Goal: Task Accomplishment & Management: Manage account settings

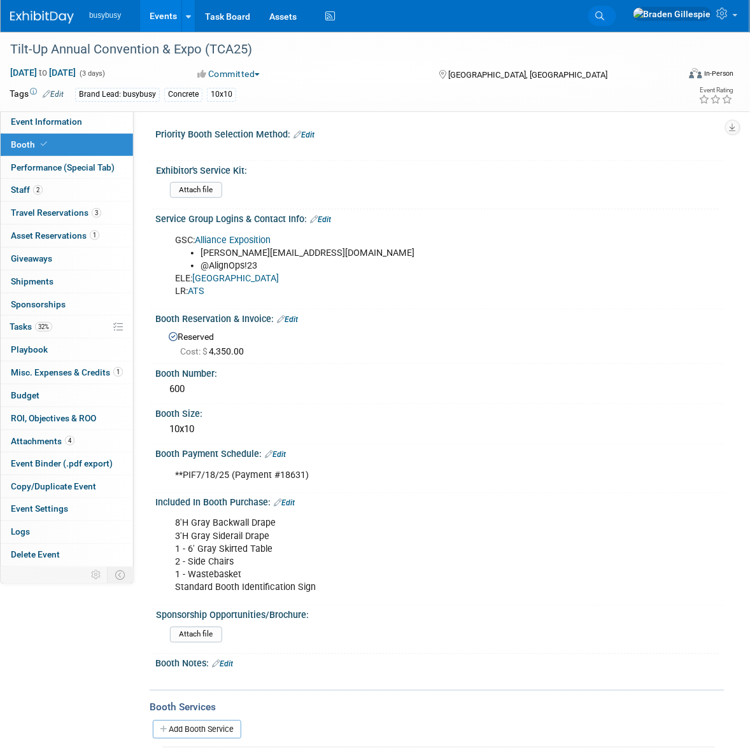
click at [616, 21] on link "Search" at bounding box center [602, 16] width 28 height 20
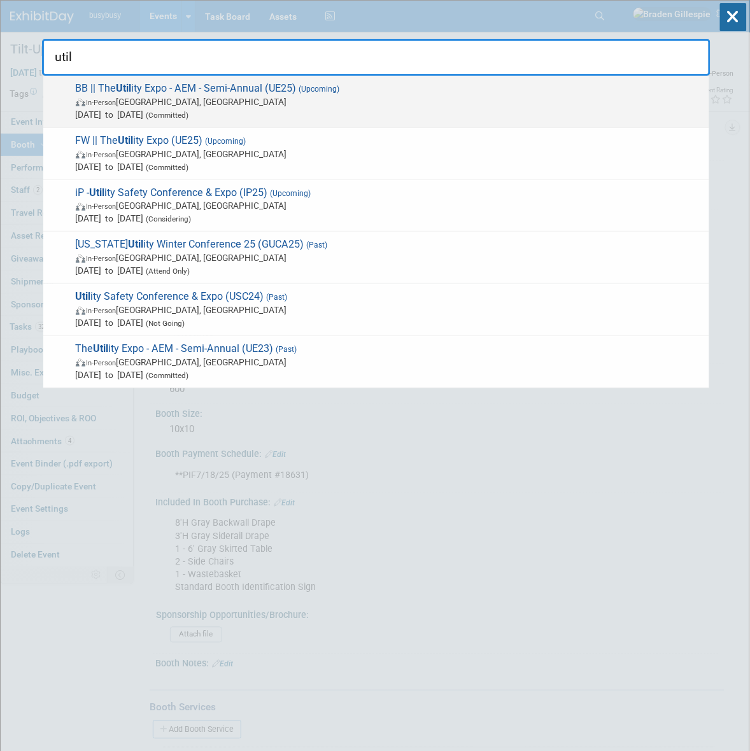
type input "util"
click at [270, 113] on span "Oct 7, 2025 to Oct 9, 2025 (Committed)" at bounding box center [389, 114] width 627 height 13
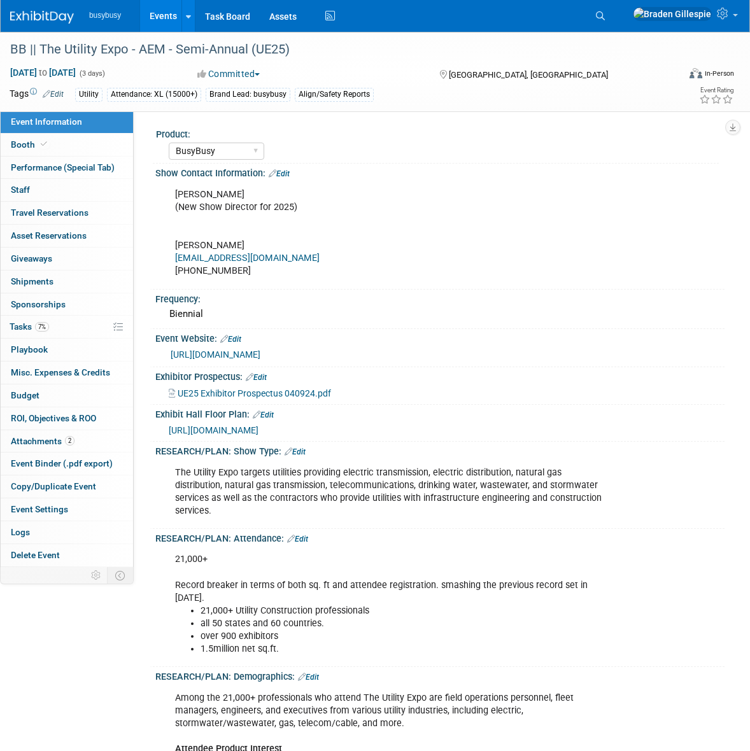
select select "BusyBusy"
select select "Member"
click at [67, 137] on link "Booth" at bounding box center [67, 145] width 132 height 22
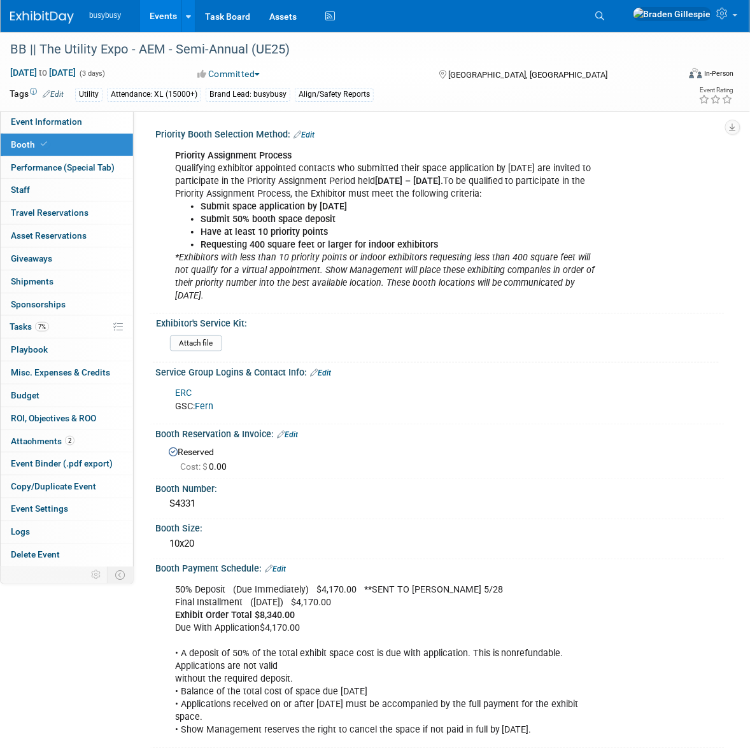
click at [326, 365] on div "Service Group Logins & Contact Info: Edit" at bounding box center [439, 371] width 569 height 17
click at [325, 368] on link "Edit" at bounding box center [320, 372] width 21 height 9
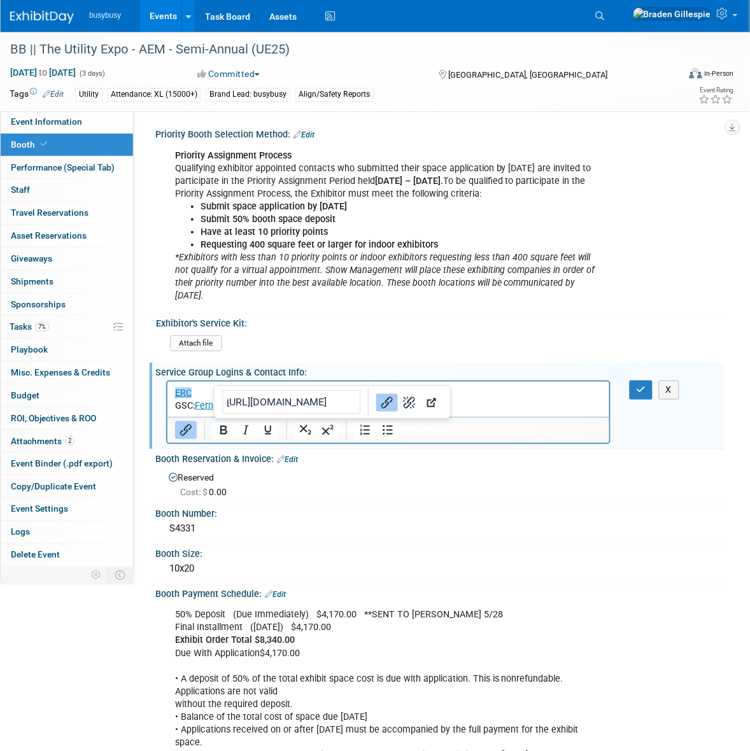
click at [235, 407] on p "﻿ERC GSC: Fern" at bounding box center [387, 399] width 427 height 25
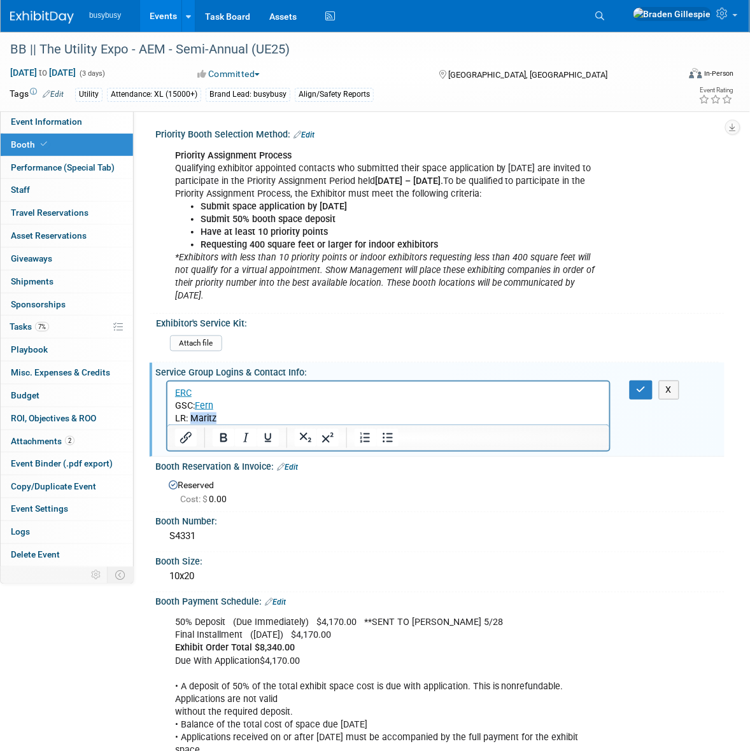
drag, startPoint x: 216, startPoint y: 417, endPoint x: 191, endPoint y: 419, distance: 25.6
click at [191, 419] on p "LR: Maritz" at bounding box center [387, 418] width 427 height 13
click at [179, 437] on icon "Insert/edit link" at bounding box center [185, 437] width 15 height 15
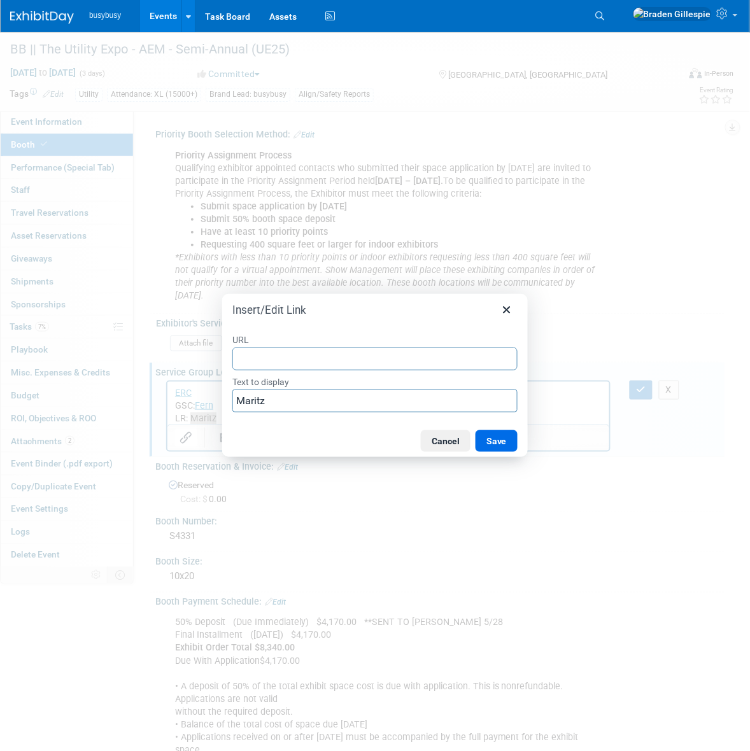
type input "https://u48145253.ct.sendgrid.net/ls/click?upn=u001.TbkguV-2FI69zW3rHLlj3tZIB-2…"
drag, startPoint x: 503, startPoint y: 444, endPoint x: 383, endPoint y: 447, distance: 120.3
click at [503, 444] on button "Save" at bounding box center [496, 441] width 42 height 22
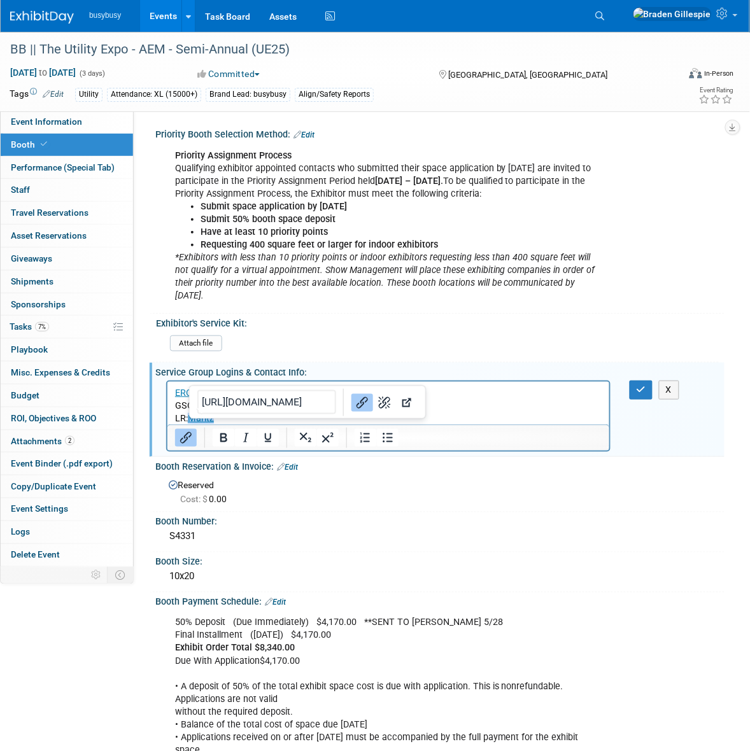
click at [245, 423] on p "LR: Maritz" at bounding box center [387, 418] width 427 height 13
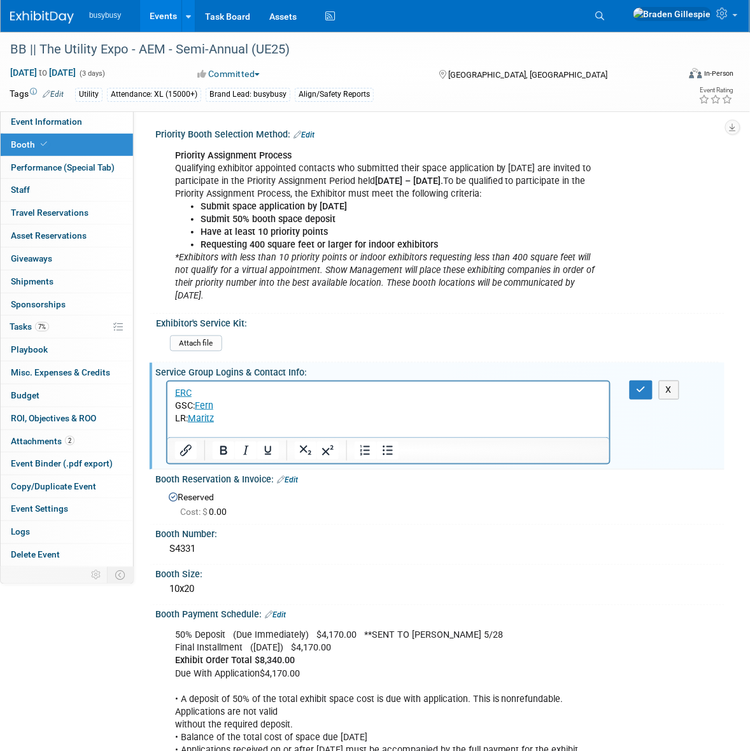
click at [251, 428] on p "Rich Text Area. Press ALT-0 for help." at bounding box center [387, 431] width 427 height 13
click at [388, 452] on icon "Bullet list" at bounding box center [387, 451] width 10 height 10
click at [643, 395] on button "button" at bounding box center [641, 390] width 24 height 18
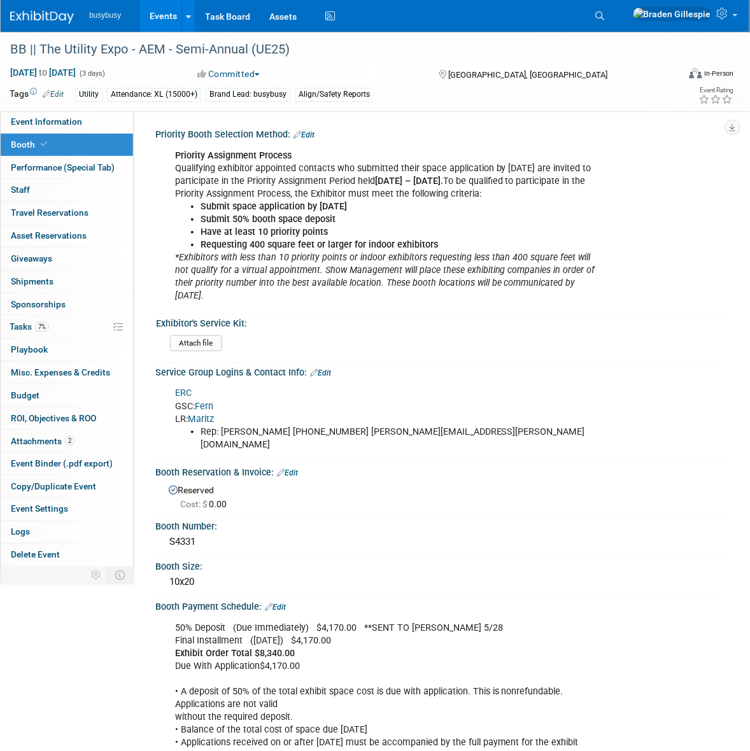
click at [616, 14] on link "Search" at bounding box center [602, 16] width 28 height 20
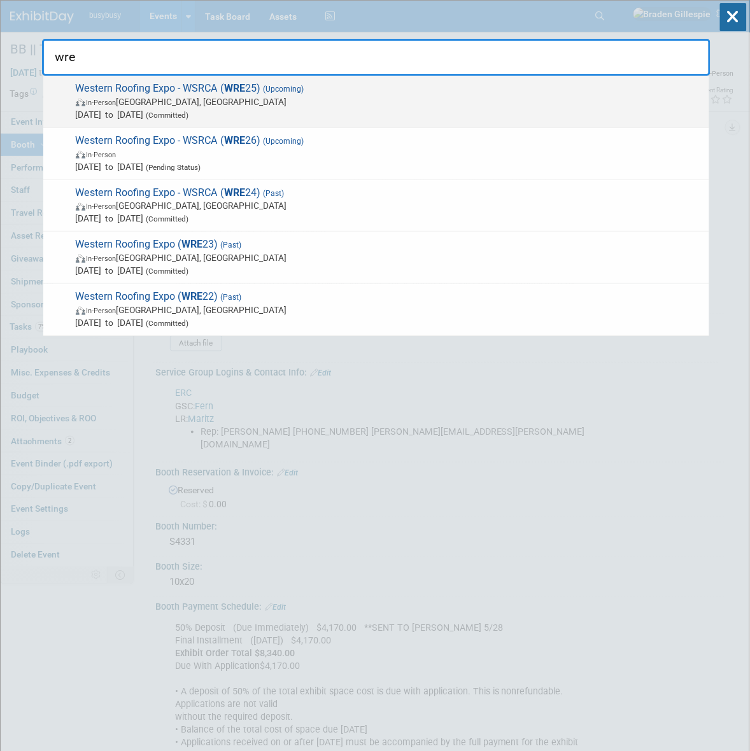
type input "wre"
click at [286, 94] on span "Western Roofing Expo - WSRCA ( WRE 25) (Upcoming) In-Person Las Vegas, NV Sep 2…" at bounding box center [387, 101] width 631 height 39
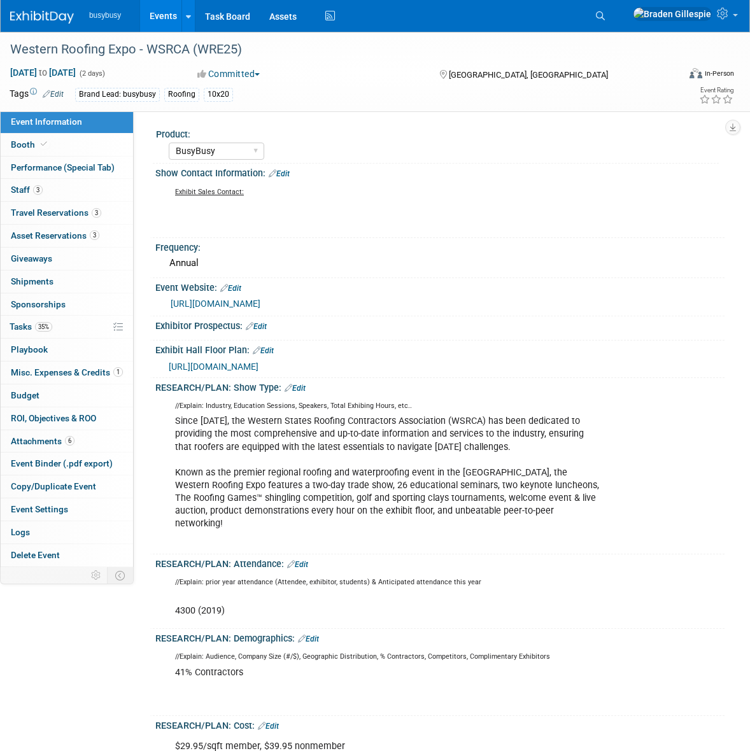
select select "BusyBusy"
click at [54, 150] on link "Booth" at bounding box center [67, 145] width 132 height 22
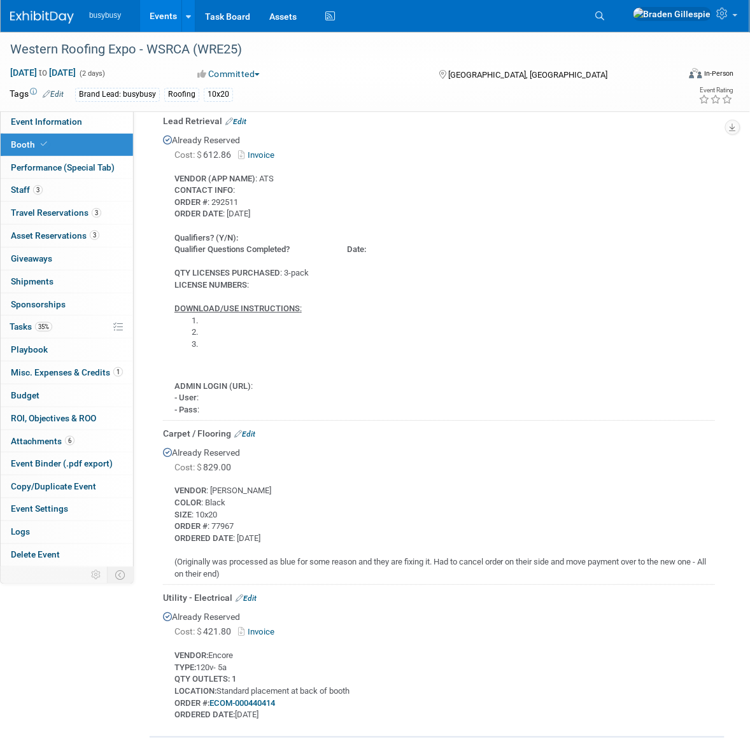
scroll to position [706, 0]
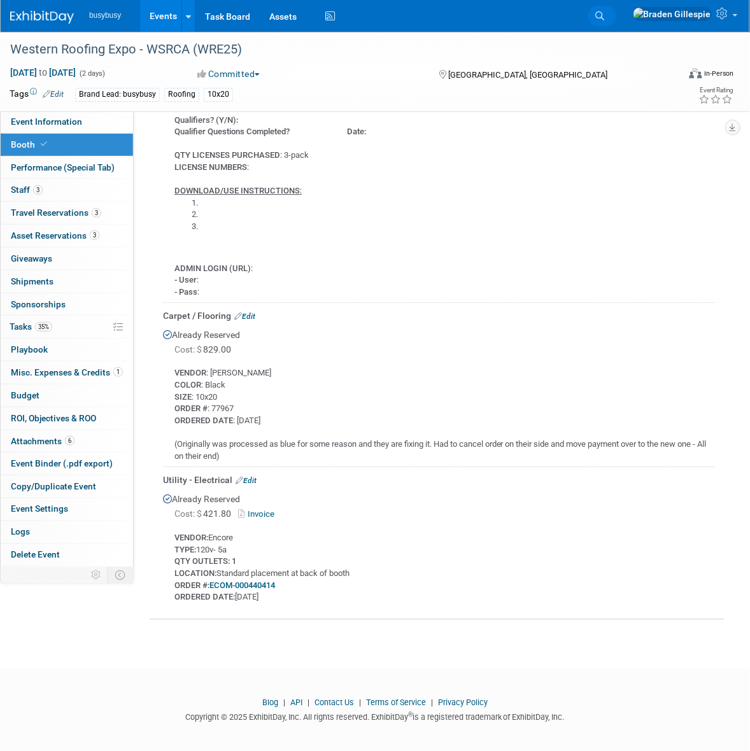
click at [616, 24] on link "Search" at bounding box center [602, 16] width 28 height 20
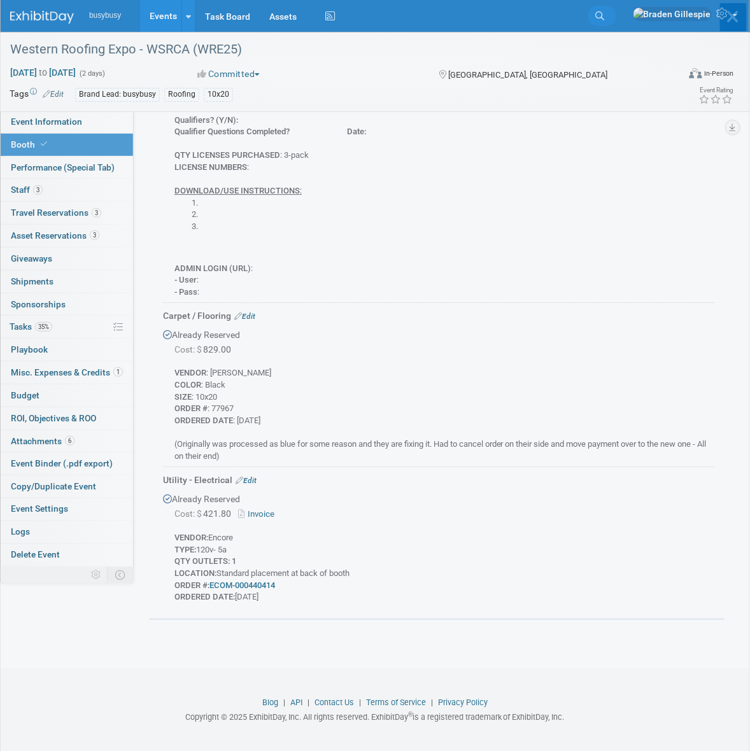
scroll to position [0, 0]
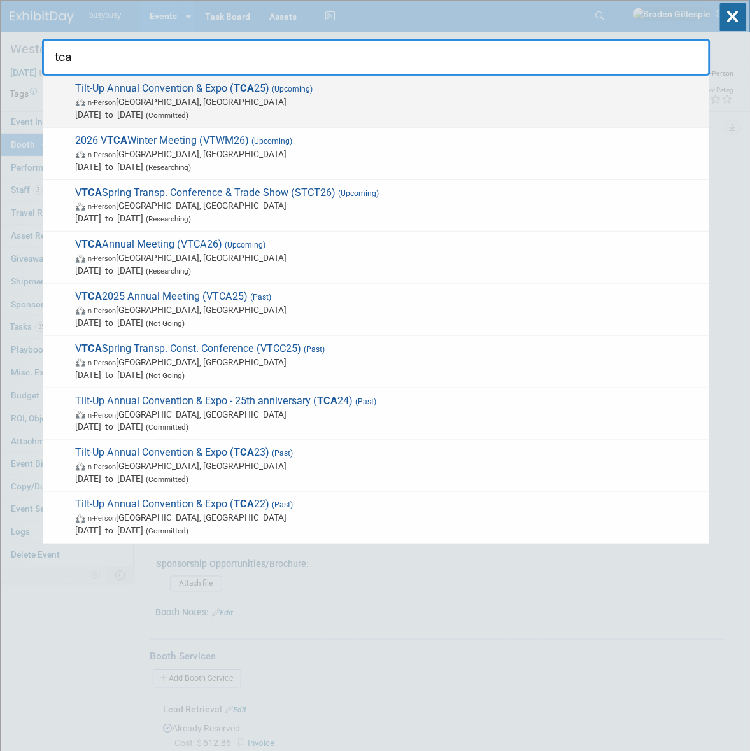
type input "tca"
click at [384, 115] on span "Oct 1, 2025 to Oct 3, 2025 (Committed)" at bounding box center [389, 114] width 627 height 13
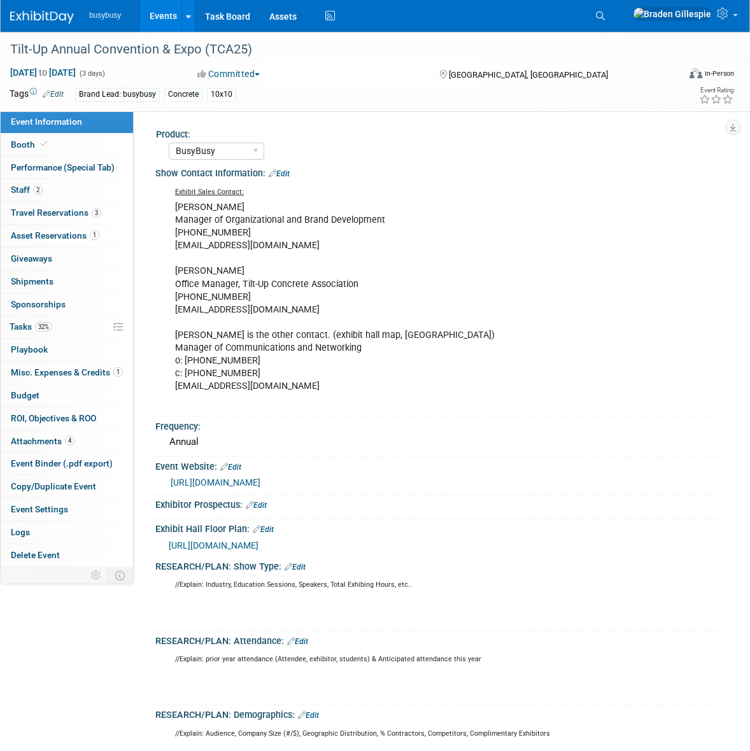
select select "BusyBusy"
click at [36, 151] on link "Booth" at bounding box center [67, 145] width 132 height 22
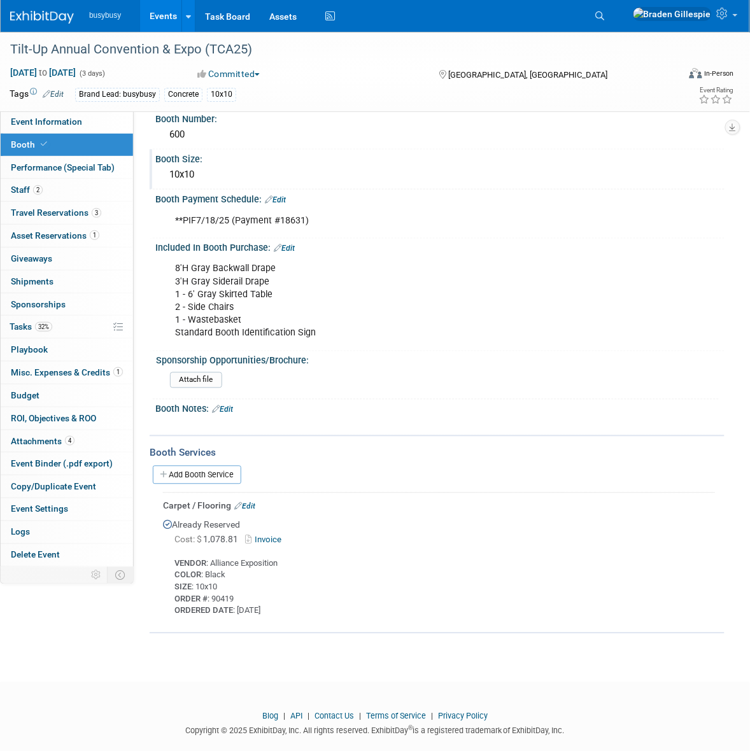
scroll to position [269, 0]
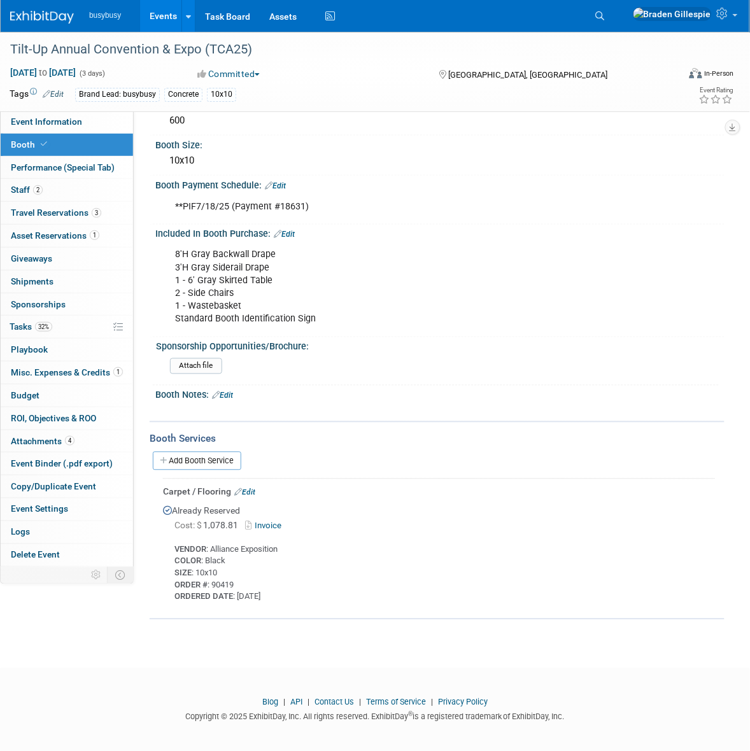
click at [43, 17] on img at bounding box center [42, 17] width 64 height 13
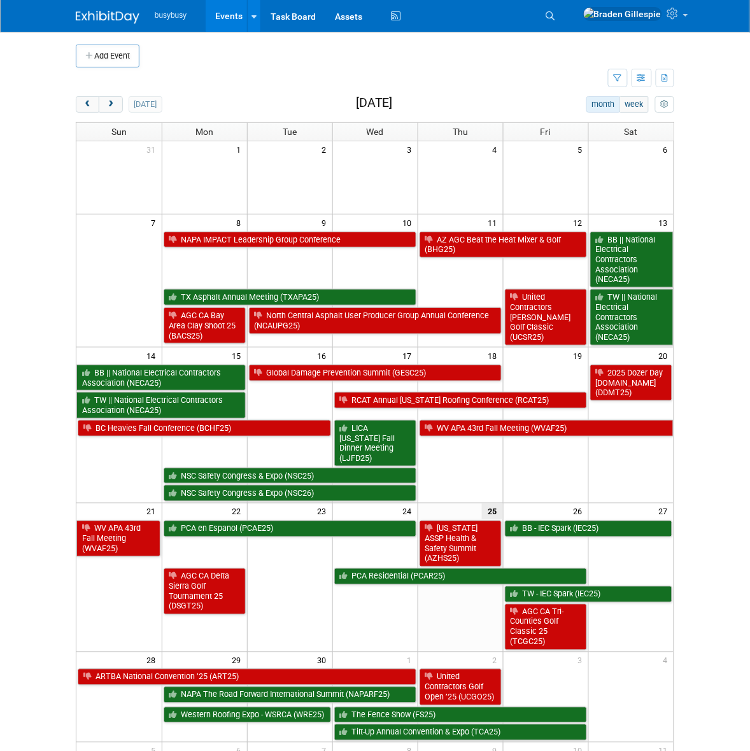
click at [566, 11] on link "Search" at bounding box center [552, 16] width 28 height 20
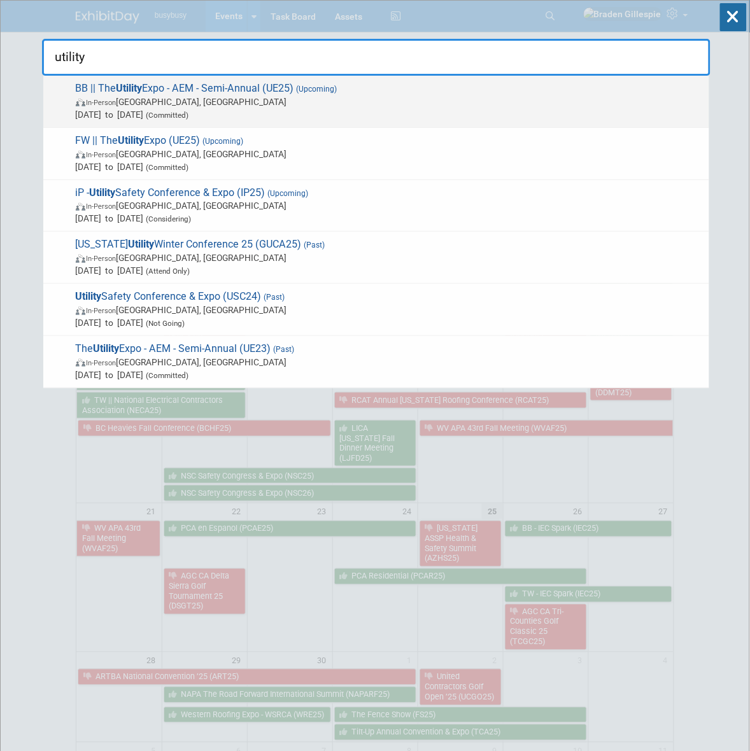
type input "utility"
click at [457, 101] on span "In-Person Louisville, KY" at bounding box center [389, 101] width 627 height 13
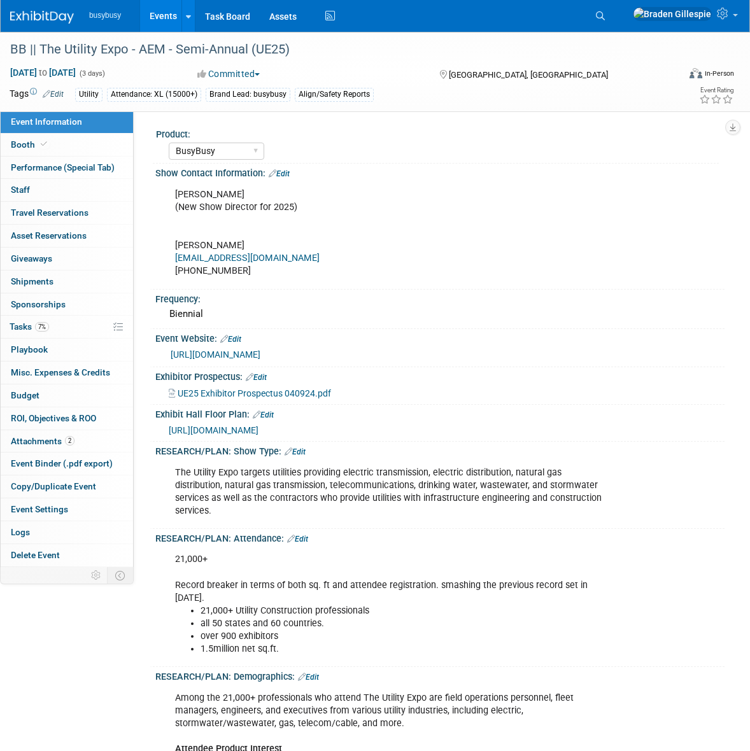
select select "BusyBusy"
select select "Member"
click at [59, 134] on link "Booth" at bounding box center [67, 145] width 132 height 22
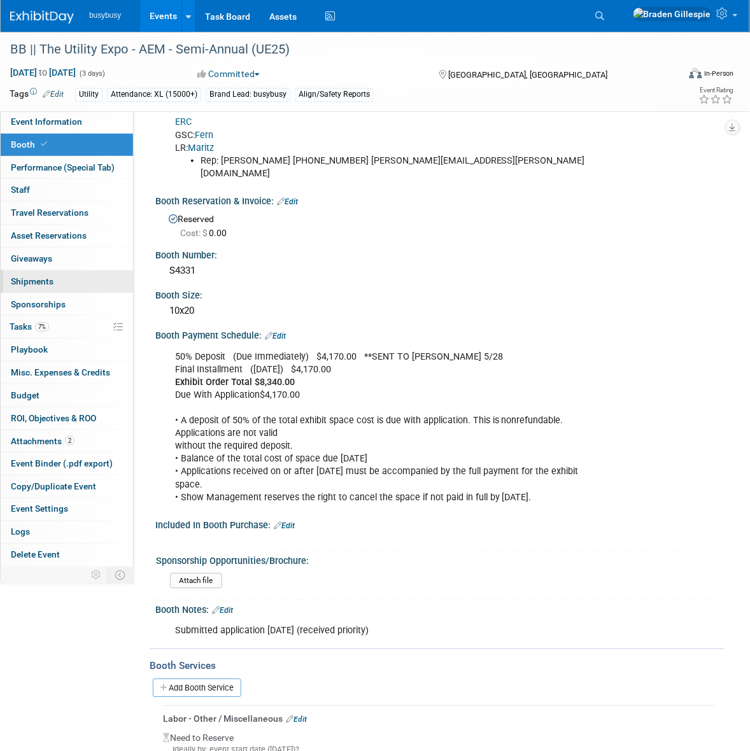
scroll to position [159, 0]
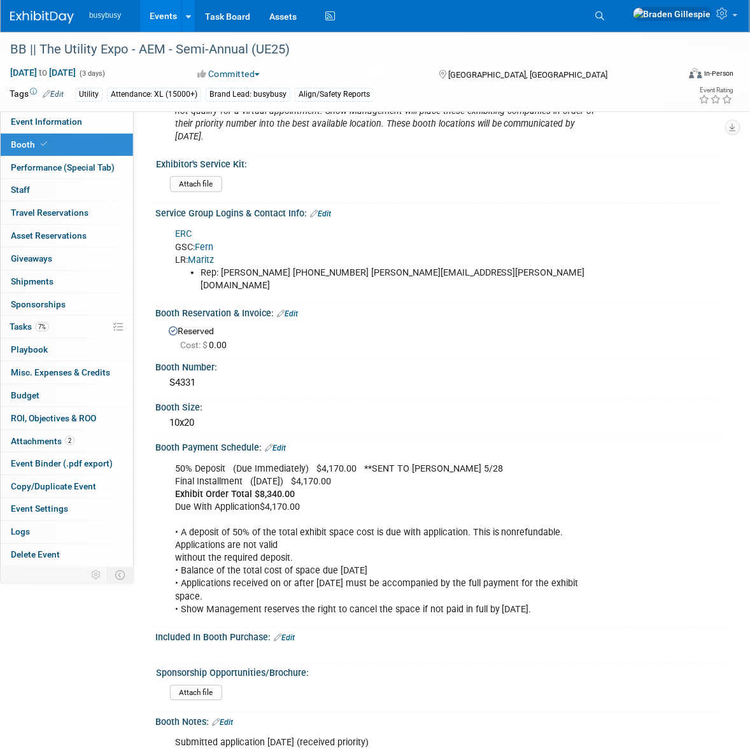
click at [36, 109] on div "BB || The Utility Expo - AEM - Semi-Annual (UE25) Oct 7, 2025 to Oct 9, 2025 (3…" at bounding box center [375, 72] width 750 height 80
click at [36, 113] on link "Event Information" at bounding box center [67, 122] width 132 height 22
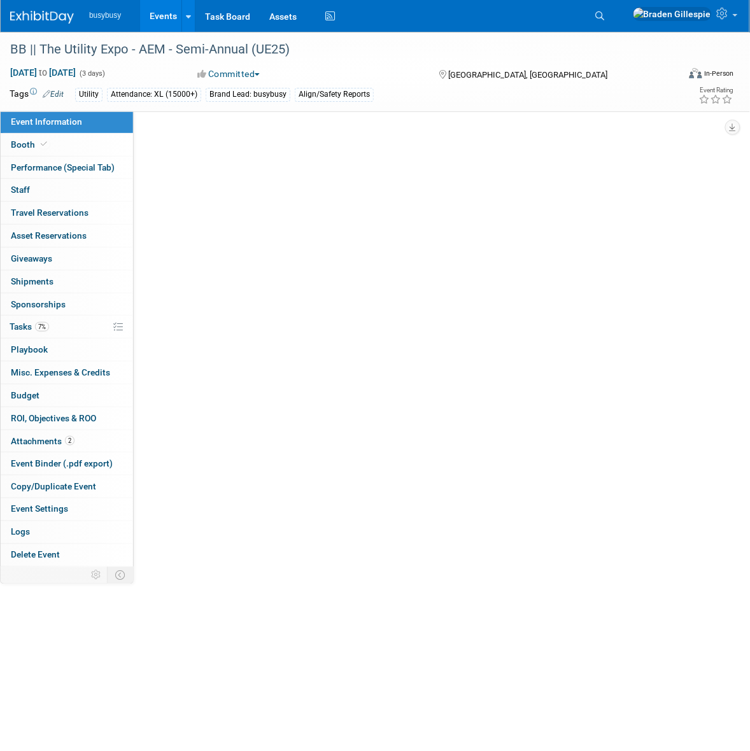
scroll to position [0, 0]
select select "BusyBusy"
select select "Member"
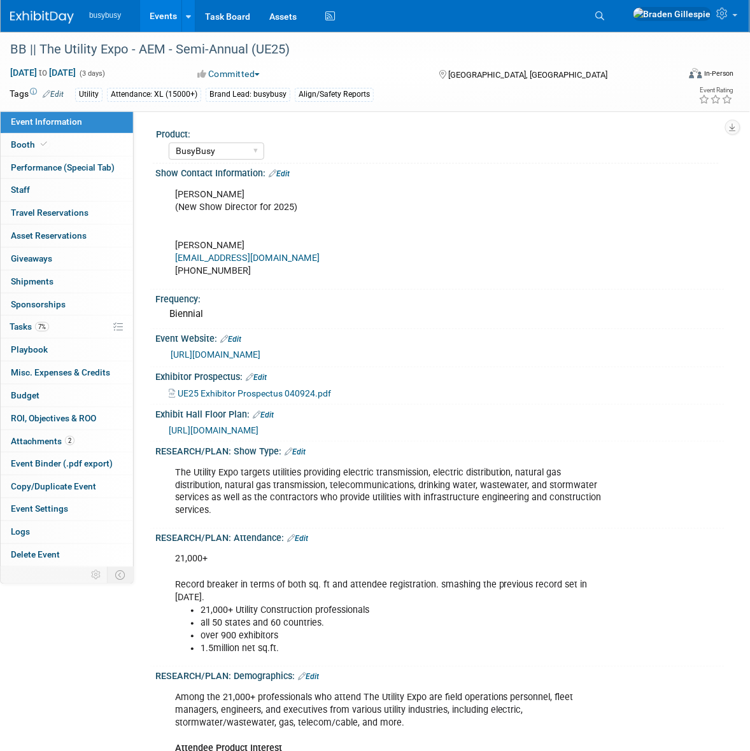
click at [258, 430] on span "https://aem.expocad.com/Events/ue25v2/index.html" at bounding box center [214, 430] width 90 height 10
click at [46, 190] on link "0 Staff 0" at bounding box center [67, 190] width 132 height 22
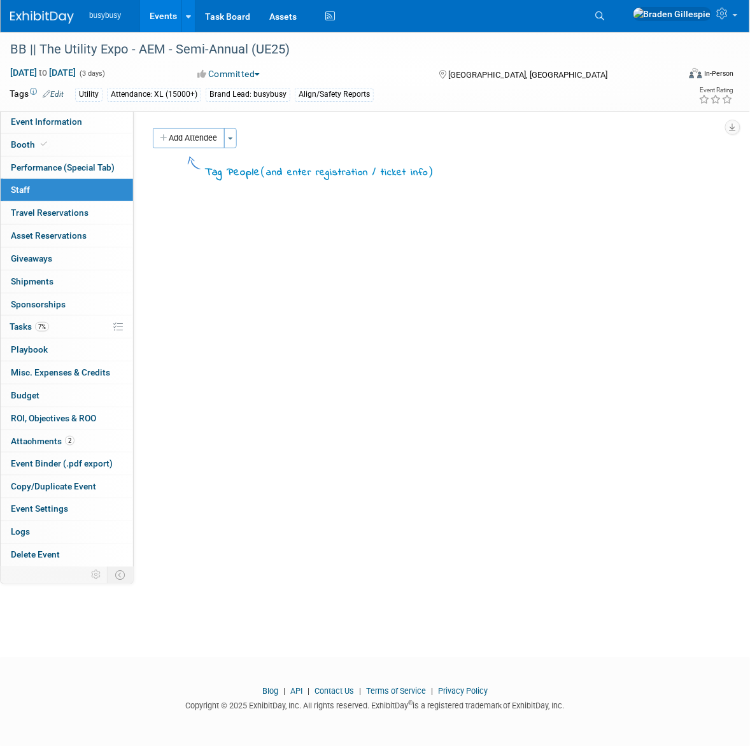
click at [31, 11] on img at bounding box center [42, 17] width 64 height 13
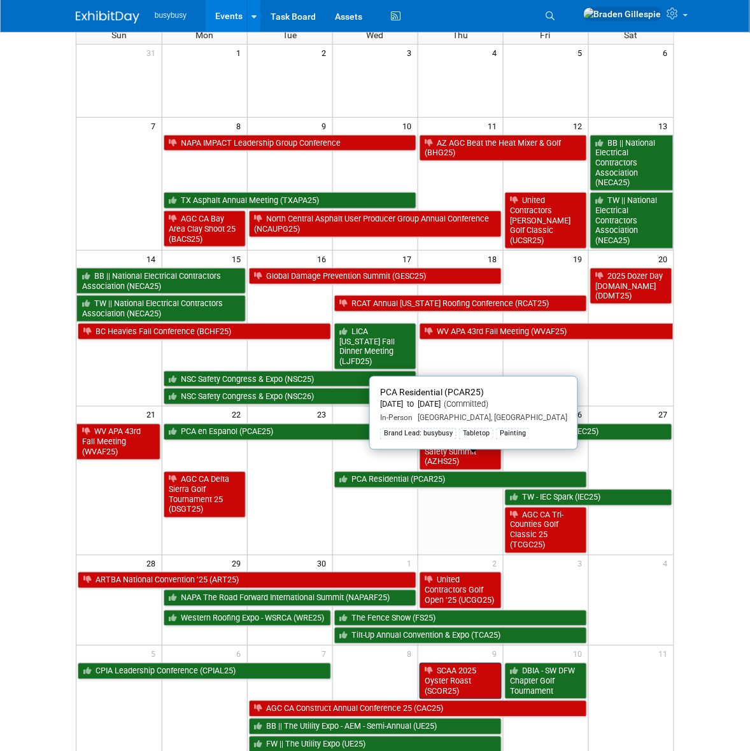
scroll to position [159, 0]
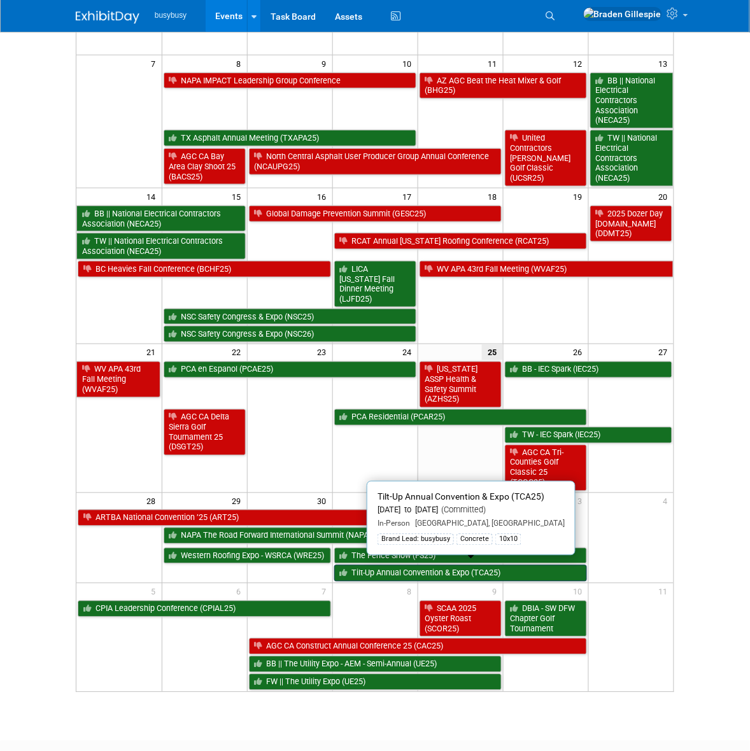
click at [417, 566] on link "Tilt-Up Annual Convention & Expo (TCA25)" at bounding box center [460, 573] width 253 height 17
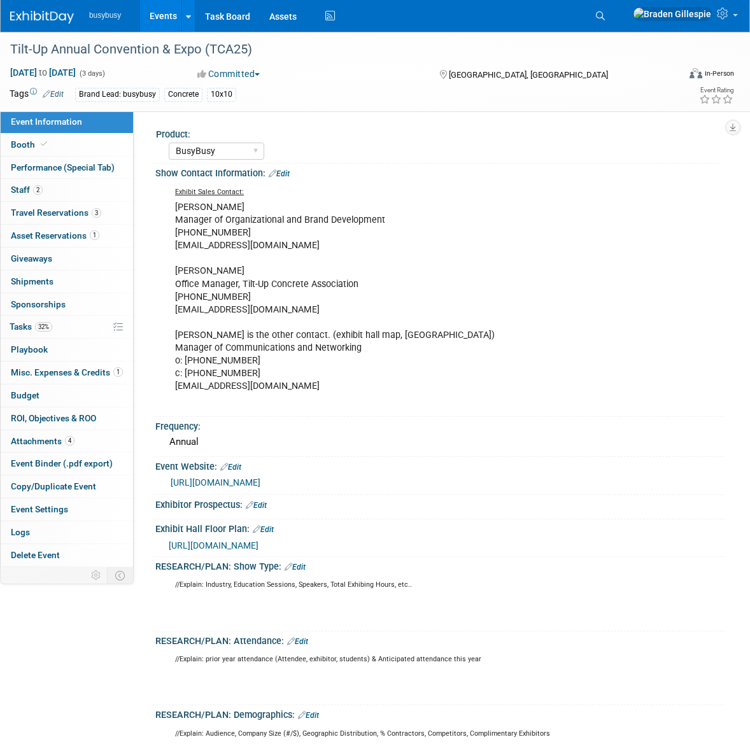
select select "BusyBusy"
click at [69, 137] on link "Booth" at bounding box center [67, 145] width 132 height 22
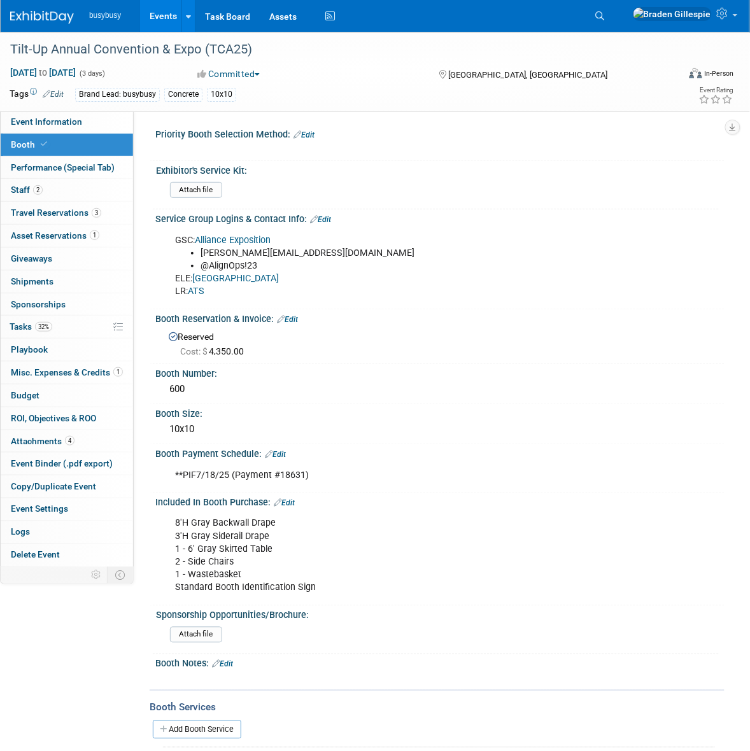
click at [199, 290] on link "ATS" at bounding box center [196, 291] width 17 height 11
click at [45, 193] on link "2 Staff 2" at bounding box center [67, 190] width 132 height 22
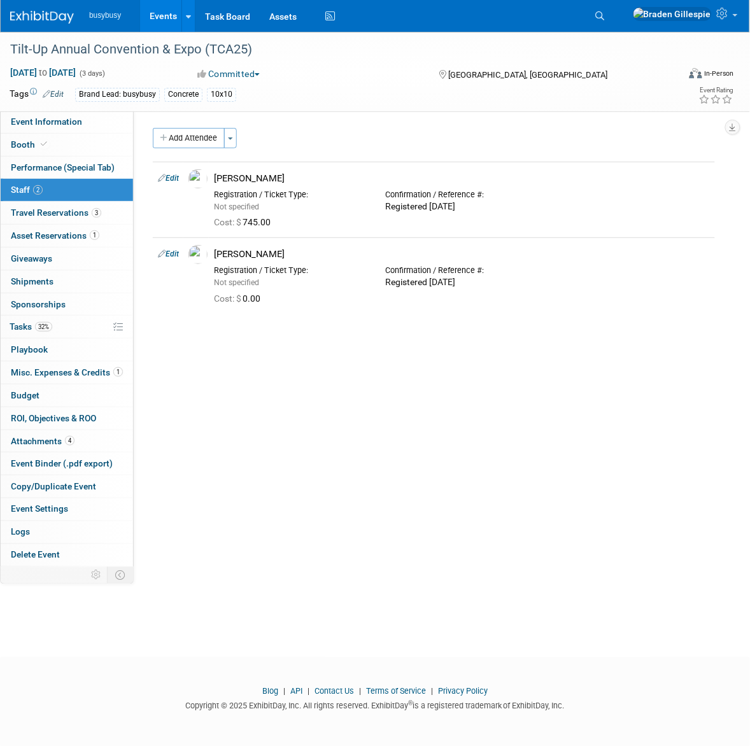
click at [34, 16] on img at bounding box center [42, 17] width 64 height 13
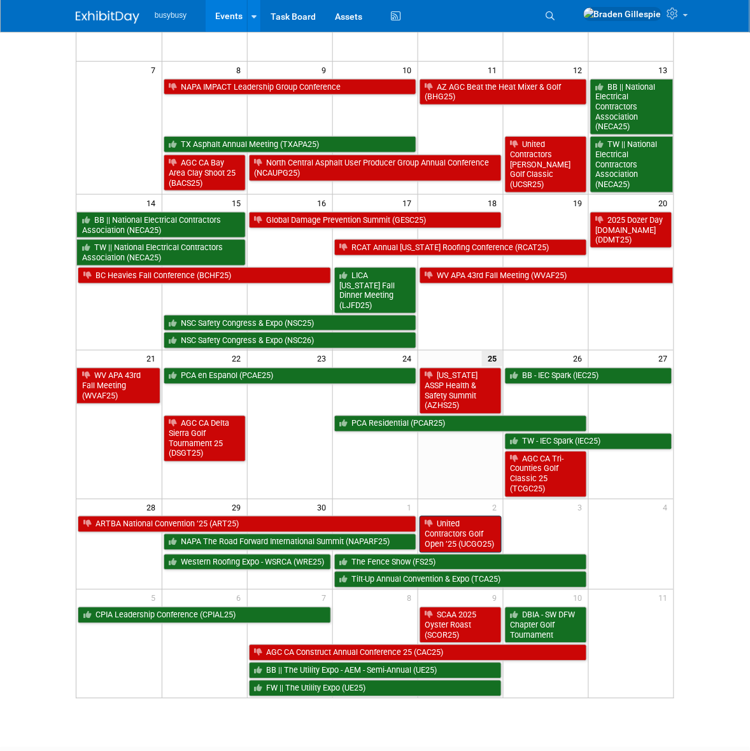
scroll to position [159, 0]
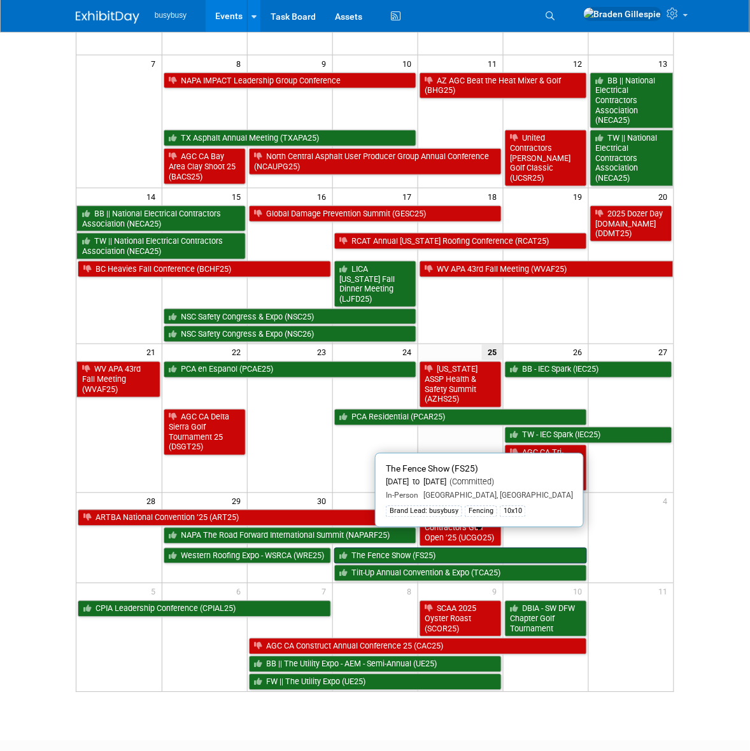
click at [411, 548] on link "The Fence Show (FS25)" at bounding box center [460, 556] width 253 height 17
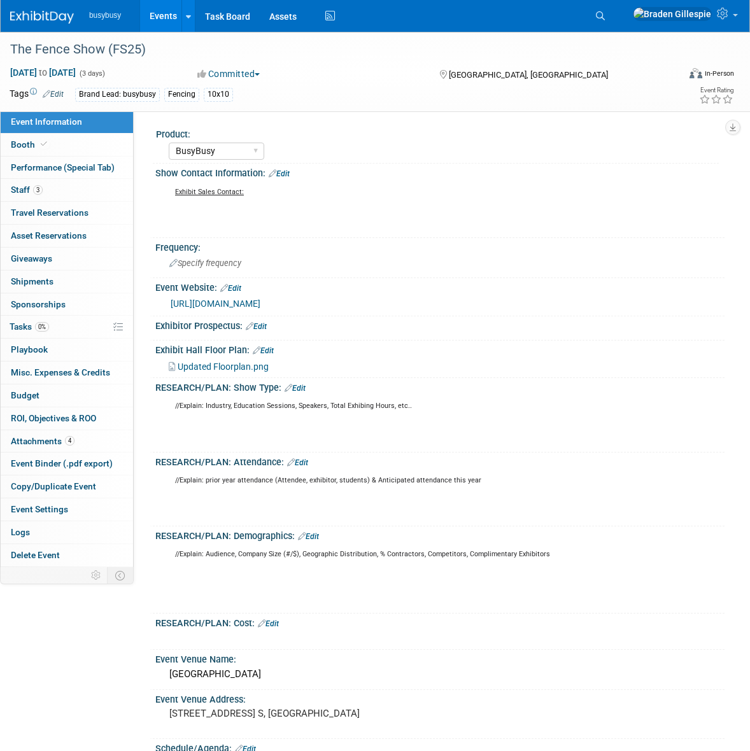
select select "BusyBusy"
click at [76, 188] on link "3 Staff 3" at bounding box center [67, 190] width 132 height 22
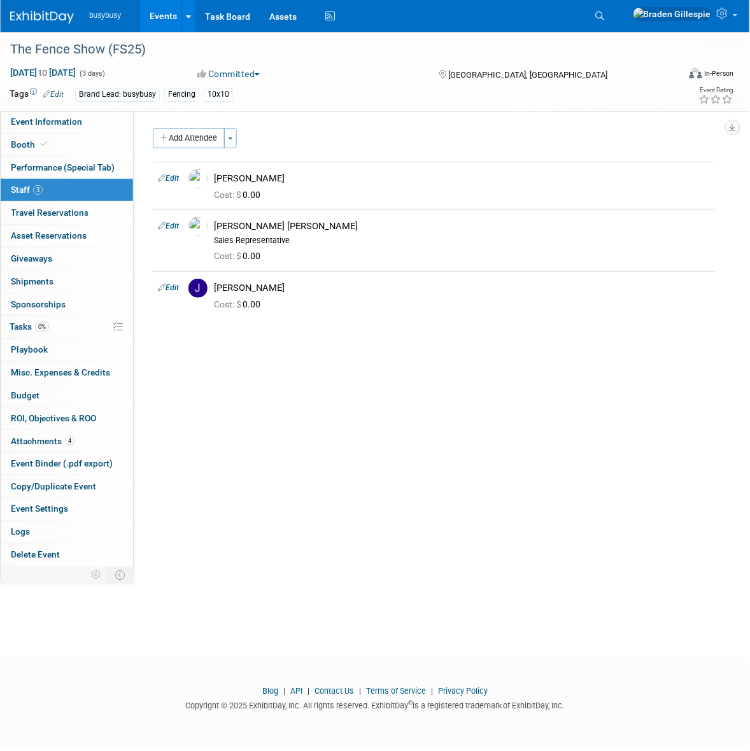
click at [32, 18] on img at bounding box center [42, 17] width 64 height 13
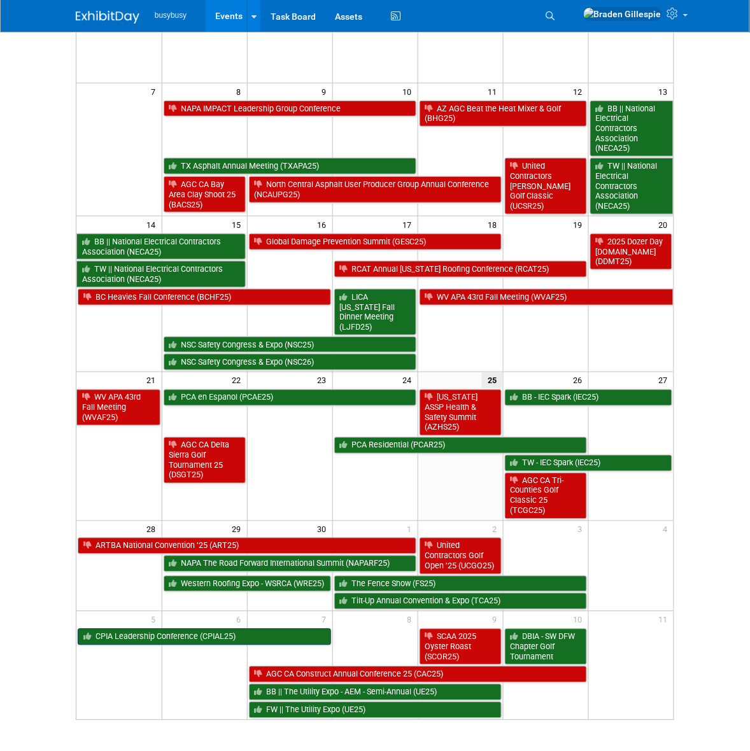
scroll to position [159, 0]
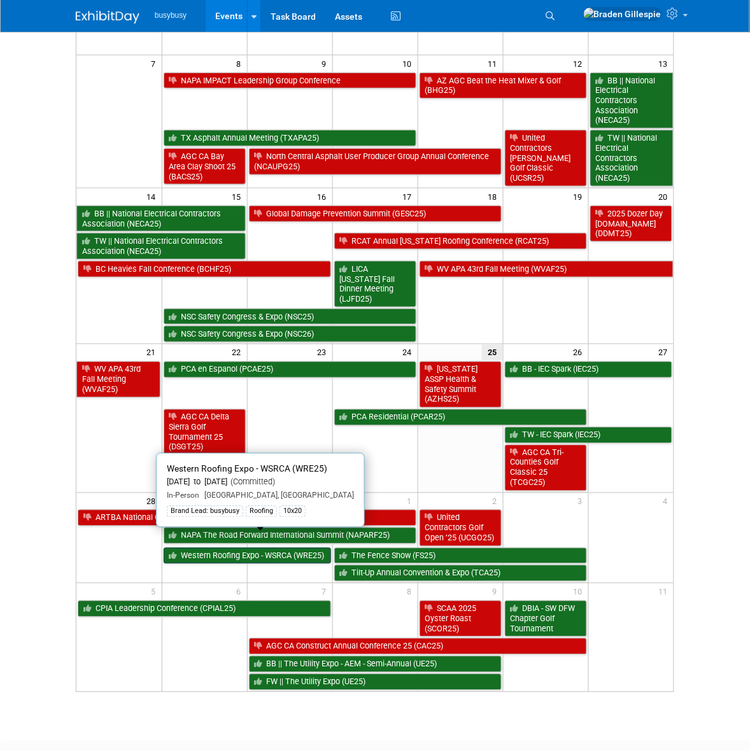
click at [261, 548] on link "Western Roofing Expo - WSRCA (WRE25)" at bounding box center [247, 556] width 167 height 17
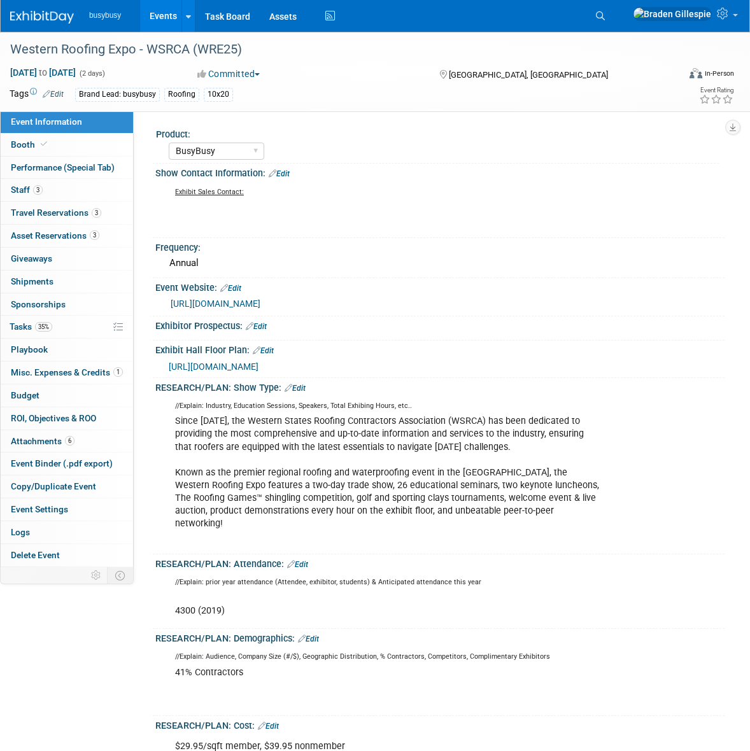
select select "BusyBusy"
click at [65, 188] on link "3 Staff 3" at bounding box center [67, 190] width 132 height 22
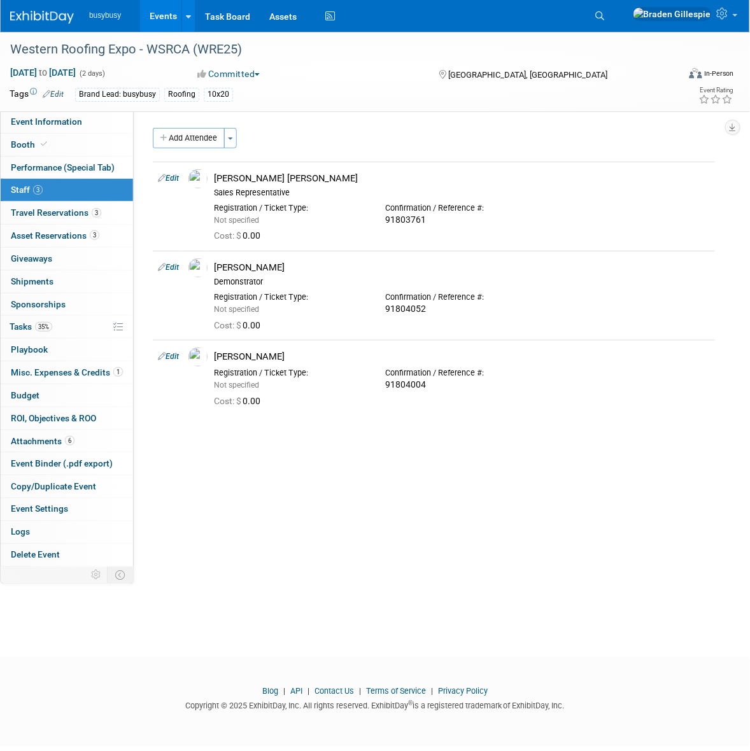
click at [43, 13] on img at bounding box center [42, 17] width 64 height 13
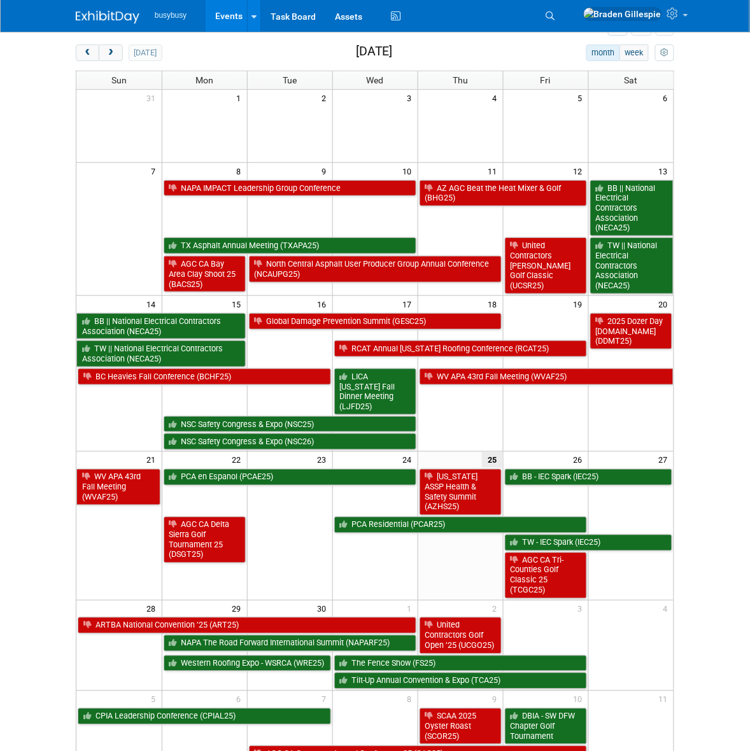
scroll to position [80, 0]
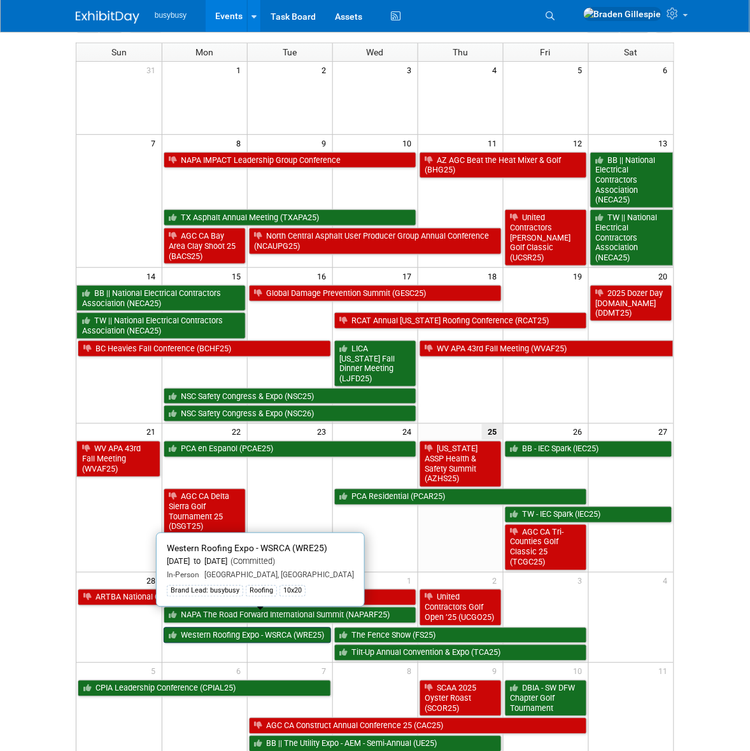
click at [239, 627] on link "Western Roofing Expo - WSRCA (WRE25)" at bounding box center [247, 635] width 167 height 17
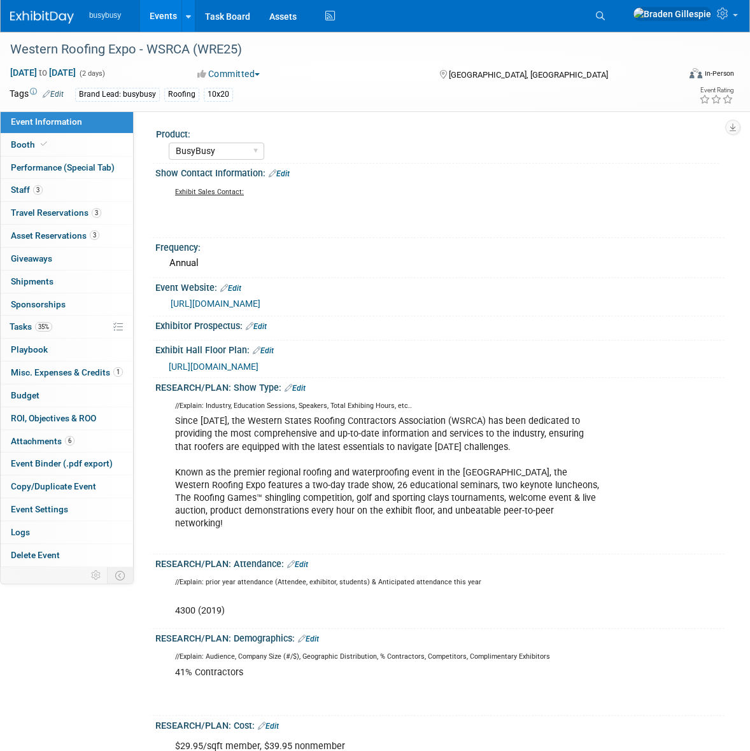
select select "BusyBusy"
click at [258, 361] on span "[URL][DOMAIN_NAME]" at bounding box center [214, 366] width 90 height 10
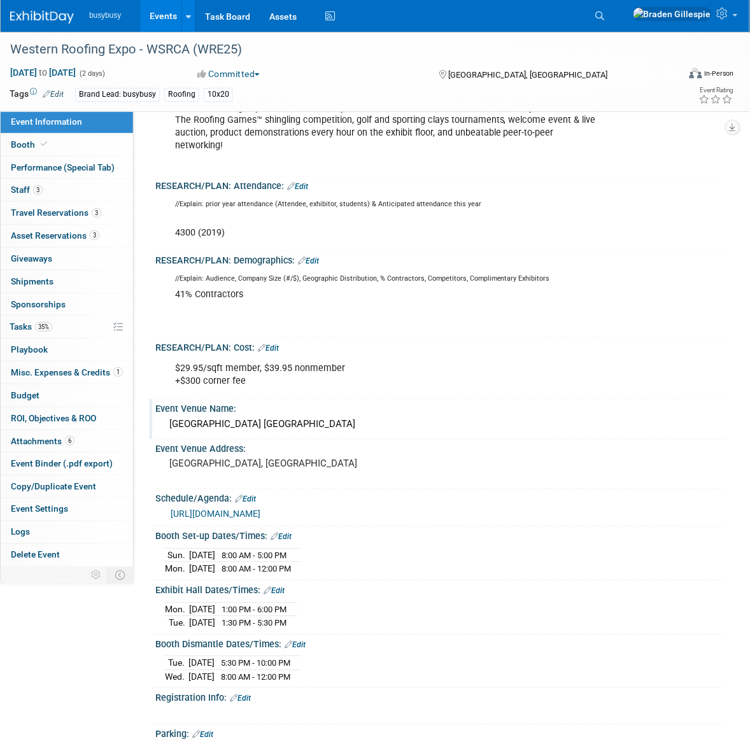
scroll to position [477, 0]
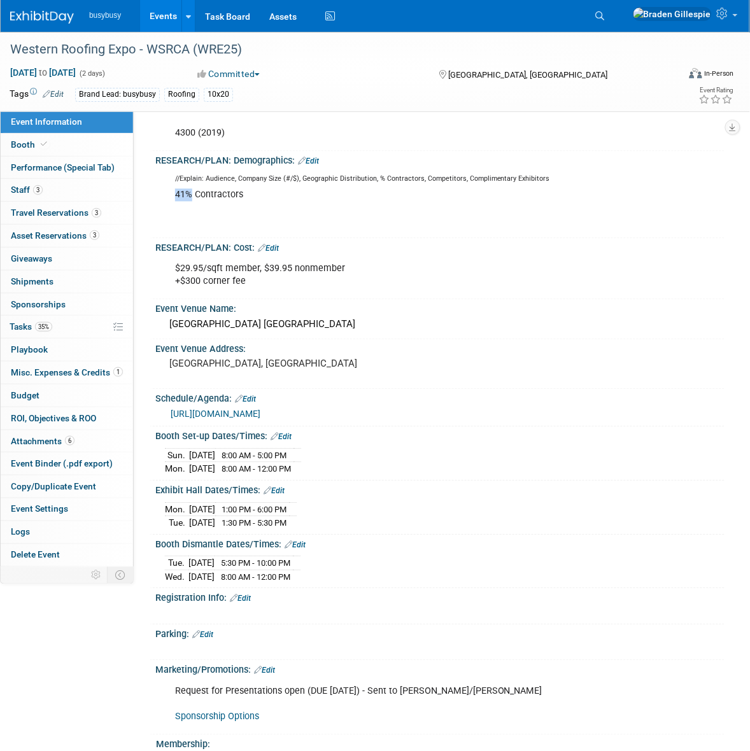
drag, startPoint x: 190, startPoint y: 176, endPoint x: 176, endPoint y: 176, distance: 14.0
click at [176, 176] on div "//Explain: Audience, Company Size (#/$), Geographic Distribution, % Contractors…" at bounding box center [388, 201] width 444 height 64
drag, startPoint x: 162, startPoint y: 310, endPoint x: 244, endPoint y: 313, distance: 81.5
click at [244, 315] on div "[GEOGRAPHIC_DATA] [GEOGRAPHIC_DATA]" at bounding box center [439, 325] width 569 height 21
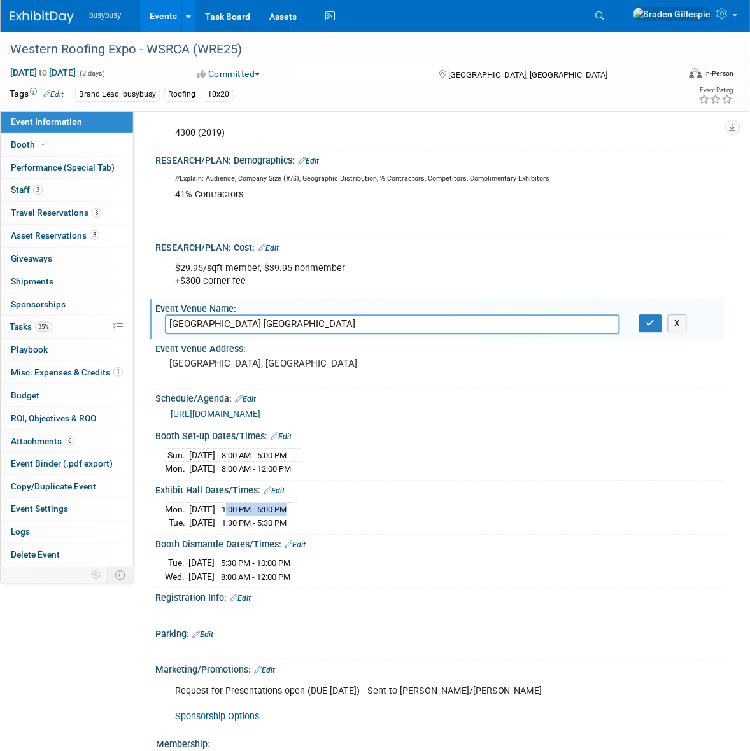
drag, startPoint x: 246, startPoint y: 508, endPoint x: 304, endPoint y: 512, distance: 58.7
click at [286, 512] on span "1:00 PM - 6:00 PM" at bounding box center [253, 510] width 65 height 10
drag, startPoint x: 245, startPoint y: 522, endPoint x: 299, endPoint y: 525, distance: 54.1
click at [289, 525] on td "1:30 PM - 5:30 PM" at bounding box center [252, 523] width 74 height 13
click at [56, 151] on link "Booth" at bounding box center [67, 145] width 132 height 22
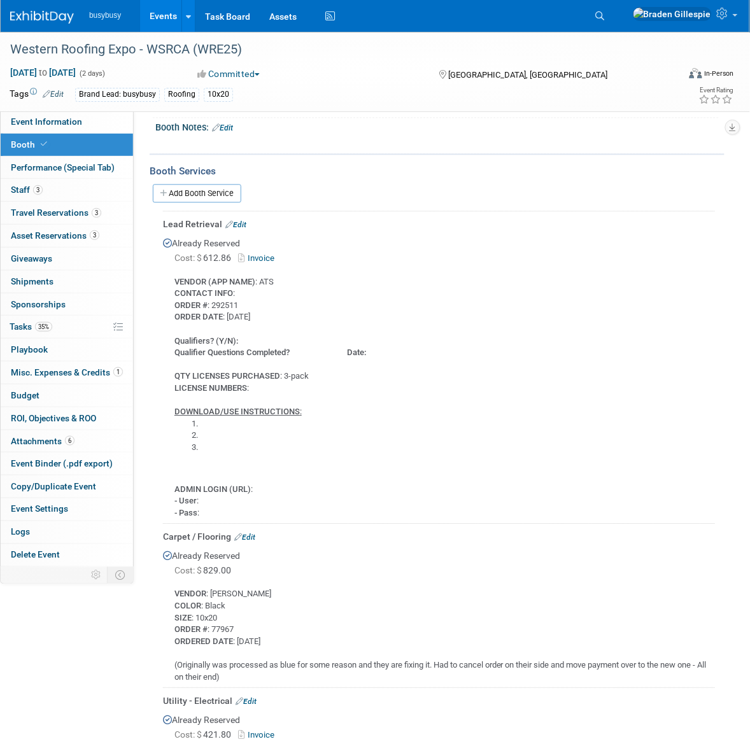
scroll to position [388, 0]
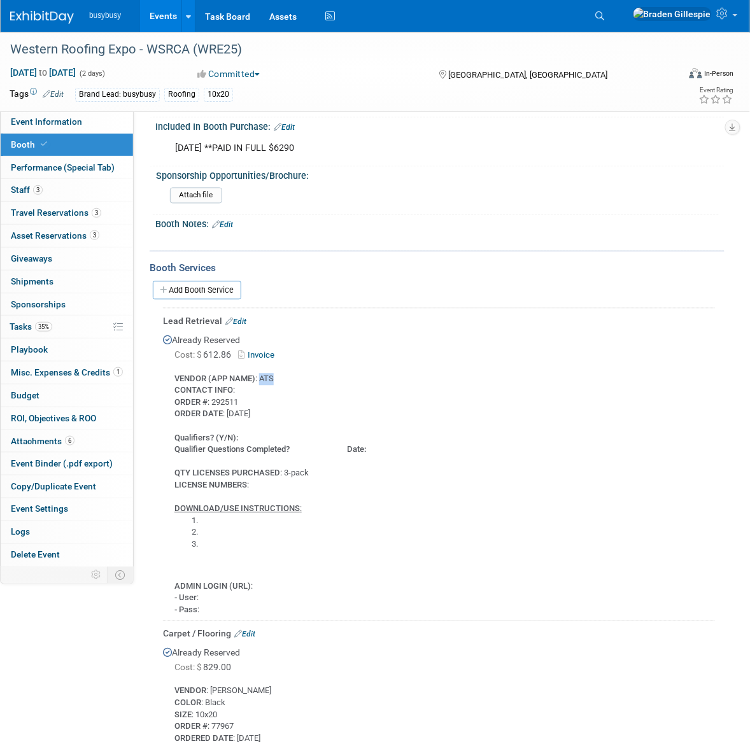
drag, startPoint x: 278, startPoint y: 370, endPoint x: 274, endPoint y: 376, distance: 7.4
click at [260, 375] on div "VENDOR (APP NAME) : ATS CONTACT INFO : ORDER # : 292511 ORDER DATE : 9/25/25 Qu…" at bounding box center [439, 489] width 552 height 253
click at [235, 318] on link "Edit" at bounding box center [235, 322] width 21 height 9
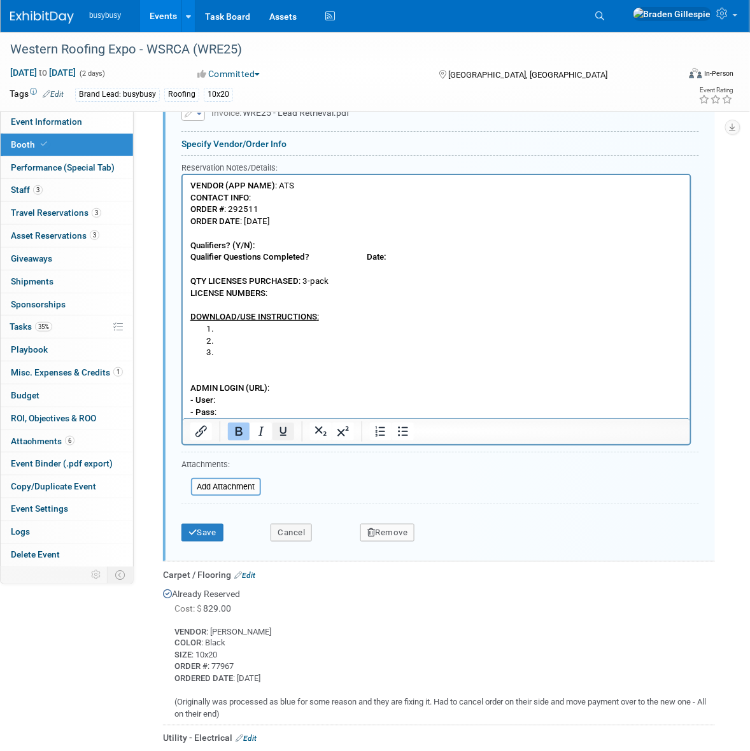
scroll to position [0, 0]
click at [232, 327] on li "Rich Text Area. Press ALT-0 for help." at bounding box center [448, 329] width 467 height 12
click at [198, 533] on button "Save" at bounding box center [202, 533] width 42 height 18
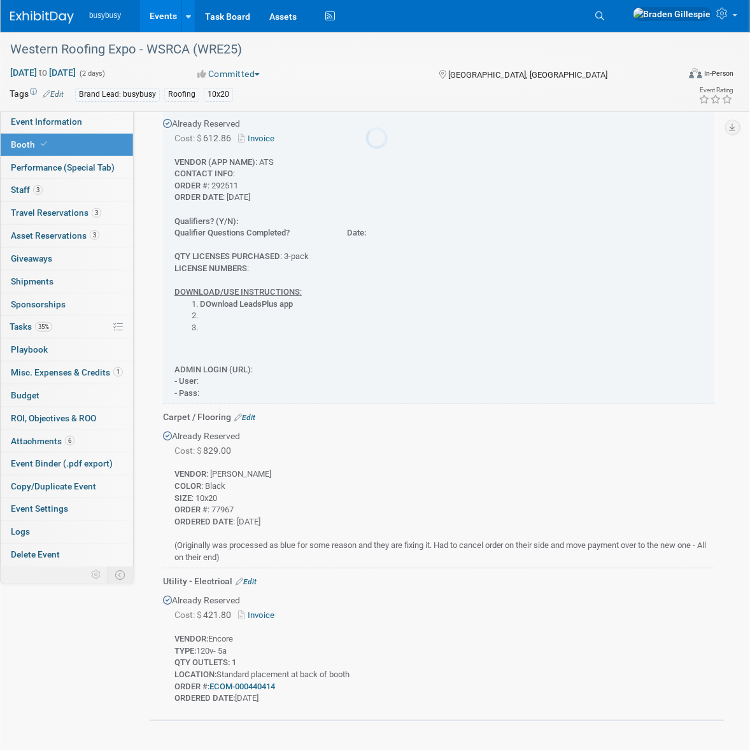
scroll to position [547, 0]
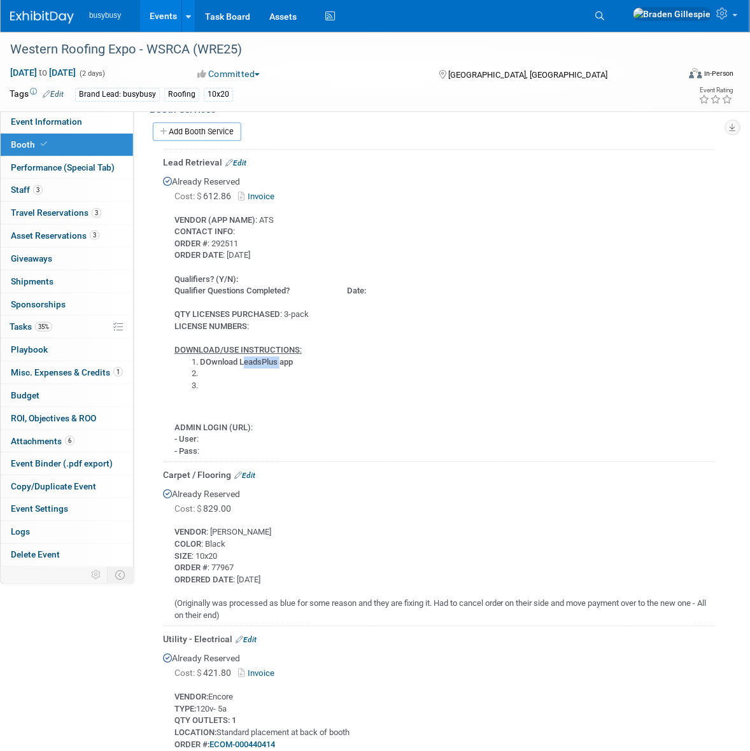
drag, startPoint x: 278, startPoint y: 356, endPoint x: 243, endPoint y: 357, distance: 35.0
click at [243, 357] on b "DOwnload LeadsPlus app" at bounding box center [246, 362] width 93 height 10
click at [260, 315] on div "VENDOR (APP NAME) : ATS CONTACT INFO : ORDER # : 292511 ORDER DATE : 9/25/25 Qu…" at bounding box center [439, 330] width 552 height 253
drag, startPoint x: 250, startPoint y: 320, endPoint x: 266, endPoint y: 321, distance: 16.0
click at [266, 321] on div "VENDOR (APP NAME) : ATS CONTACT INFO : ORDER # : 292511 ORDER DATE : 9/25/25 Qu…" at bounding box center [439, 330] width 552 height 253
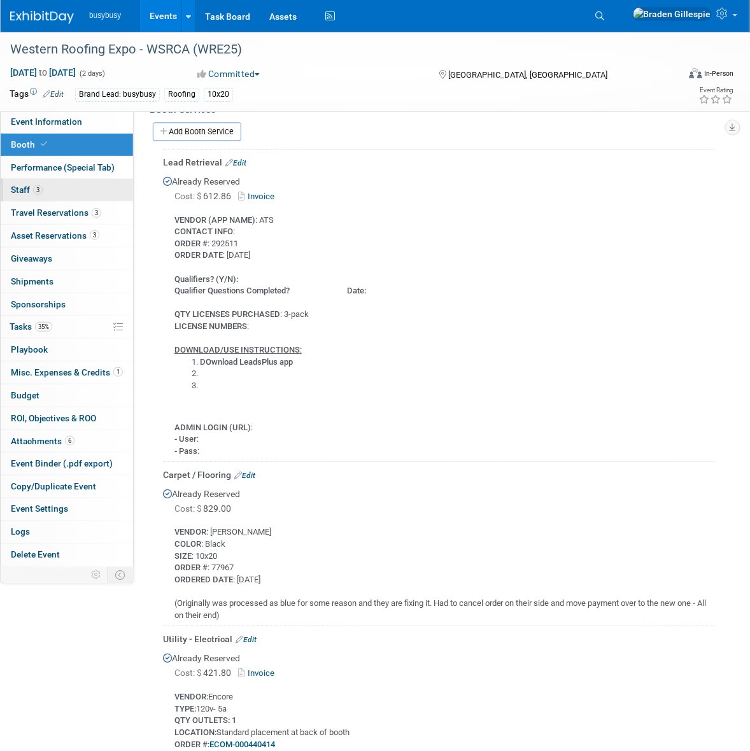
drag, startPoint x: 74, startPoint y: 195, endPoint x: 97, endPoint y: 199, distance: 23.2
click at [74, 195] on link "3 Staff 3" at bounding box center [67, 190] width 132 height 22
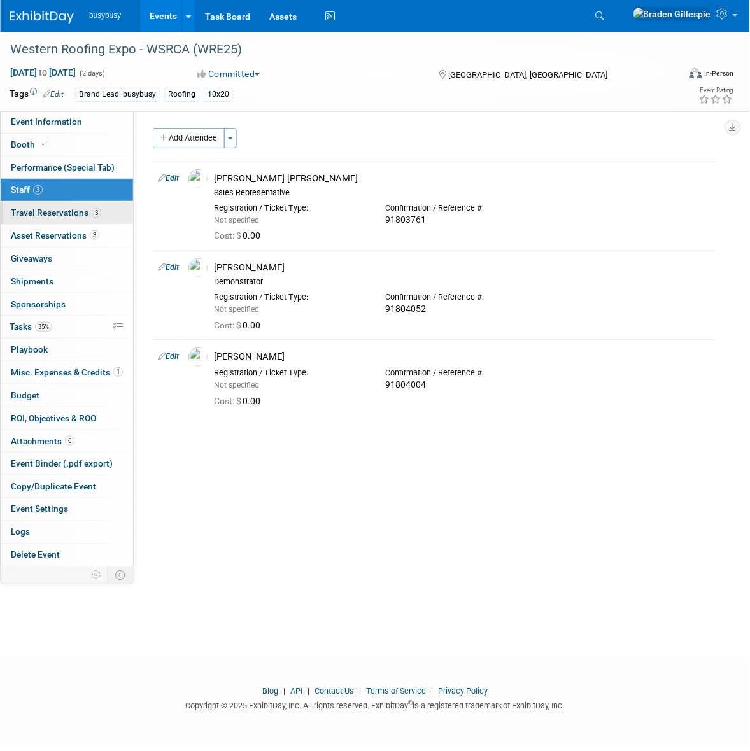
click at [68, 220] on link "3 Travel Reservations 3" at bounding box center [67, 213] width 132 height 22
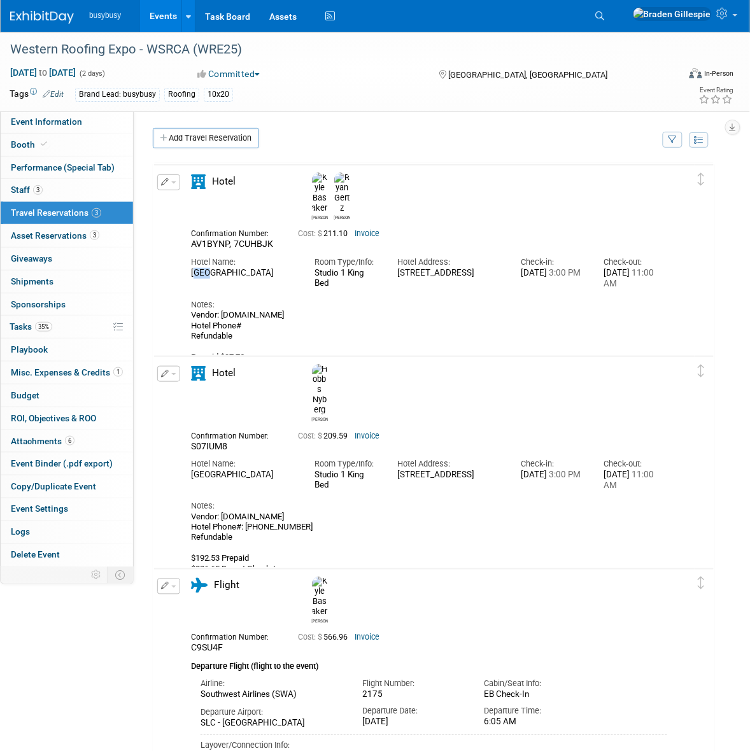
drag, startPoint x: 190, startPoint y: 249, endPoint x: 210, endPoint y: 250, distance: 20.4
click at [210, 268] on div "MGM Grand Hotel & Casino" at bounding box center [243, 273] width 105 height 11
drag, startPoint x: 278, startPoint y: 344, endPoint x: 246, endPoint y: 345, distance: 31.8
click at [246, 345] on div "Vendor: Engine.com Hotel Phone# Refundable Prepaid $97.72 Due at check-in $113.…" at bounding box center [429, 341] width 476 height 63
click at [267, 342] on div "Vendor: Engine.com Hotel Phone# Refundable Prepaid $97.72 Due at check-in $113.…" at bounding box center [429, 341] width 476 height 63
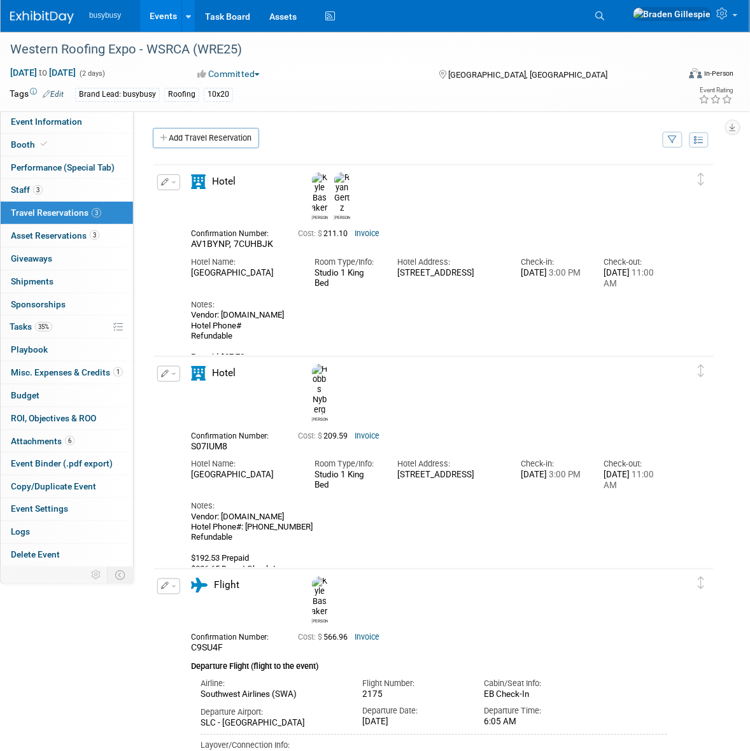
drag, startPoint x: 280, startPoint y: 342, endPoint x: 248, endPoint y: 340, distance: 31.9
click at [249, 341] on div "Vendor: Engine.com Hotel Phone# Refundable Prepaid $97.72 Due at check-in $113.…" at bounding box center [429, 341] width 476 height 63
drag, startPoint x: 247, startPoint y: 330, endPoint x: 228, endPoint y: 331, distance: 19.1
click at [228, 331] on div "Vendor: Engine.com Hotel Phone# Refundable Prepaid $97.72 Due at check-in $113.…" at bounding box center [429, 341] width 476 height 63
drag, startPoint x: 347, startPoint y: 342, endPoint x: 369, endPoint y: 344, distance: 21.8
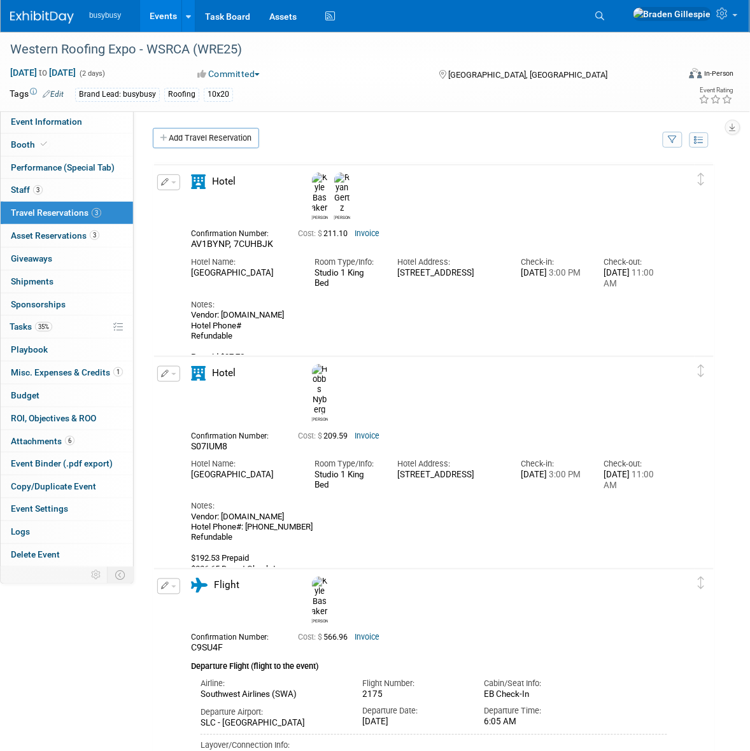
click at [369, 344] on div "Vendor: Engine.com Hotel Phone# Refundable Prepaid $97.72 Due at check-in $113.…" at bounding box center [429, 341] width 476 height 63
click at [74, 239] on span "Asset Reservations 3" at bounding box center [55, 235] width 88 height 10
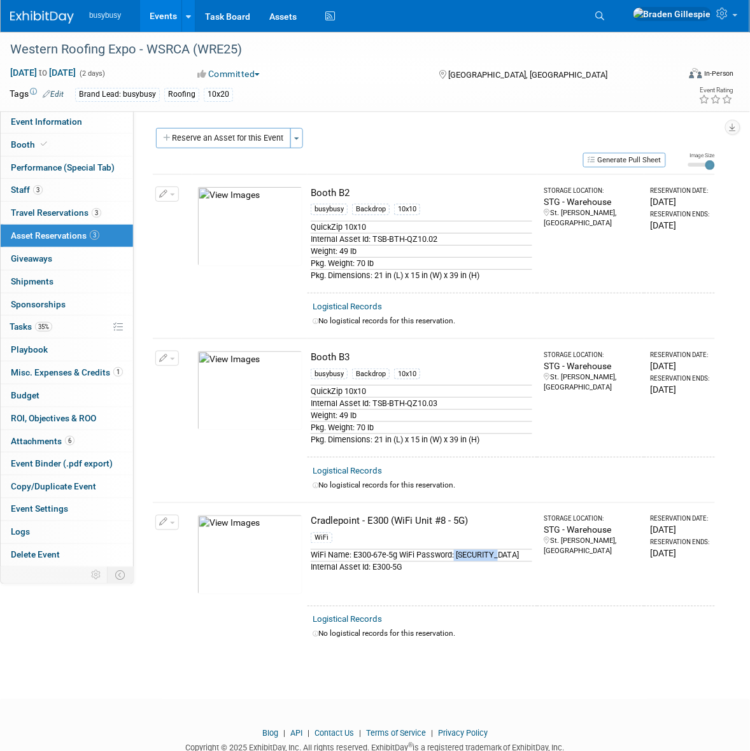
drag, startPoint x: 506, startPoint y: 552, endPoint x: 455, endPoint y: 555, distance: 51.0
click at [455, 555] on div "WiFi Name: E300-67e-5g WiFi Password: @AlignOps!" at bounding box center [421, 555] width 221 height 12
click at [68, 125] on span "Event Information" at bounding box center [46, 121] width 71 height 10
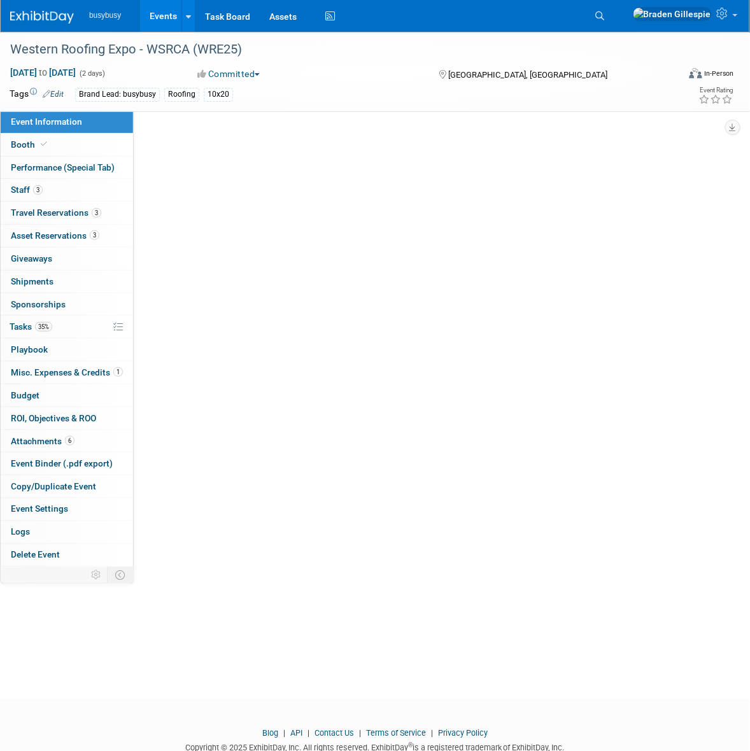
select select "BusyBusy"
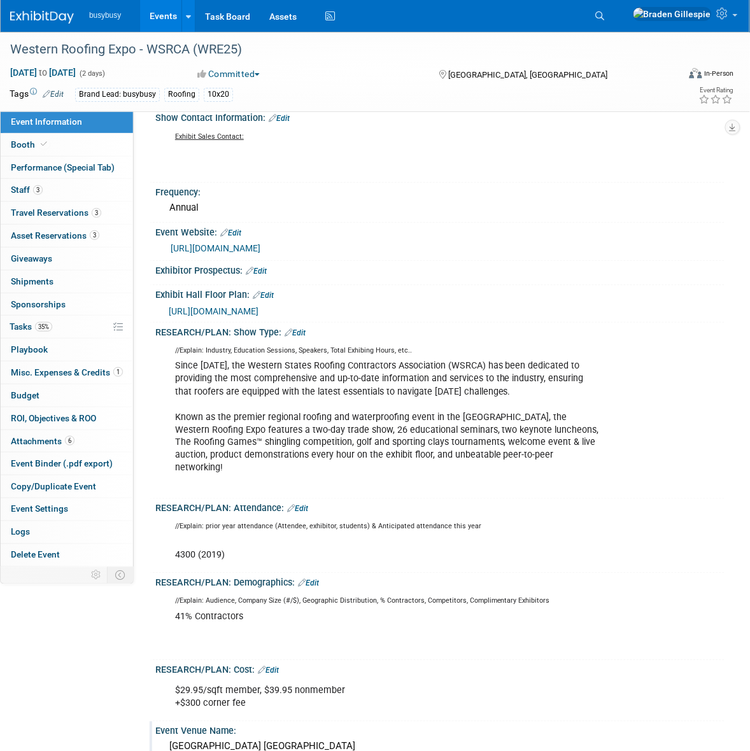
scroll to position [5, 0]
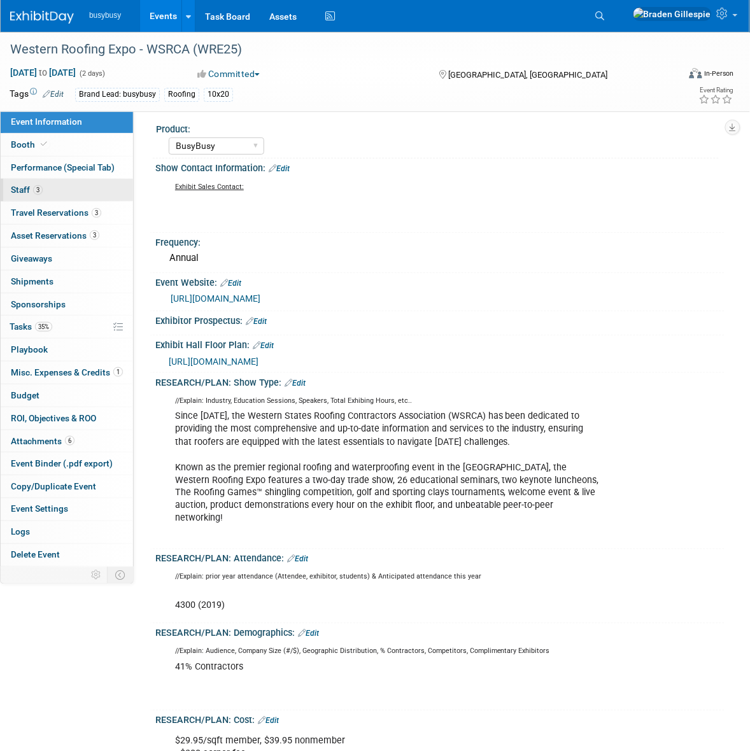
click at [65, 193] on link "3 Staff 3" at bounding box center [67, 190] width 132 height 22
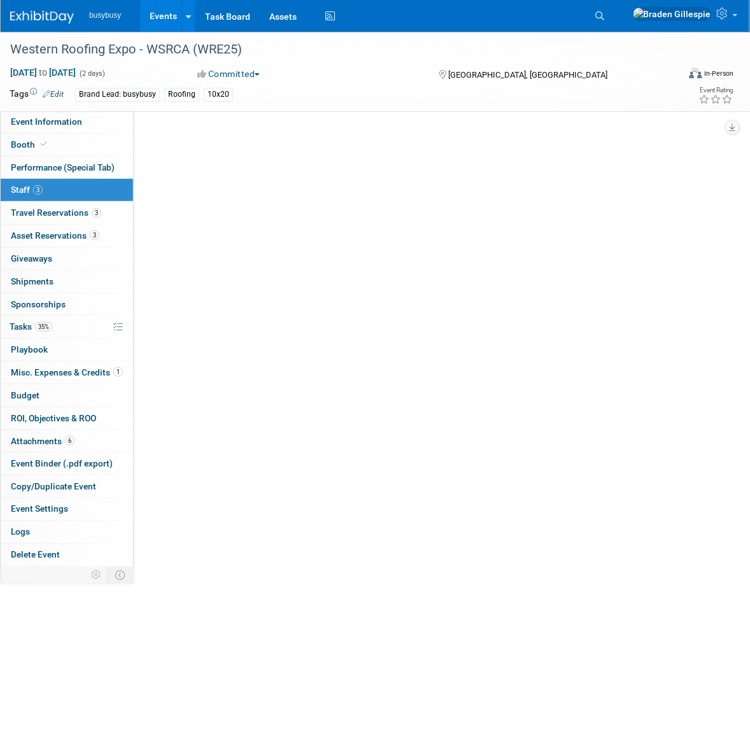
scroll to position [0, 0]
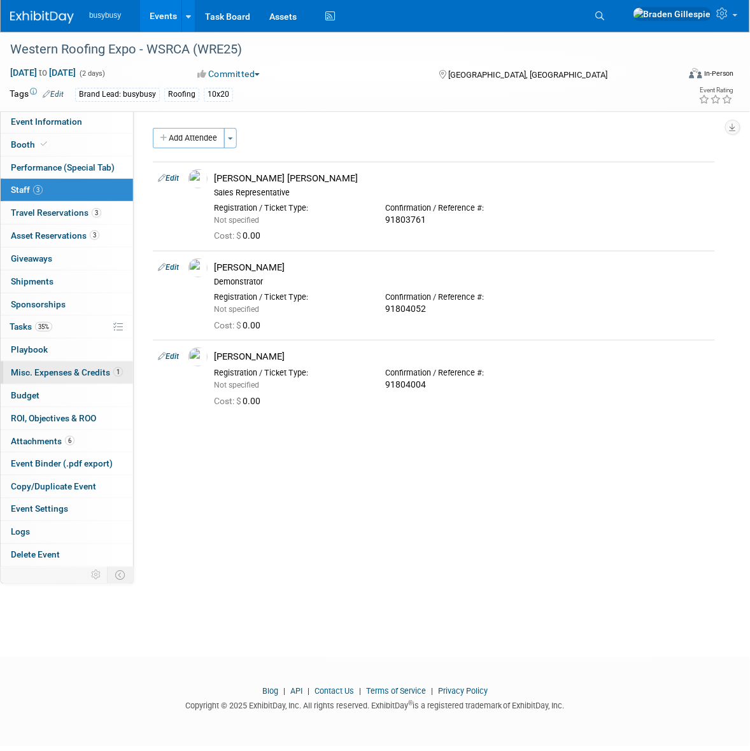
click at [87, 372] on span "Misc. Expenses & Credits 1" at bounding box center [67, 372] width 112 height 10
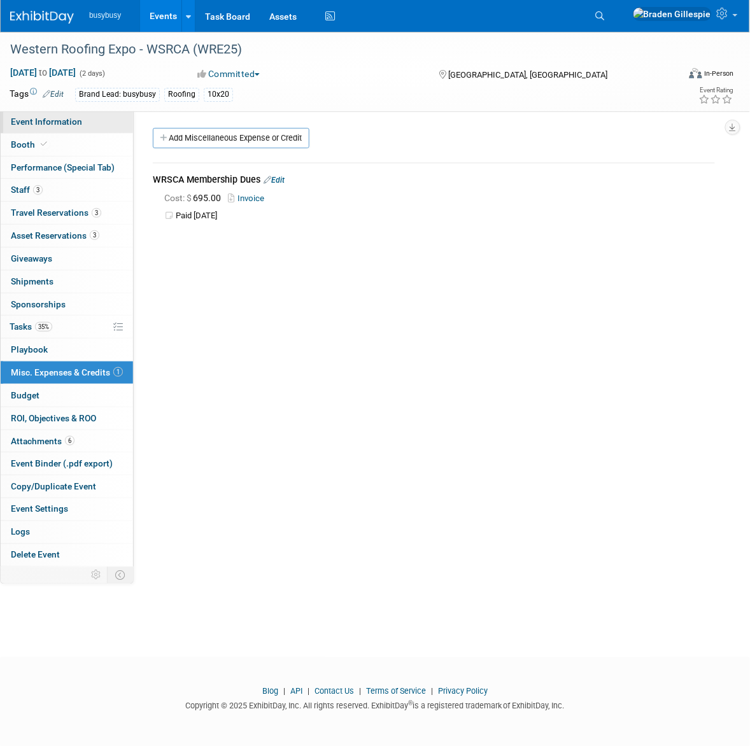
click at [61, 125] on span "Event Information" at bounding box center [46, 121] width 71 height 10
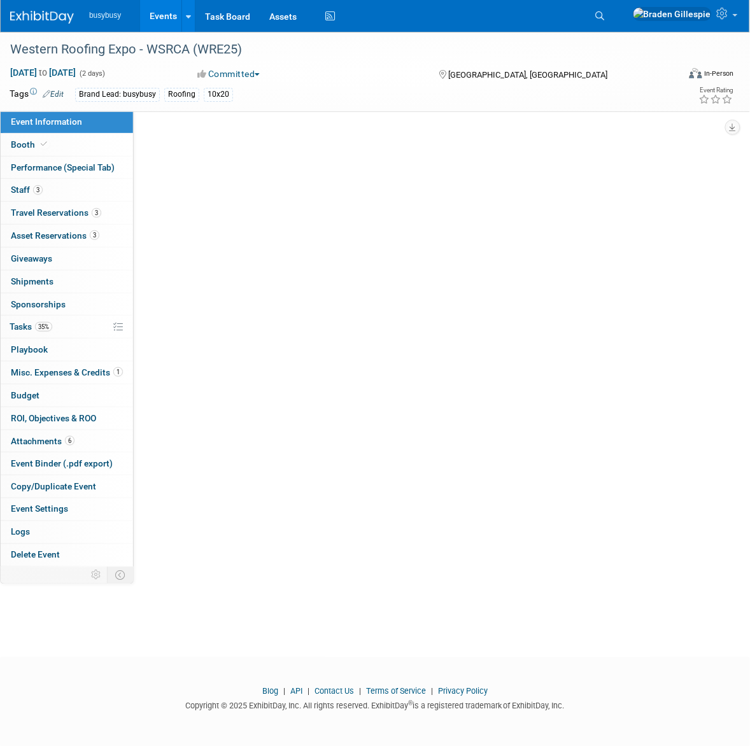
select select "BusyBusy"
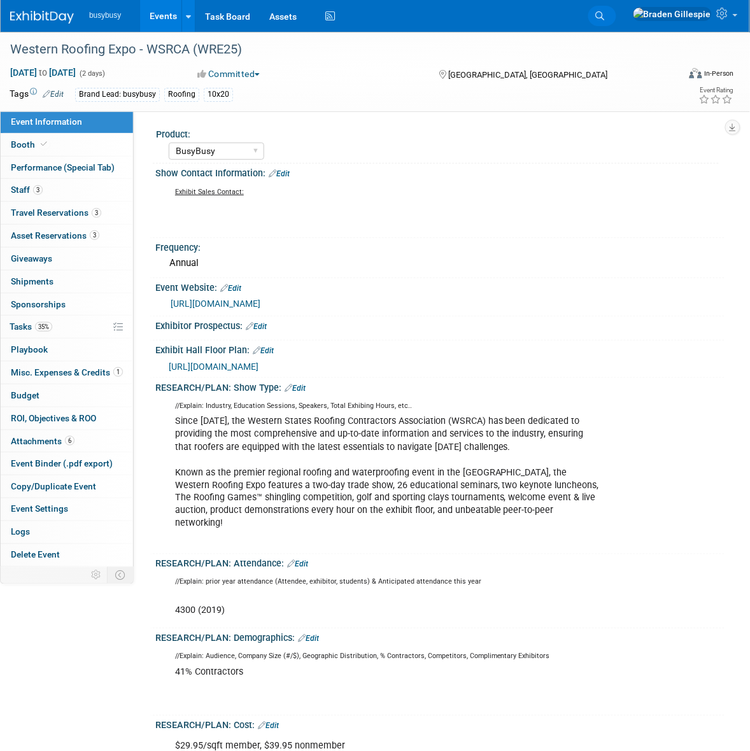
click at [605, 13] on icon at bounding box center [600, 15] width 9 height 9
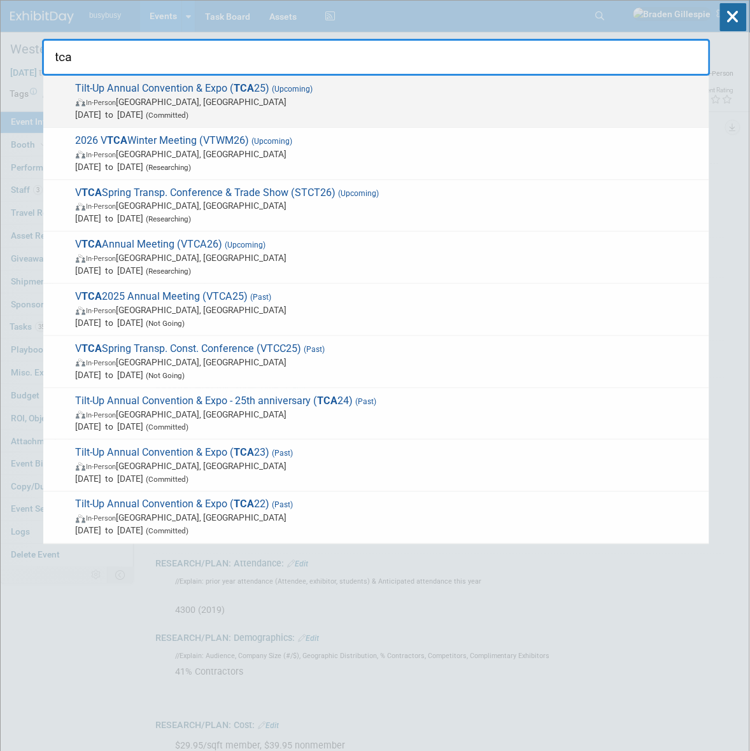
type input "tca"
click at [329, 108] on span "Oct 1, 2025 to Oct 3, 2025 (Committed)" at bounding box center [389, 114] width 627 height 13
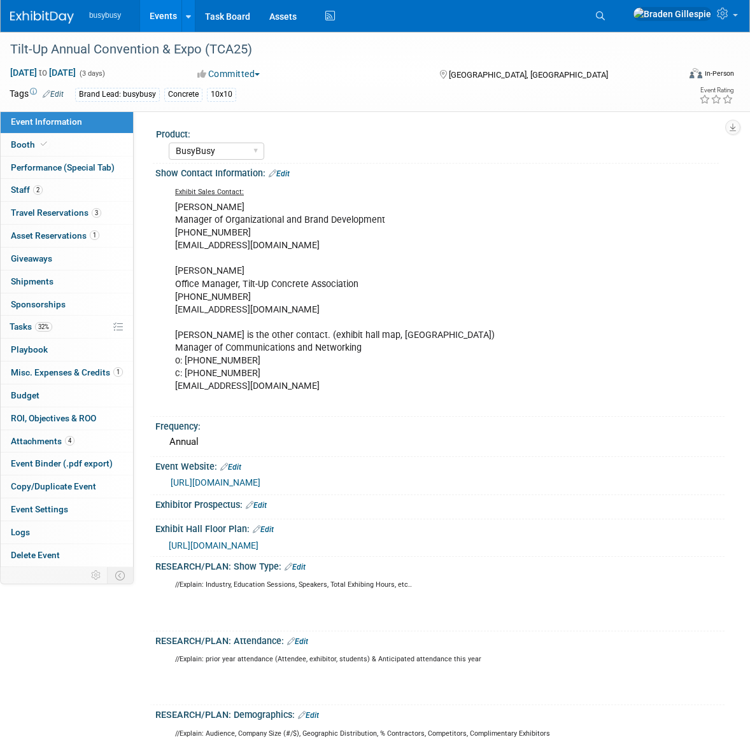
select select "BusyBusy"
click at [57, 151] on link "Booth" at bounding box center [67, 145] width 132 height 22
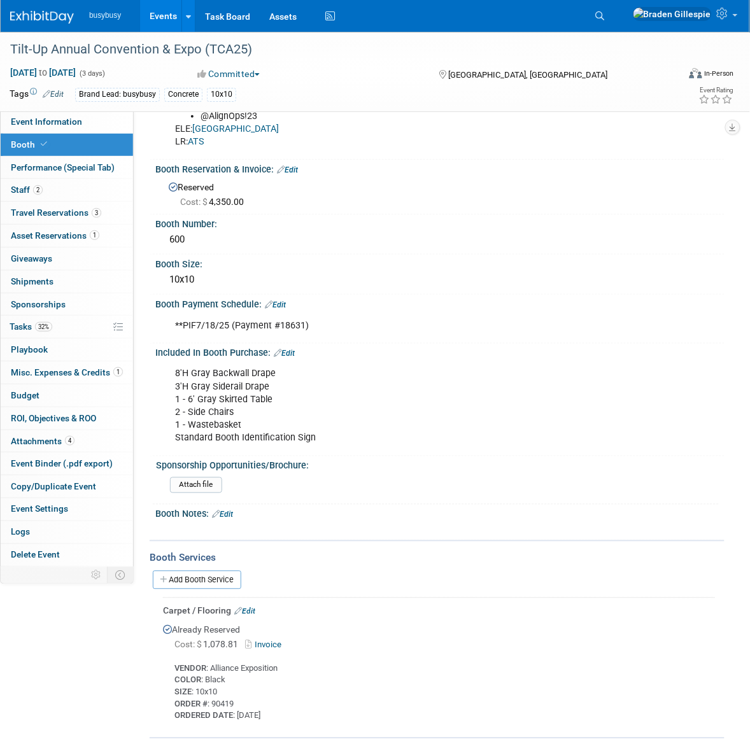
scroll to position [269, 0]
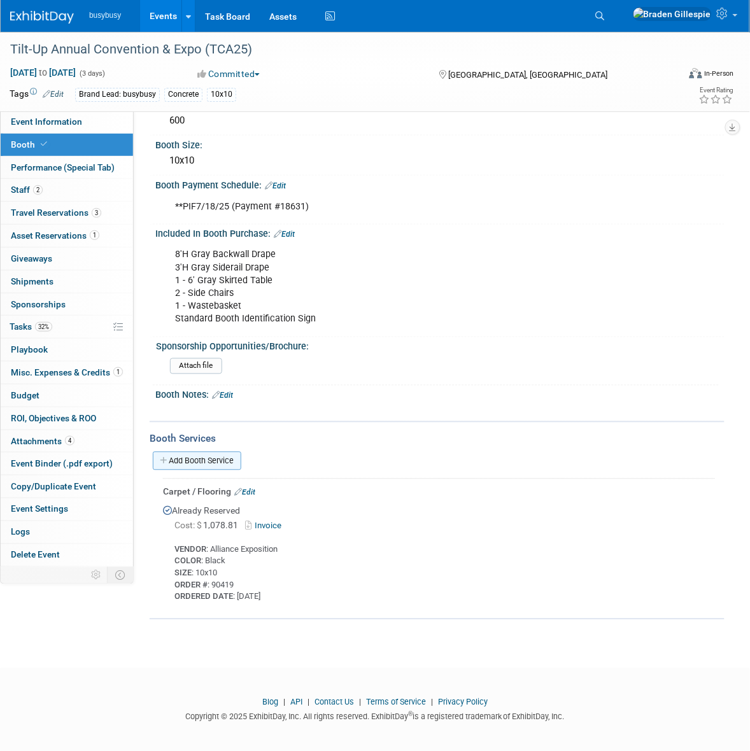
click at [198, 463] on link "Add Booth Service" at bounding box center [197, 461] width 88 height 18
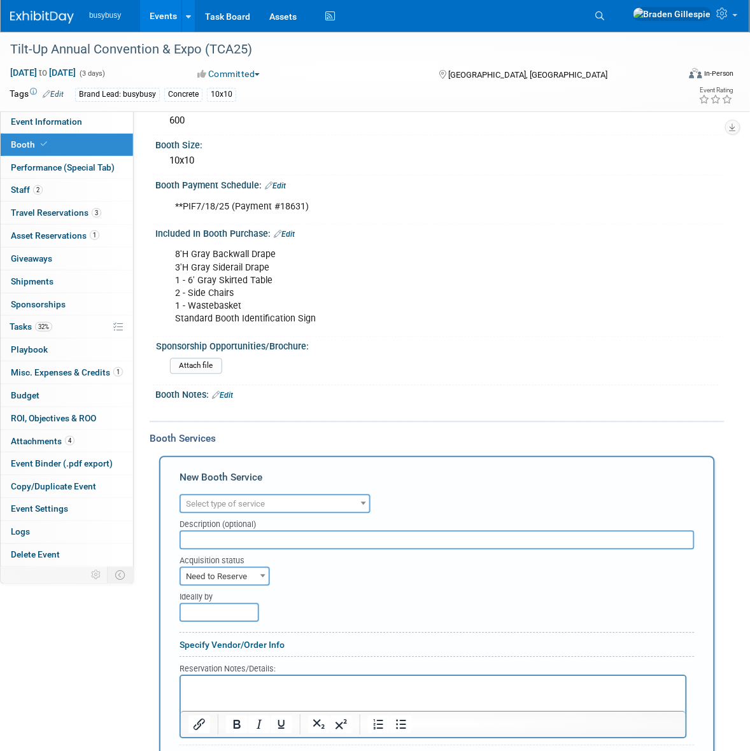
scroll to position [0, 0]
click at [230, 496] on span "Select type of service" at bounding box center [275, 505] width 188 height 18
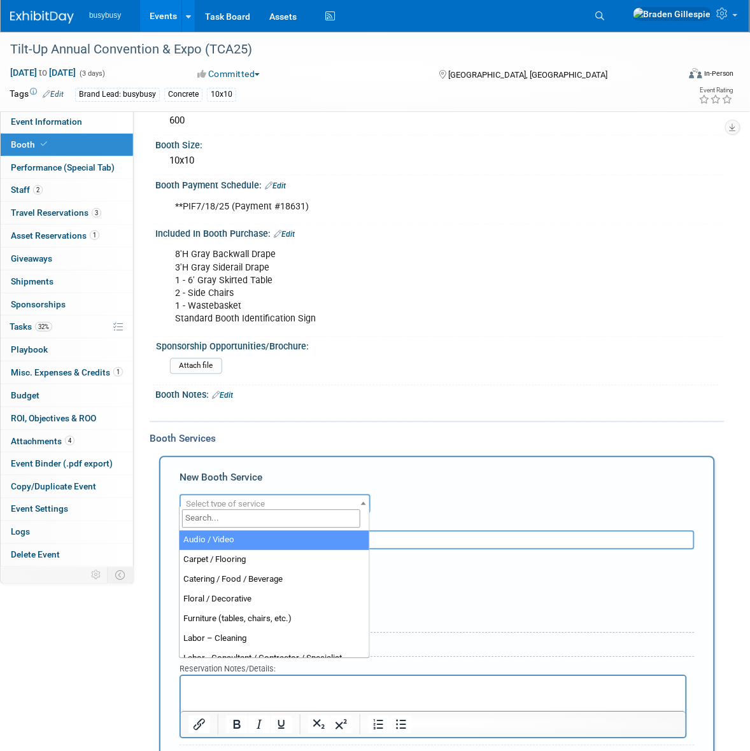
click at [220, 521] on input "search" at bounding box center [271, 519] width 178 height 18
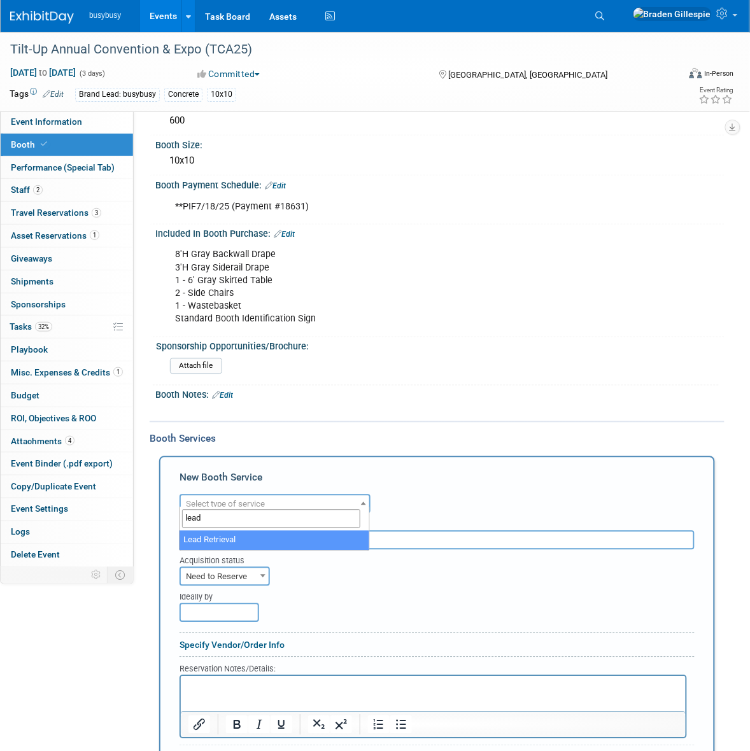
type input "lead"
select select "7"
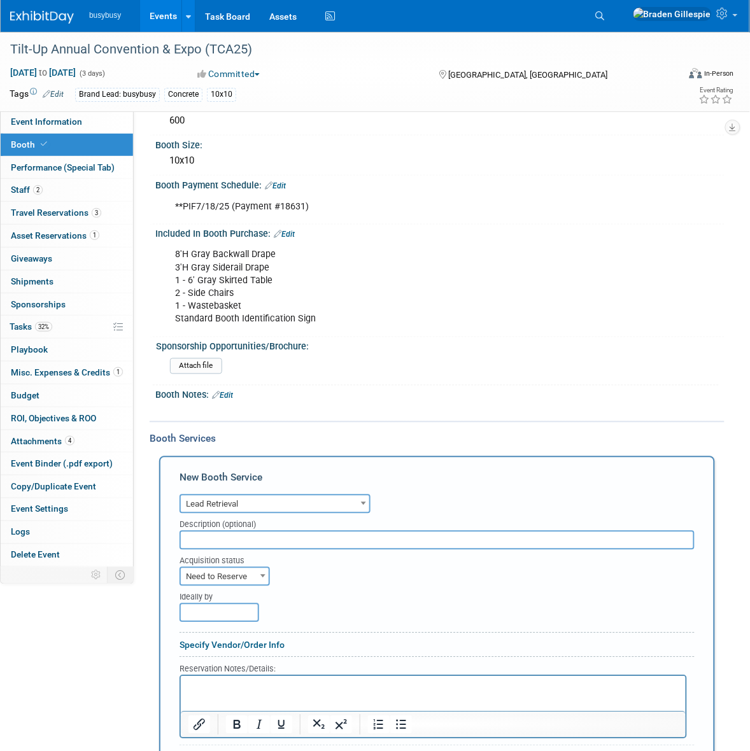
click at [234, 693] on html at bounding box center [432, 684] width 505 height 17
paste body "Rich Text Area. Press ALT-0 for help."
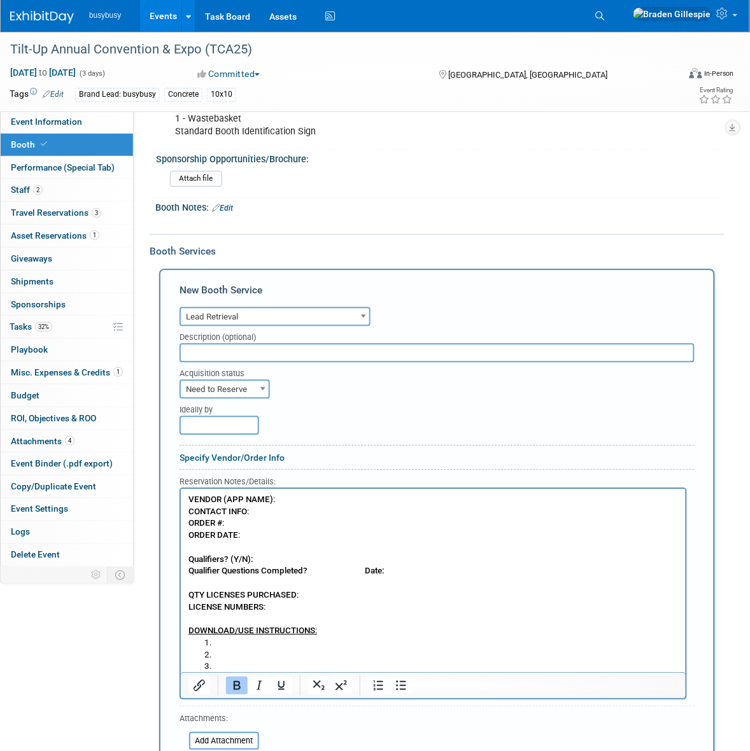
scroll to position [554, 0]
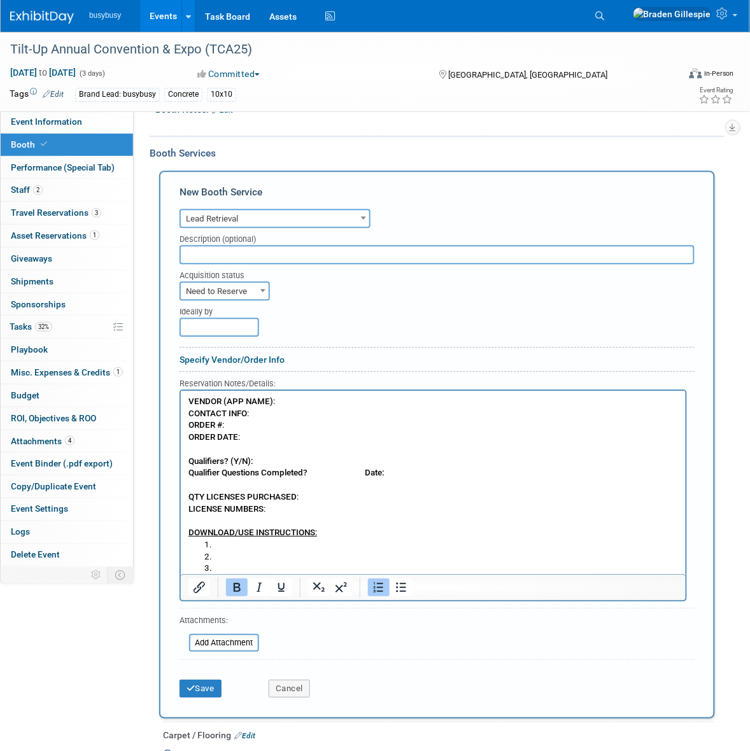
click at [237, 542] on li "Rich Text Area. Press ALT-0 for help." at bounding box center [445, 544] width 465 height 12
click at [230, 556] on li "Rich Text Area. Press ALT-0 for help." at bounding box center [445, 556] width 465 height 12
click at [229, 566] on li "Rich Text Area. Press ALT-0 for help." at bounding box center [445, 568] width 465 height 12
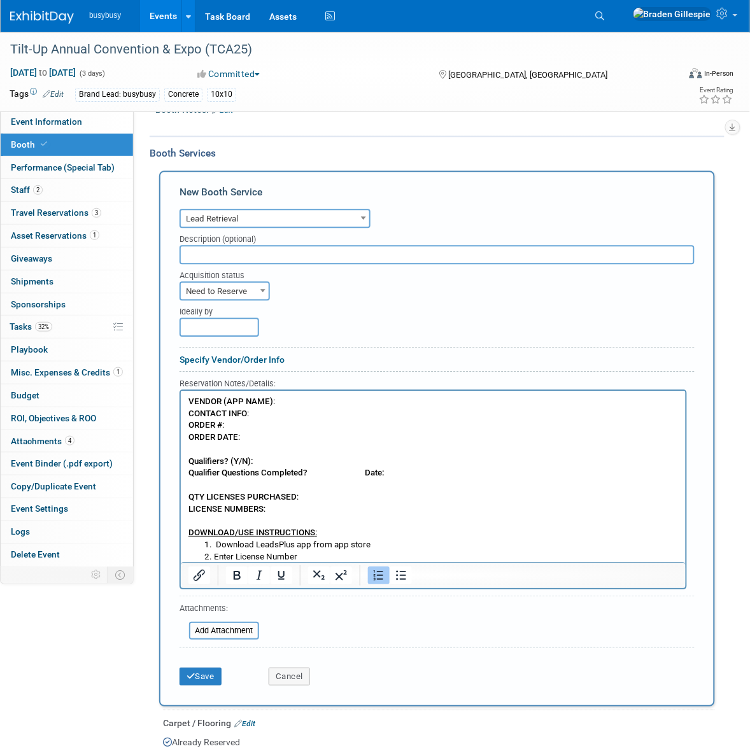
click at [258, 424] on p "VENDOR (APP NAME) : CONTACT INFO : ORDER # : ORDER DATE : Qualifiers? (Y/N): Qu…" at bounding box center [433, 466] width 490 height 143
click at [271, 438] on p "VENDOR (APP NAME) : CONTACT INFO : ORDER # : 80209 ORDER DATE : Qualifiers? (Y/…" at bounding box center [433, 466] width 490 height 143
click at [299, 405] on p "VENDOR (APP NAME) : CONTACT INFO : ORDER # : 80209 ORDER DATE :8/25/25 Qualifie…" at bounding box center [433, 466] width 490 height 143
click at [228, 287] on span "Need to Reserve" at bounding box center [225, 292] width 88 height 18
select select "2"
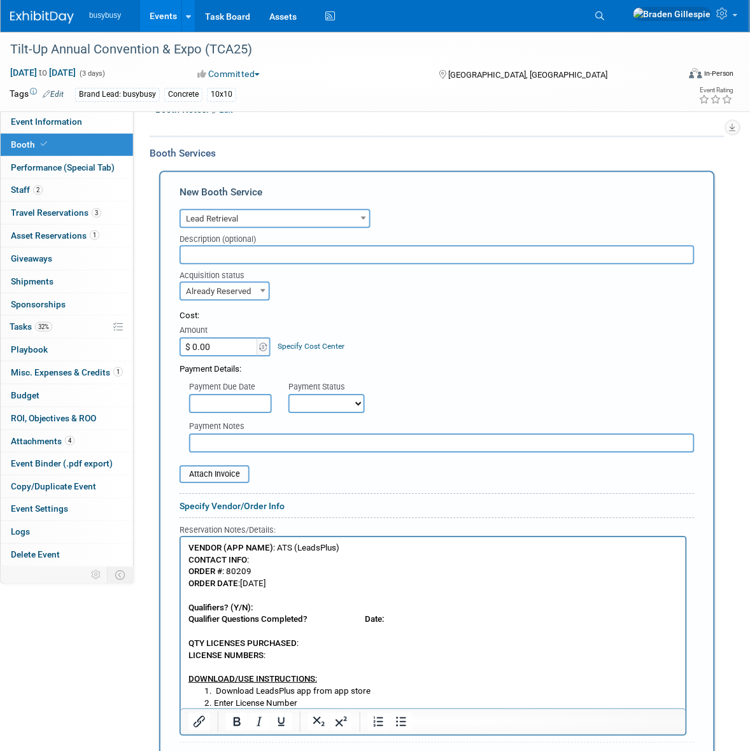
click at [212, 345] on input "$ 0.00" at bounding box center [219, 346] width 80 height 19
click at [224, 338] on input "$ 0.00" at bounding box center [219, 346] width 80 height 19
drag, startPoint x: 224, startPoint y: 338, endPoint x: 178, endPoint y: 346, distance: 46.4
click at [178, 346] on div "New Booth Service Audio / Video Carpet / Flooring Catering / Food / Beverage Fl…" at bounding box center [437, 512] width 556 height 682
type input "$ 565.47"
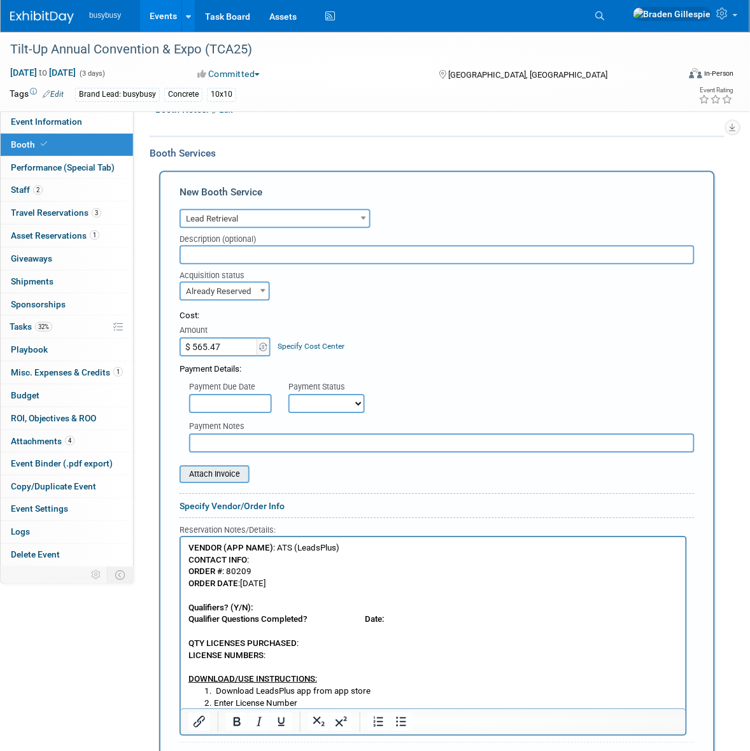
click at [230, 468] on input "file" at bounding box center [172, 473] width 151 height 15
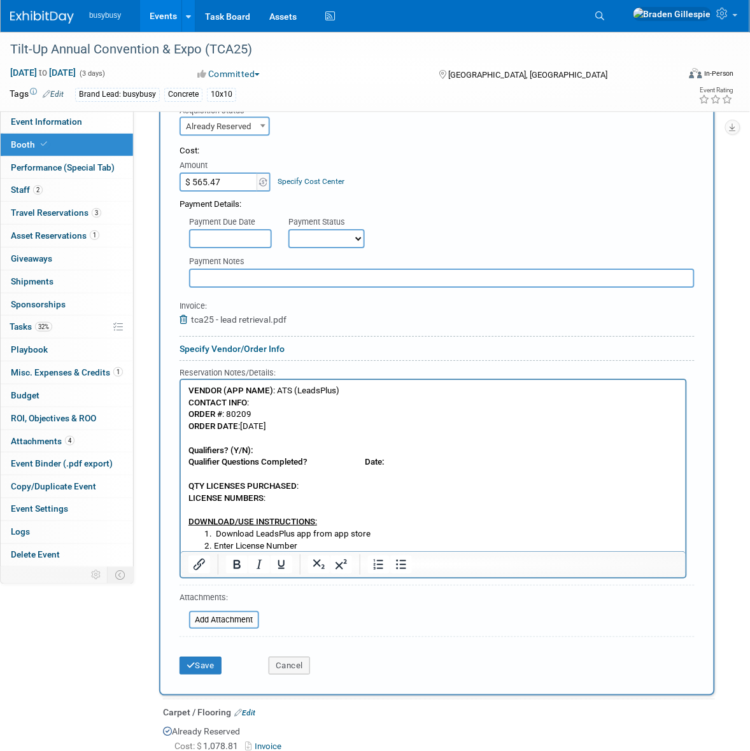
scroll to position [872, 0]
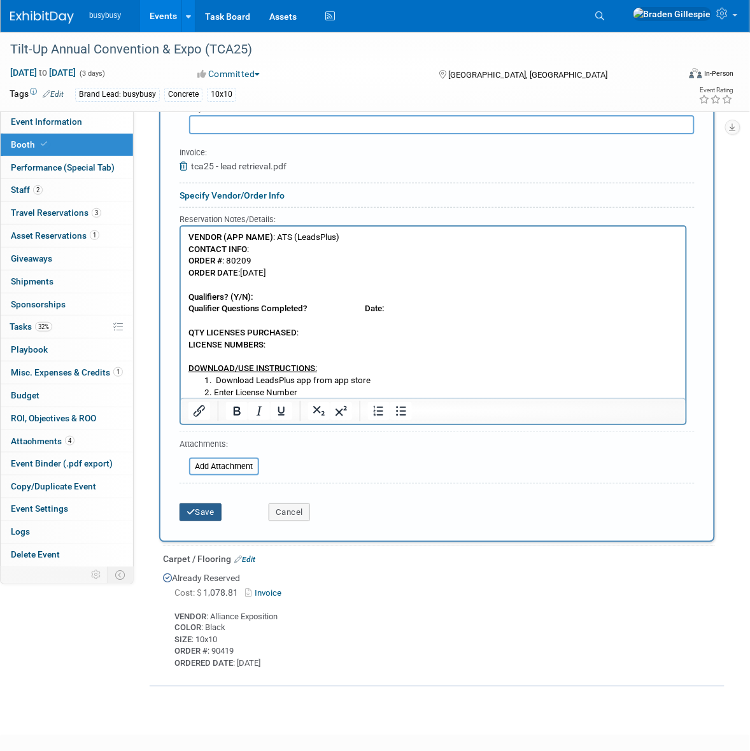
click at [202, 503] on button "Save" at bounding box center [200, 512] width 42 height 18
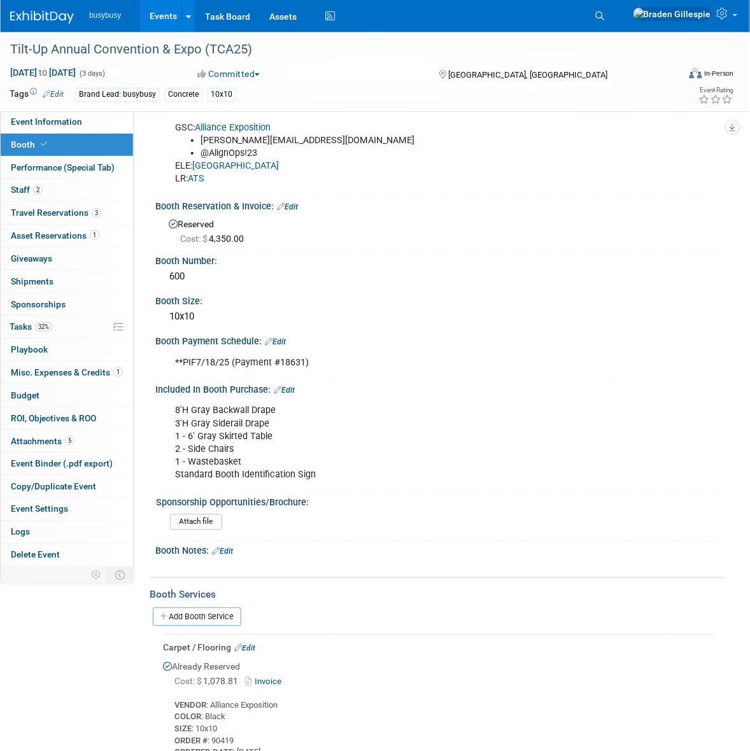
scroll to position [0, 0]
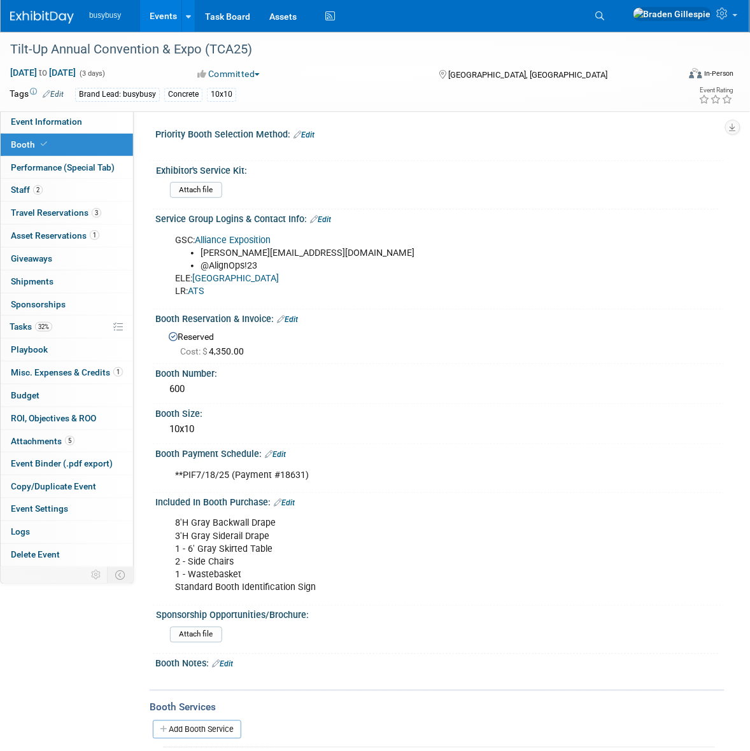
click at [326, 218] on link "Edit" at bounding box center [320, 219] width 21 height 9
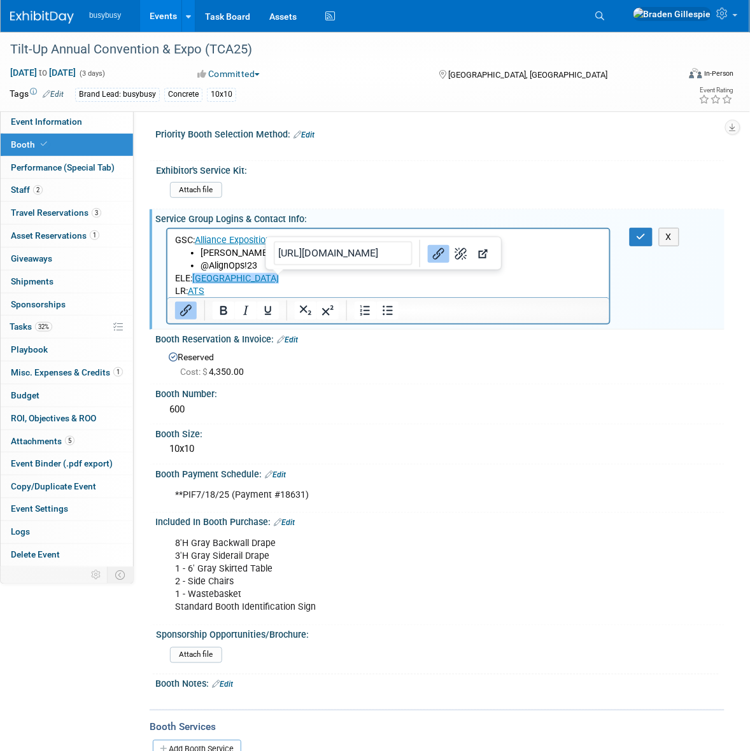
drag, startPoint x: 270, startPoint y: 278, endPoint x: 194, endPoint y: 279, distance: 76.4
click at [194, 279] on p "ELE: Music City Center﻿ LR: ATS" at bounding box center [387, 284] width 427 height 25
click at [189, 306] on icon "Insert/edit link" at bounding box center [185, 310] width 15 height 15
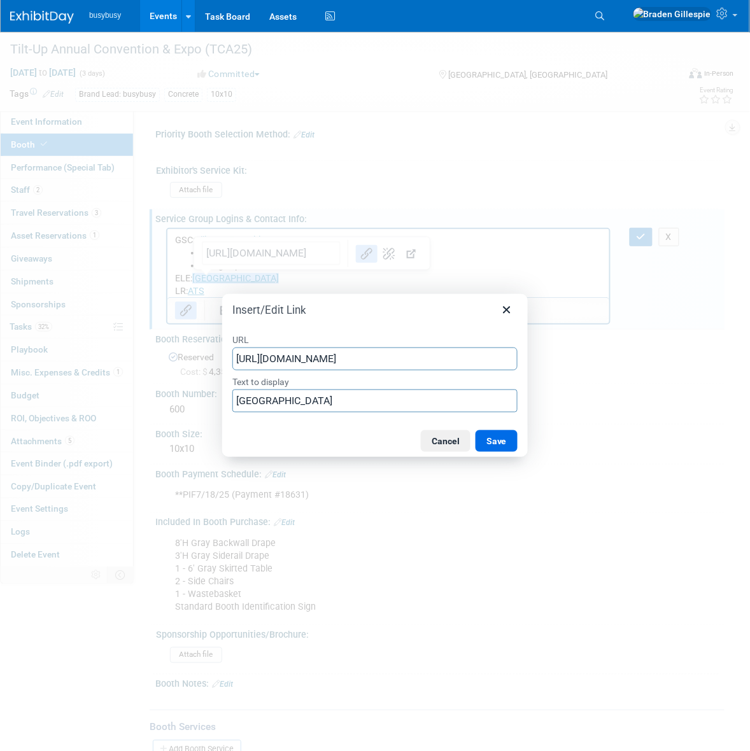
drag, startPoint x: 491, startPoint y: 361, endPoint x: 118, endPoint y: 358, distance: 372.9
click at [118, 360] on div "Insert/Edit Link URL https://NashvilleMusicCityCenter.com/OrderServices Text to…" at bounding box center [375, 375] width 750 height 751
type input "https://nashvillemcc.ungerboeck.net/prod/app85.cshtml?aat=644f724e7835333658414…"
click at [503, 440] on button "Save" at bounding box center [496, 441] width 42 height 22
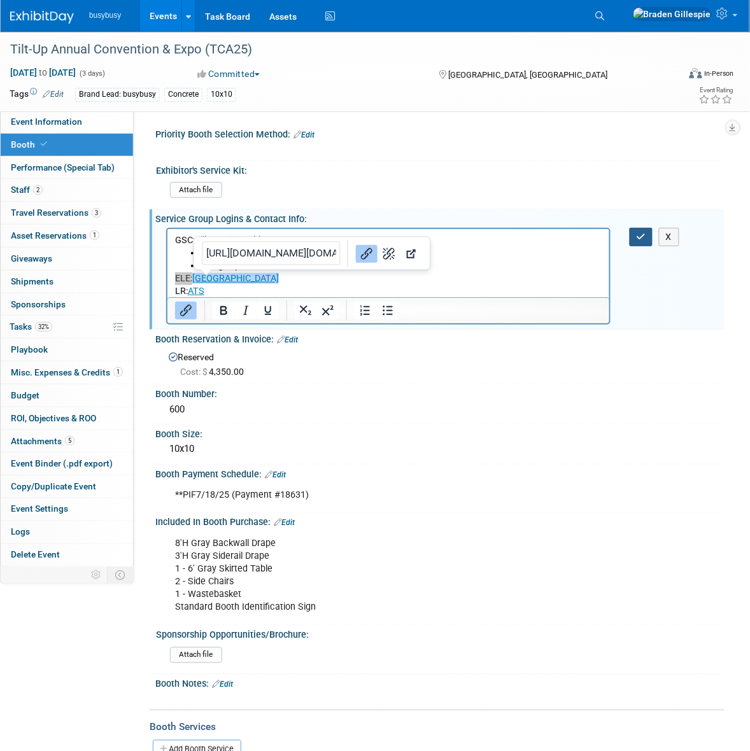
click at [645, 235] on icon "button" at bounding box center [641, 236] width 10 height 9
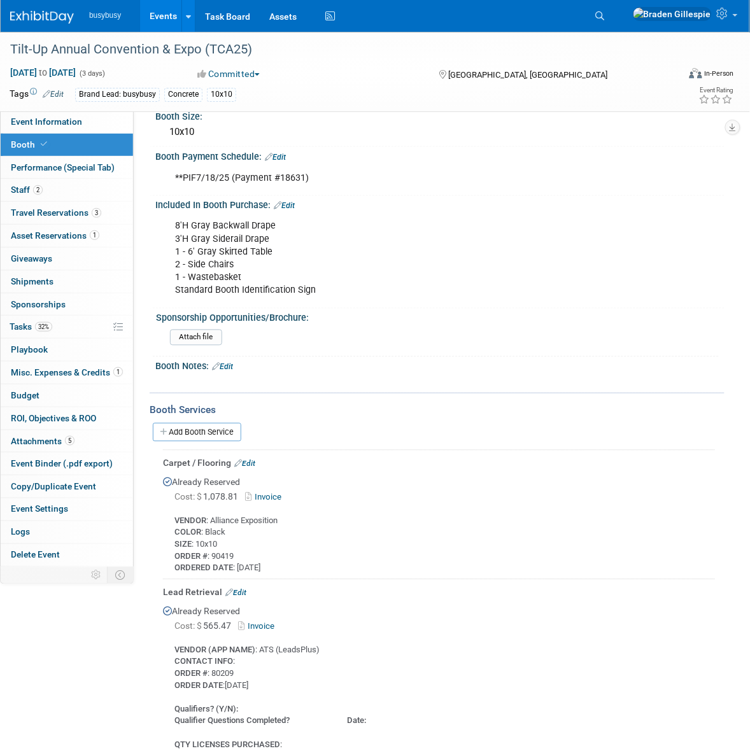
scroll to position [318, 0]
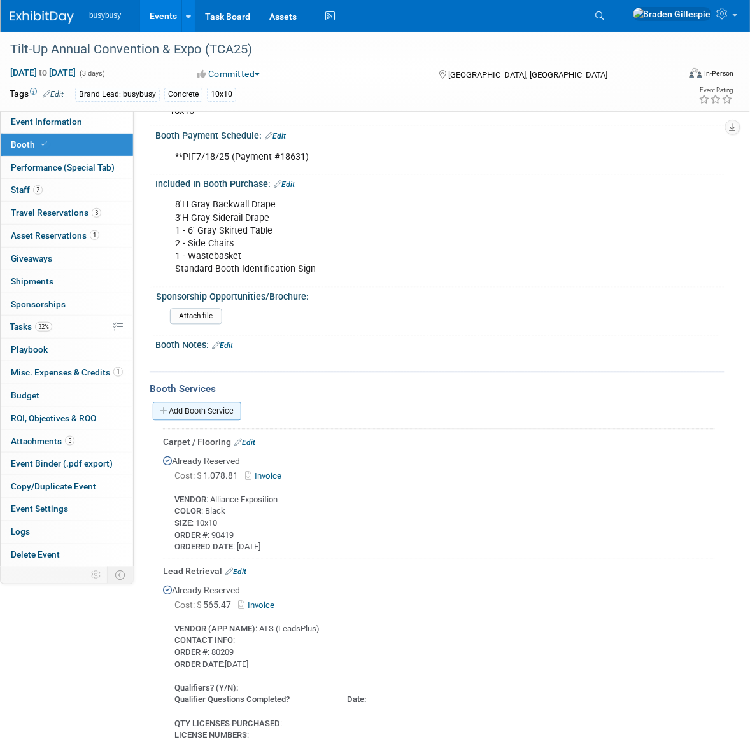
click at [209, 402] on link "Add Booth Service" at bounding box center [197, 411] width 88 height 18
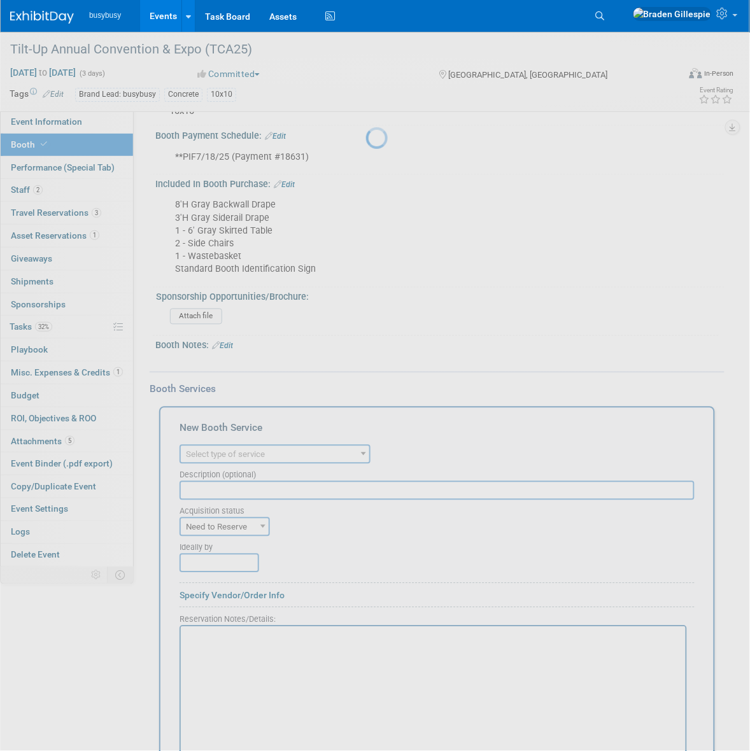
scroll to position [0, 0]
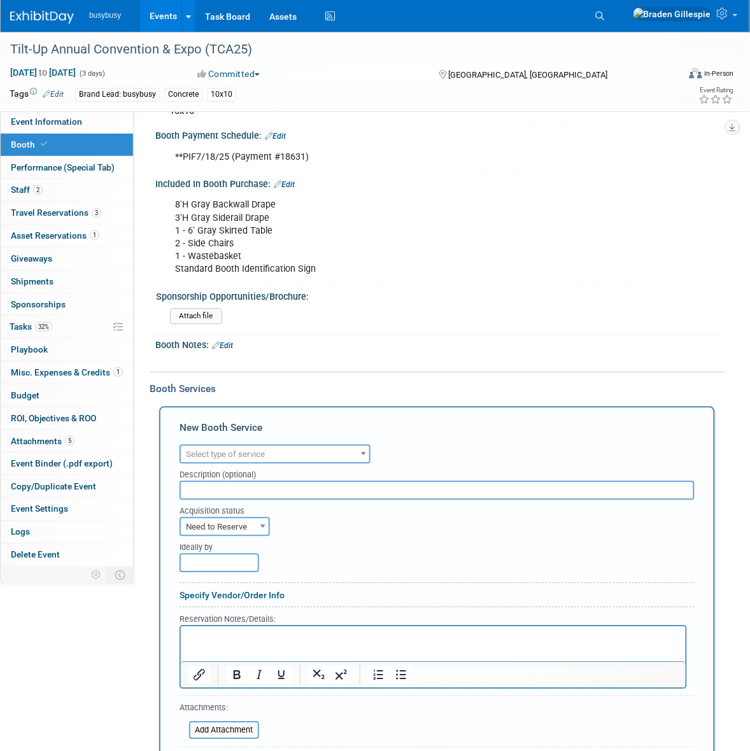
click at [234, 450] on span "Select type of service" at bounding box center [225, 455] width 79 height 10
type input "electrical"
select select "8"
click at [223, 519] on span "Need to Reserve" at bounding box center [225, 528] width 88 height 18
select select "2"
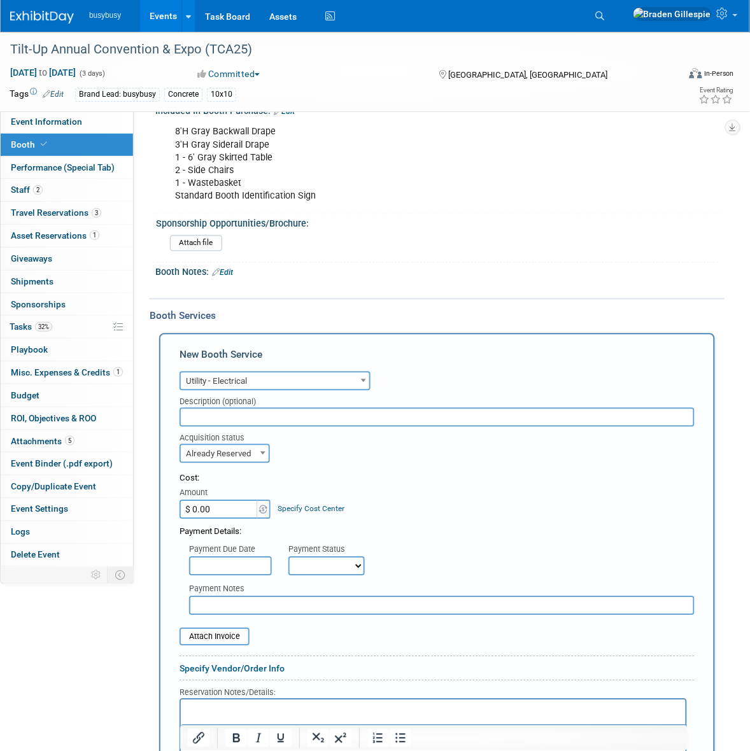
scroll to position [477, 0]
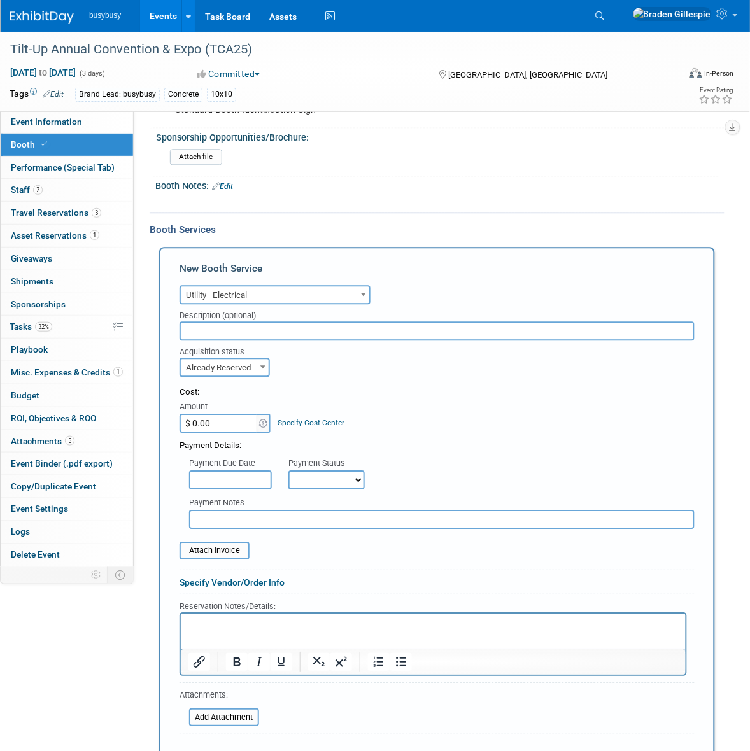
click at [239, 630] on p "Rich Text Area. Press ALT-0 for help." at bounding box center [433, 625] width 490 height 12
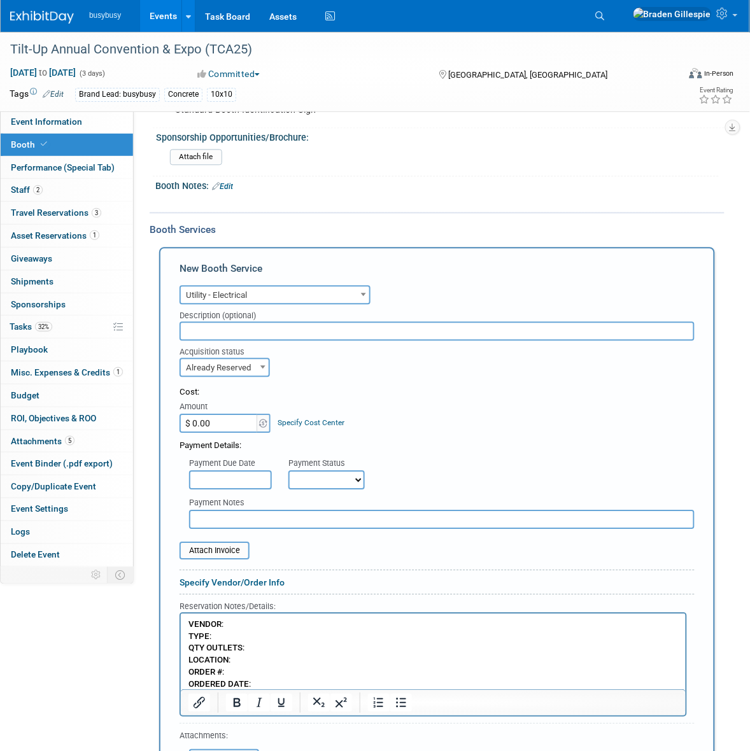
click at [264, 624] on p "VENDOR : TYPE : QTY OUTLETS : LOCATION : ORDER # : ORDERED DATE :" at bounding box center [433, 654] width 490 height 71
click at [247, 627] on p "VENDOR : TYPE : QTY OUTLETS : LOCATION : ORDER # : ORDERED DATE :" at bounding box center [433, 654] width 490 height 71
click at [248, 626] on p "VENDOR : TYPE : QTY OUTLETS : LOCATION : ORDER # : ORDERED DATE :" at bounding box center [433, 654] width 490 height 71
click at [247, 634] on p "VENDOR : Music City Center TYPE : QTY OUTLETS : LOCATION : ORDER # : ORDERED DA…" at bounding box center [433, 654] width 490 height 71
click at [281, 652] on p "VENDOR : Music City Center TYPE : 120v - 20a QTY OUTLETS : LOCATION : ORDER # :…" at bounding box center [433, 654] width 490 height 71
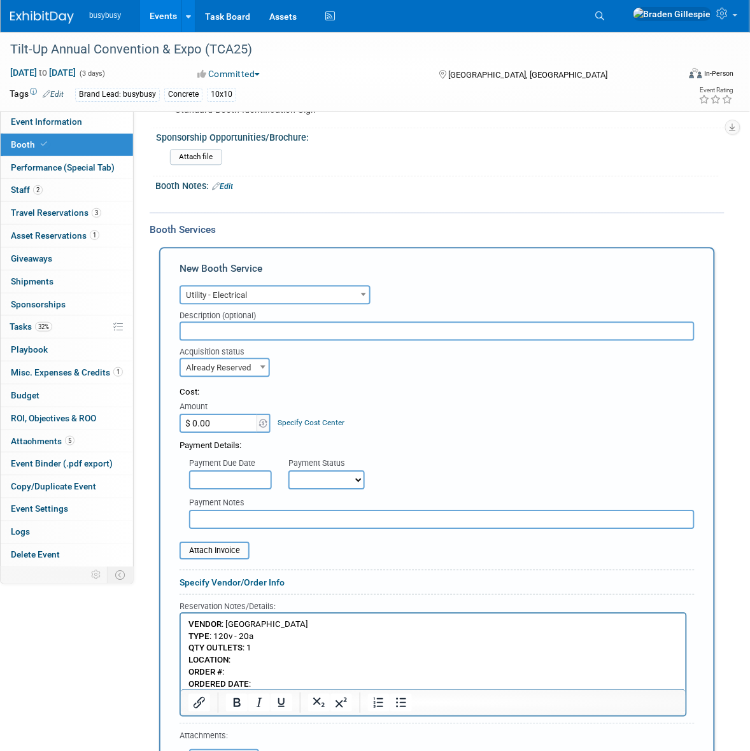
click at [233, 661] on p "VENDOR : Music City Center TYPE : 120v - 20a QTY OUTLETS : 1 LOCATION : ORDER #…" at bounding box center [433, 654] width 490 height 71
click at [236, 673] on p "VENDOR : Music City Center TYPE : 120v - 20a QTY OUTLETS : 1 LOCATION : Standar…" at bounding box center [433, 654] width 490 height 71
click at [276, 681] on p "VENDOR : Music City Center TYPE : 120v - 20a QTY OUTLETS : 1 LOCATION : Standar…" at bounding box center [433, 654] width 490 height 71
click at [220, 414] on input "$ 0.00" at bounding box center [219, 423] width 80 height 19
click at [230, 415] on input "$ 0.00" at bounding box center [219, 423] width 80 height 19
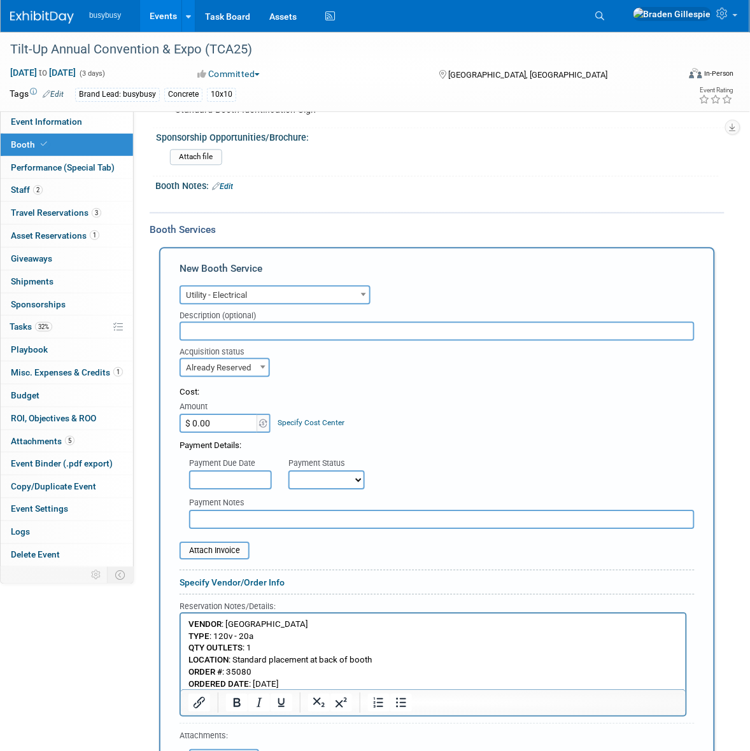
click at [201, 416] on input "$ 0.00" at bounding box center [219, 423] width 80 height 19
click at [216, 415] on input "$ 0.00" at bounding box center [219, 423] width 80 height 19
type input "$ 203.97"
click at [211, 543] on input "file" at bounding box center [172, 550] width 151 height 15
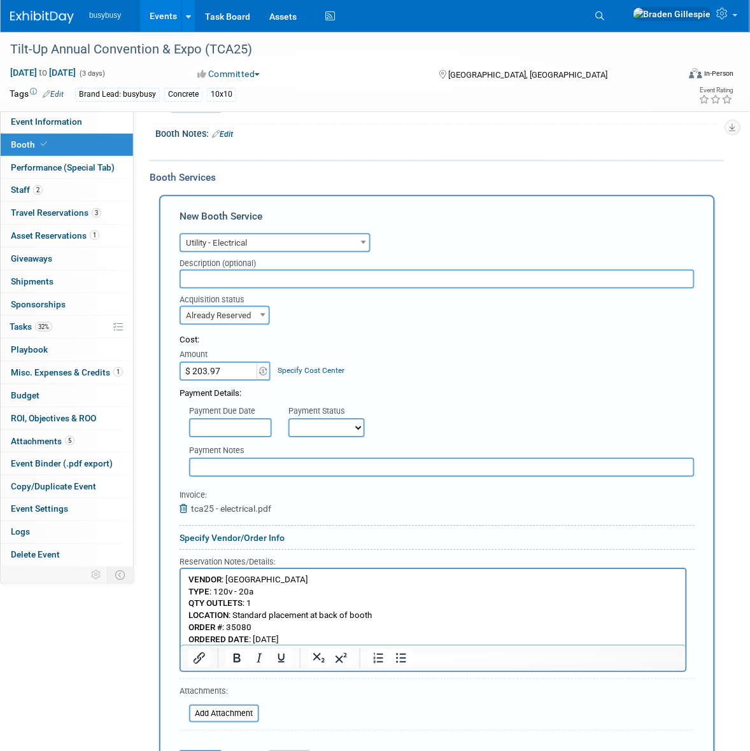
scroll to position [557, 0]
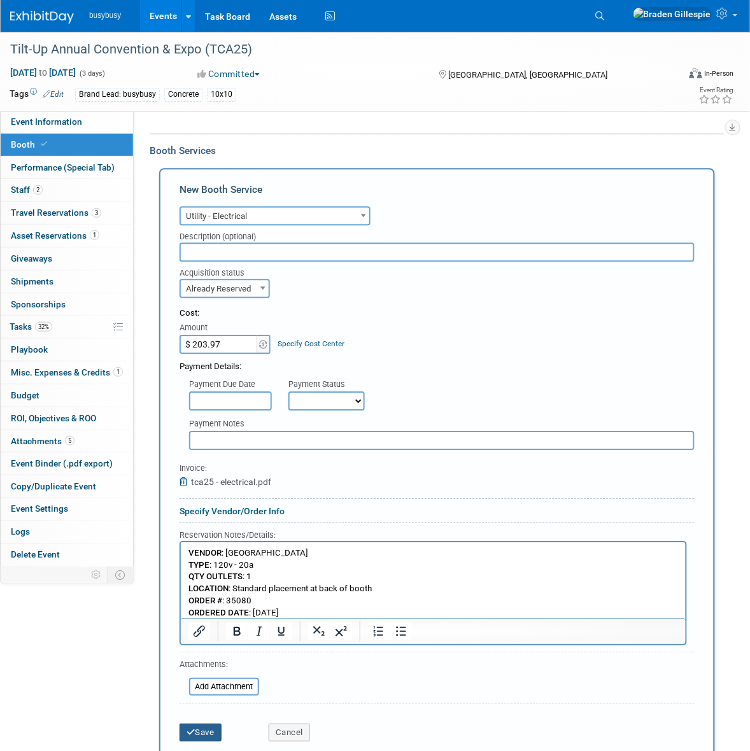
click at [202, 723] on button "Save" at bounding box center [200, 732] width 42 height 18
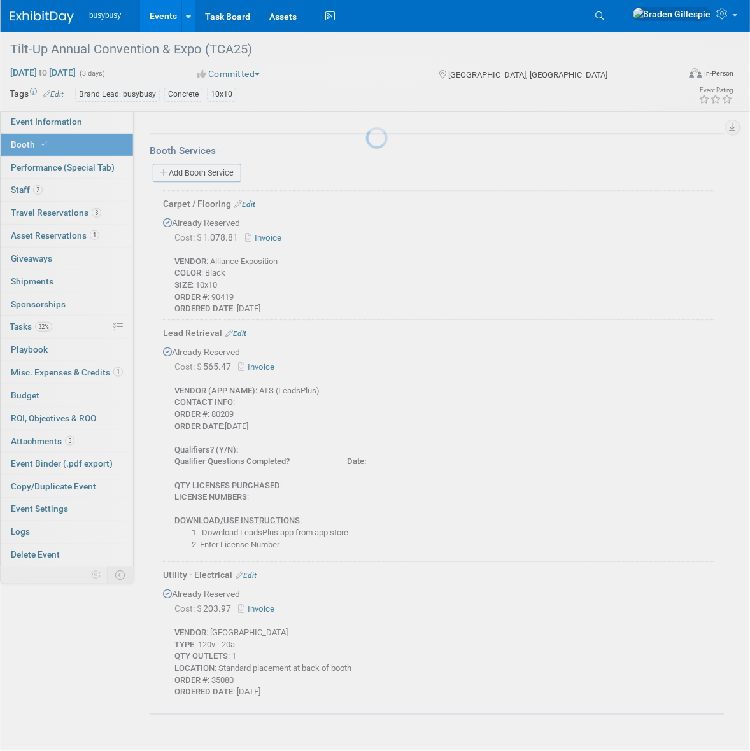
scroll to position [650, 0]
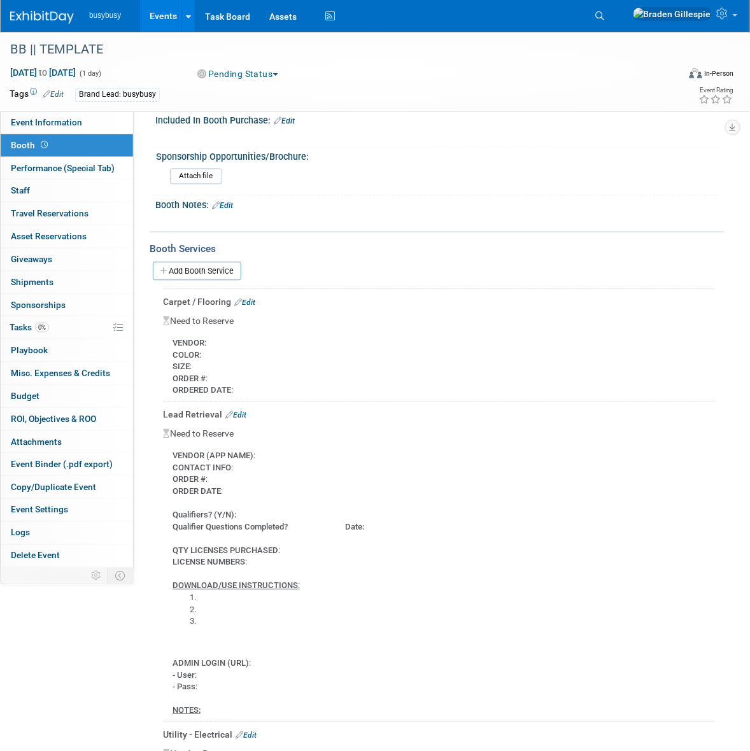
scroll to position [456, 0]
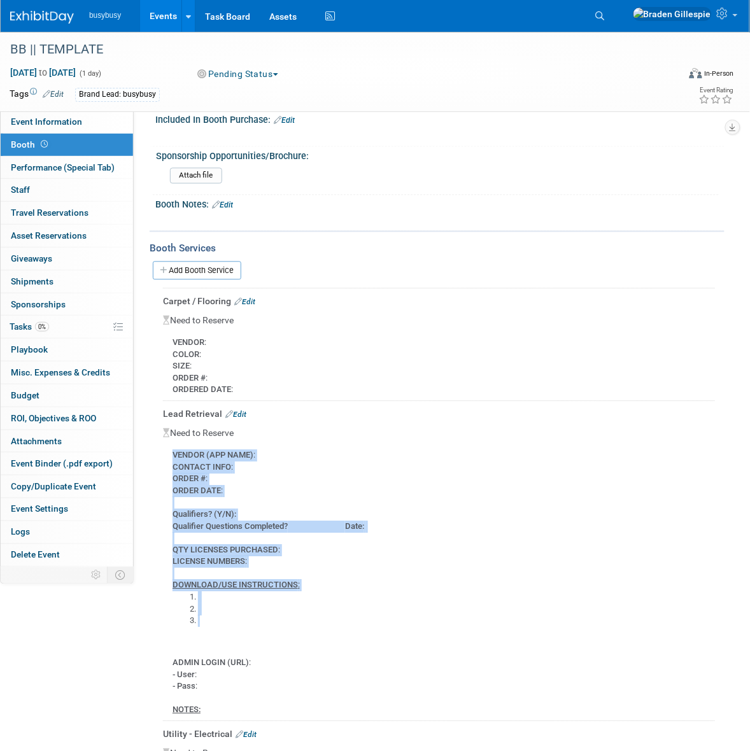
drag, startPoint x: 170, startPoint y: 450, endPoint x: 253, endPoint y: 619, distance: 188.7
click at [253, 619] on div "VENDOR (APP NAME) : CONTACT INFO : ORDER # : ORDER DATE : Qualifiers? (Y/N): Qu…" at bounding box center [439, 578] width 552 height 277
copy div "VENDOR (APP NAME) : CONTACT INFO : ORDER # : ORDER DATE : Qualifiers? (Y/N): Qu…"
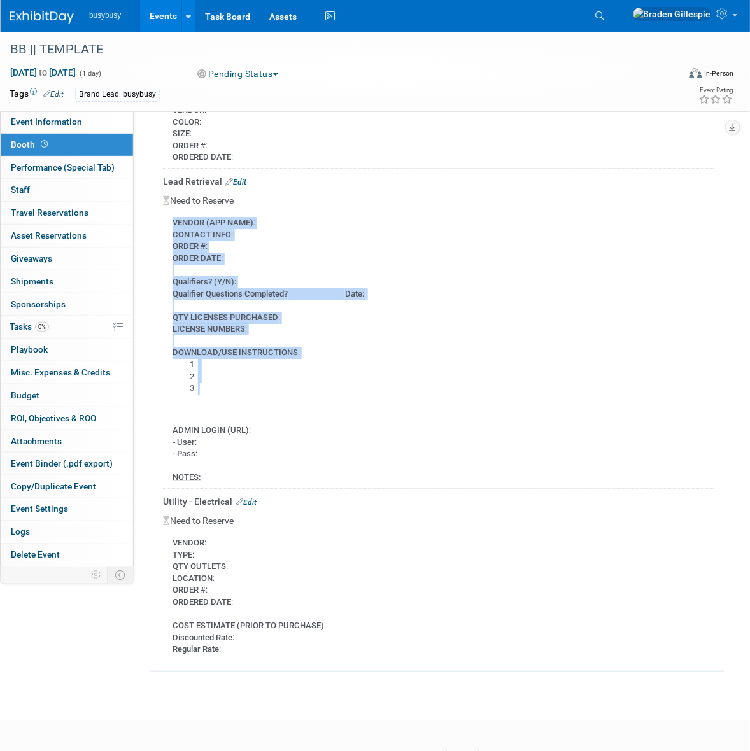
scroll to position [694, 0]
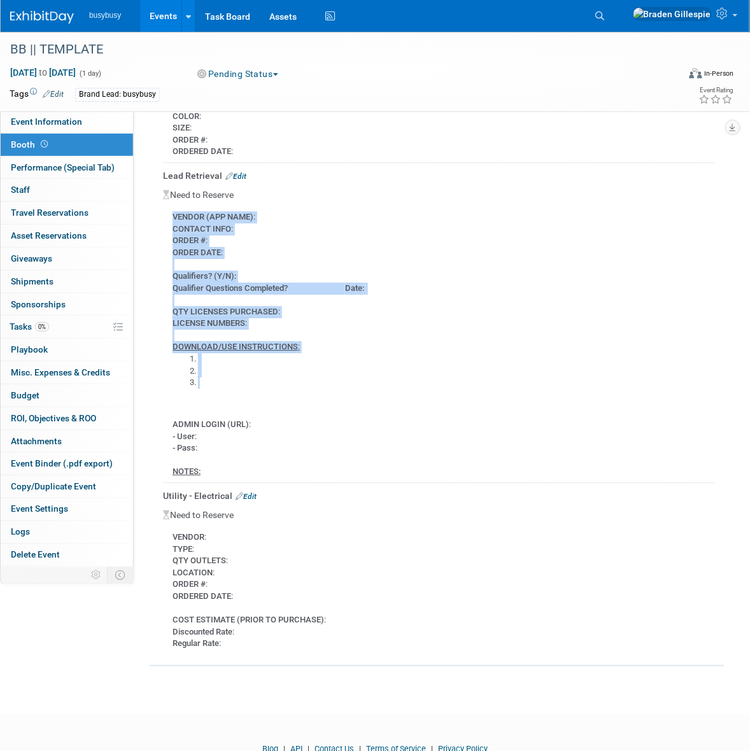
drag, startPoint x: 237, startPoint y: 589, endPoint x: 163, endPoint y: 519, distance: 102.6
click at [163, 521] on div "VENDOR : TYPE : QTY OUTLETS : LOCATION : ORDER # : ORDERED DATE : COST ESTIMATE…" at bounding box center [439, 585] width 552 height 129
copy div "VENDOR : TYPE : QTY OUTLETS : LOCATION : ORDER # : ORDERED DATE :"
click at [605, 20] on icon at bounding box center [600, 15] width 9 height 9
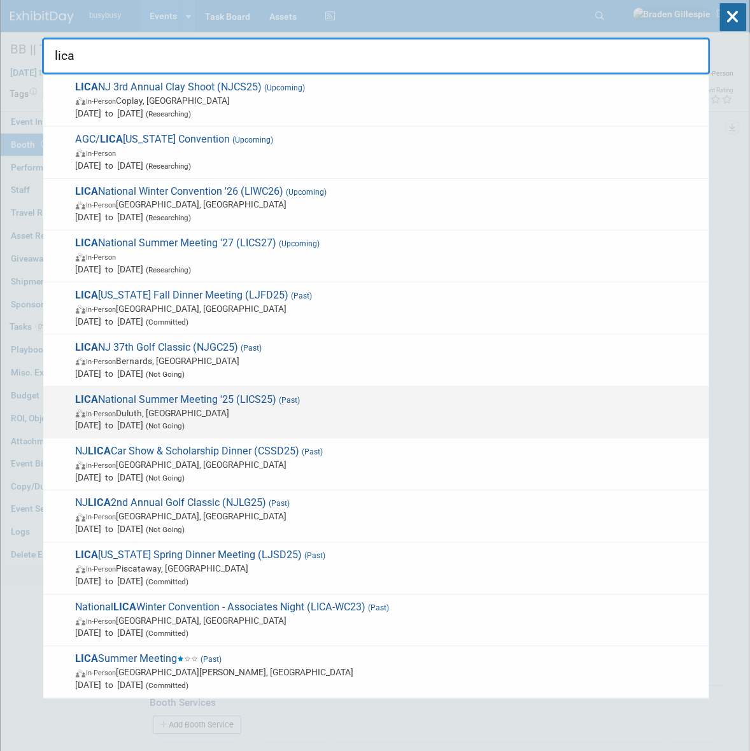
scroll to position [0, 0]
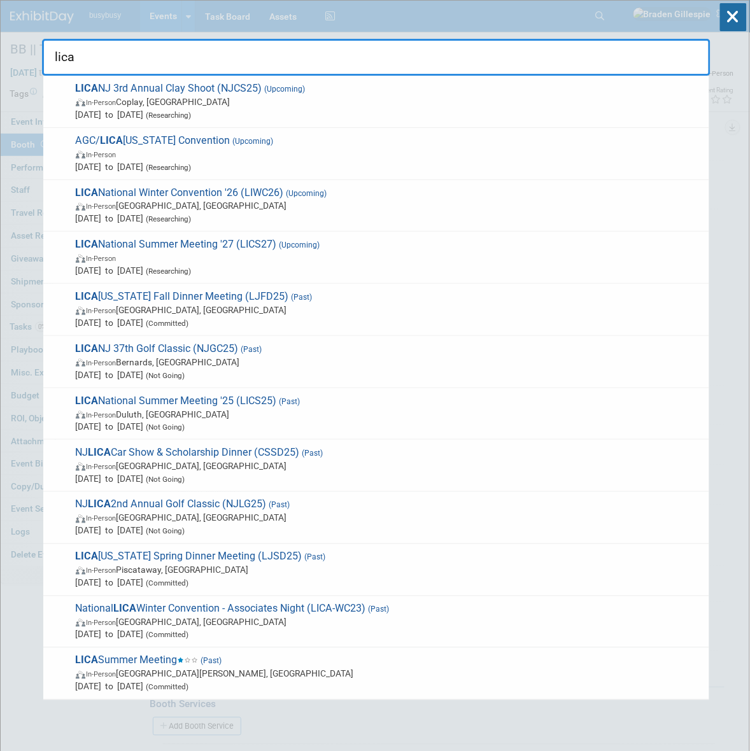
type input "lica"
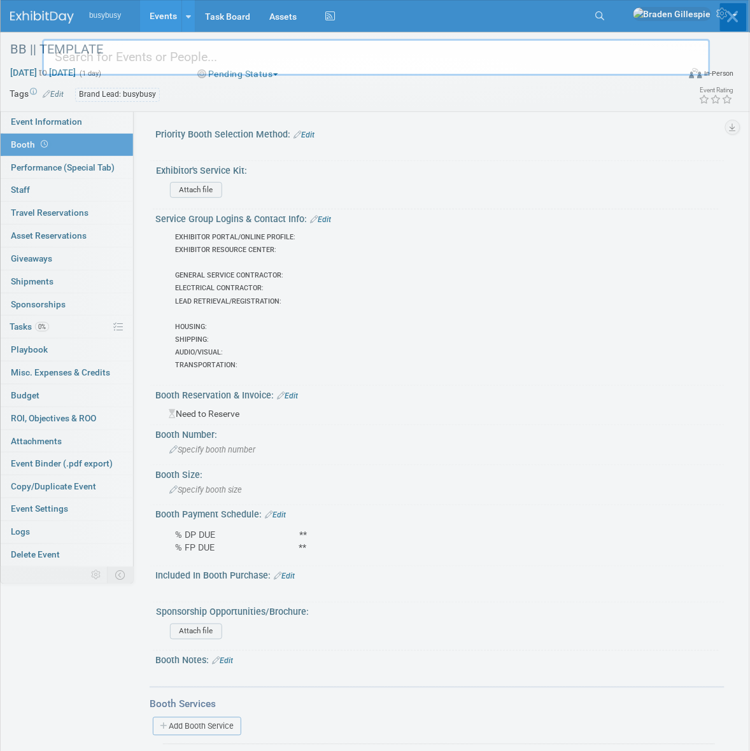
click at [36, 13] on body "busybusy Events Add Event Bulk Upload Events Shareable Event Boards Recently Vi…" at bounding box center [375, 375] width 750 height 751
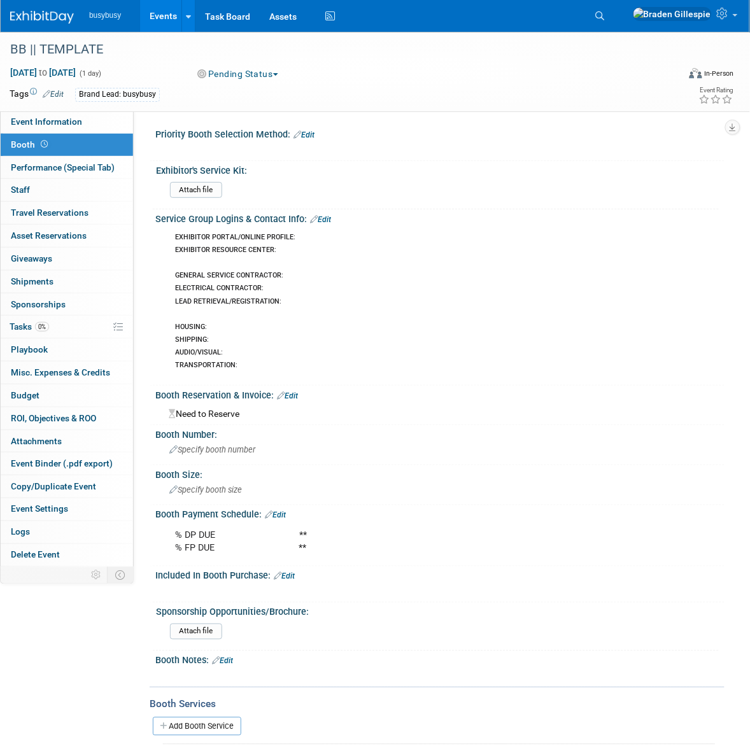
click at [46, 13] on img at bounding box center [42, 17] width 64 height 13
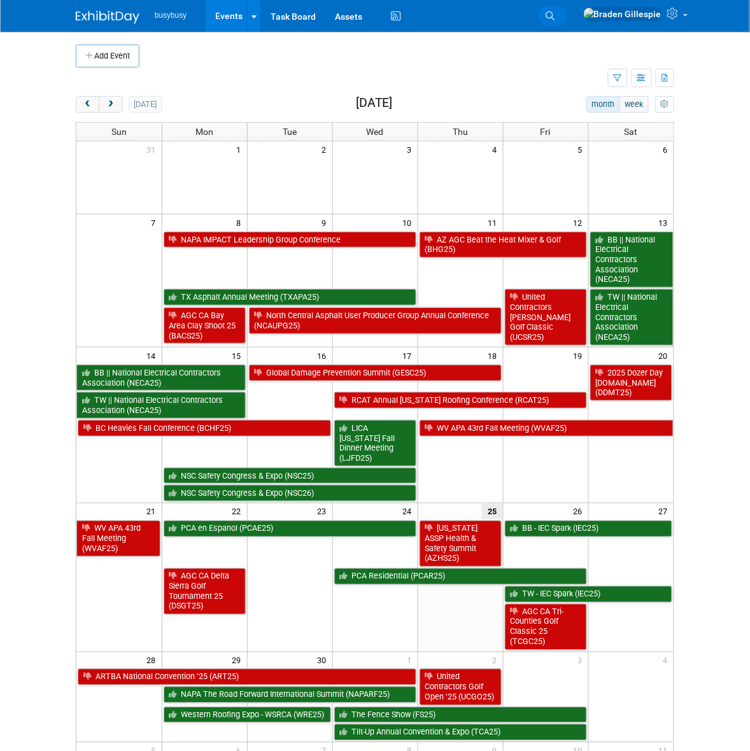
click at [566, 14] on link "Search" at bounding box center [552, 16] width 28 height 20
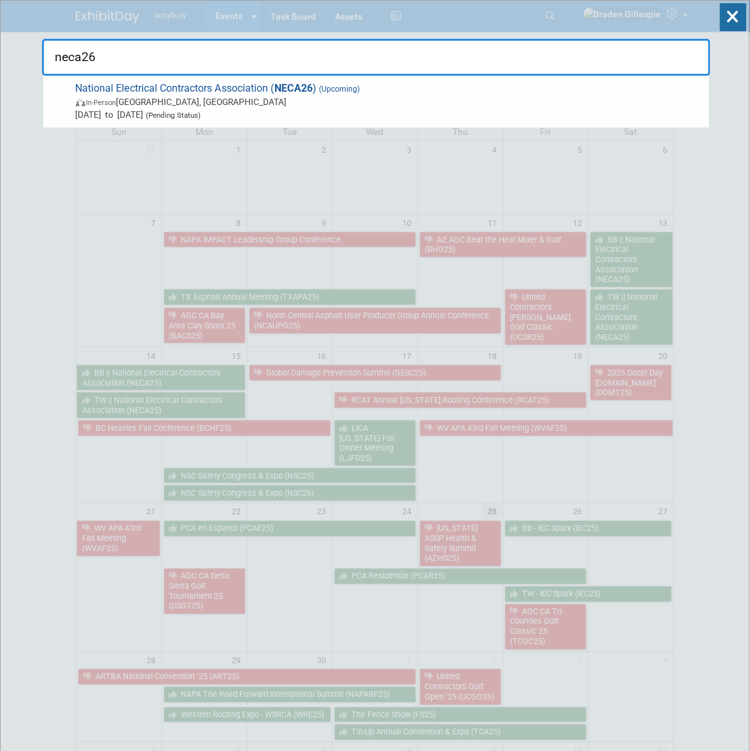
drag, startPoint x: 115, startPoint y: 58, endPoint x: -1, endPoint y: 71, distance: 117.2
click at [0, 71] on html "busybusy Events Add Event Bulk Upload Events Shareable Event Boards Recently Vi…" at bounding box center [375, 375] width 750 height 751
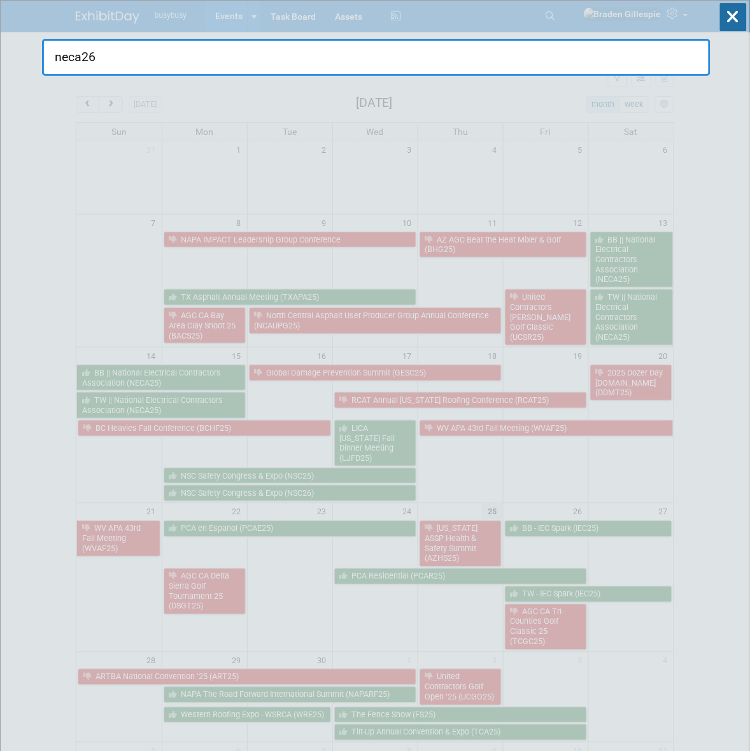
click at [104, 69] on input "neca26" at bounding box center [376, 57] width 668 height 37
drag, startPoint x: 104, startPoint y: 64, endPoint x: 69, endPoint y: 67, distance: 35.1
click at [69, 67] on input "neca26" at bounding box center [376, 57] width 668 height 37
type input "n"
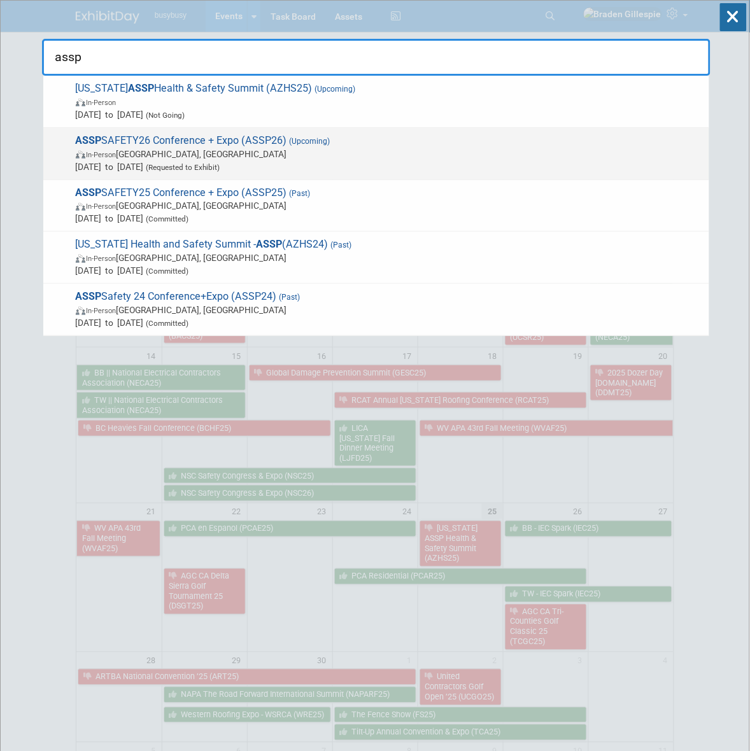
type input "assp"
click at [297, 157] on span "In-Person Anaheim, CA" at bounding box center [389, 154] width 627 height 13
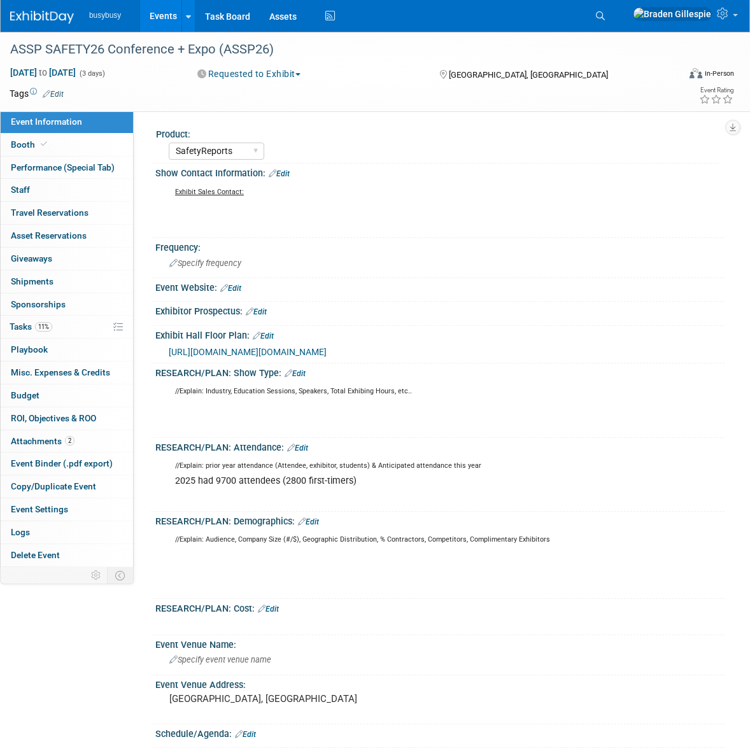
select select "SafetyReports"
click at [43, 148] on span at bounding box center [43, 144] width 11 height 10
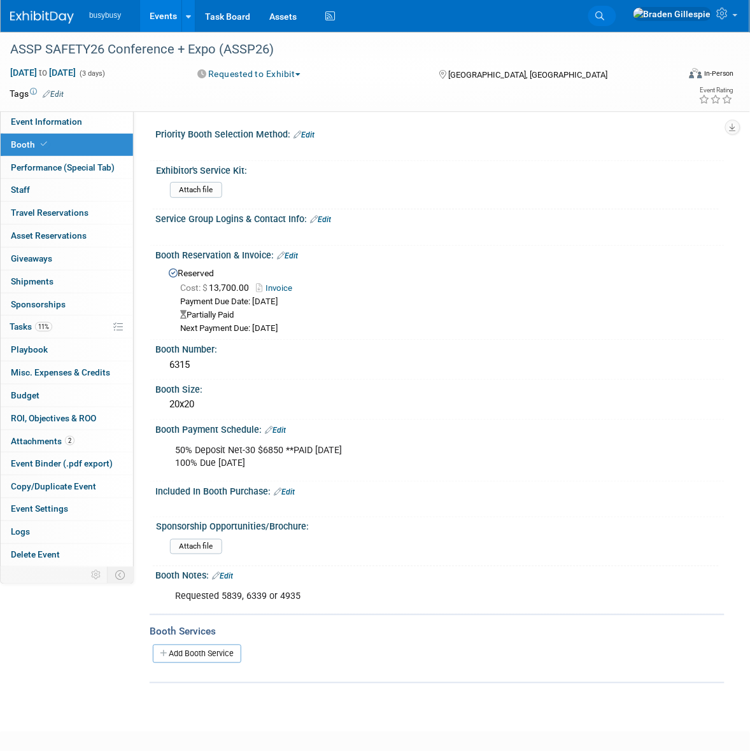
click at [616, 24] on link "Search" at bounding box center [602, 16] width 28 height 20
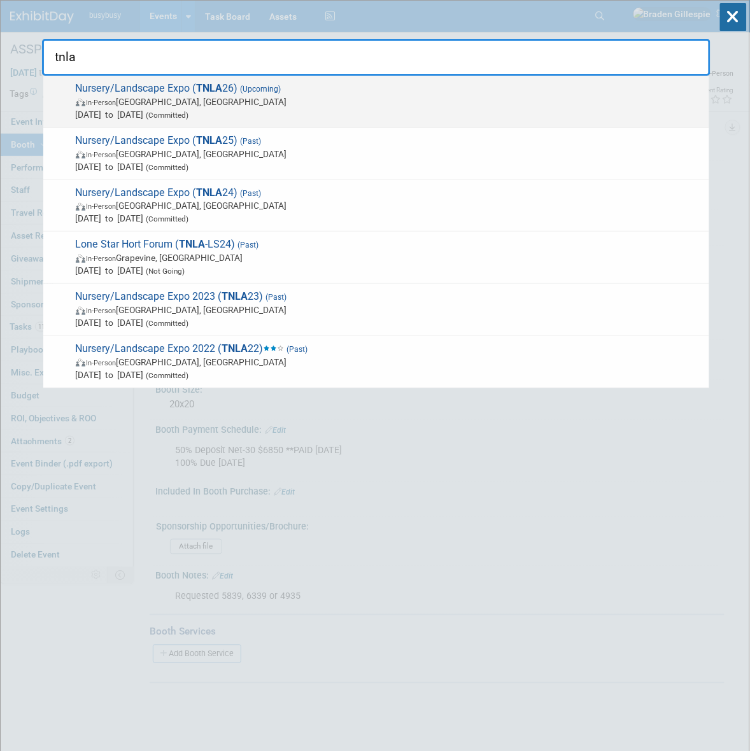
type input "tnla"
click at [408, 125] on div "Nursery/Landscape Expo ( TNLA 26) (Upcoming) In-Person San Antonio, TX Aug 12, …" at bounding box center [376, 102] width 666 height 52
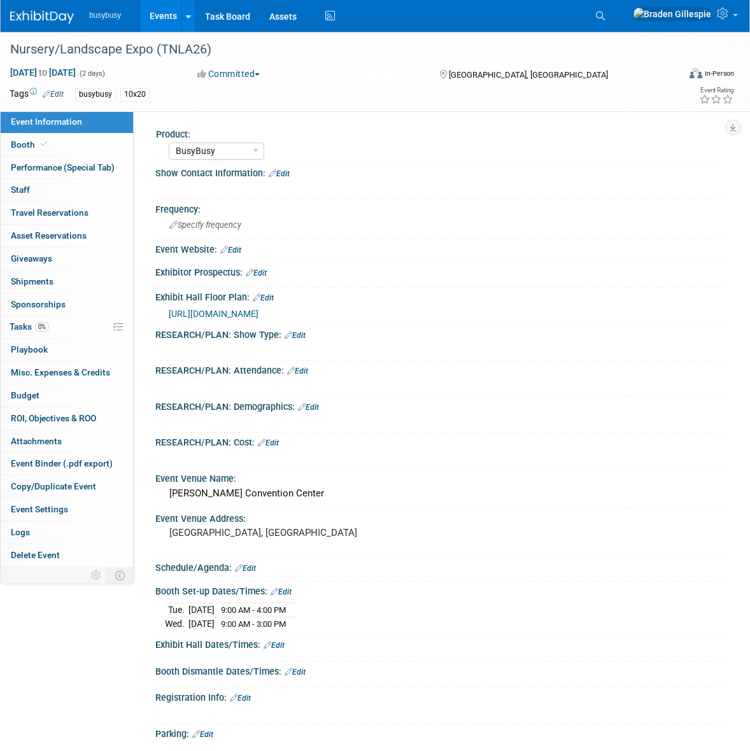
select select "BusyBusy"
click at [85, 144] on link "Booth" at bounding box center [67, 145] width 132 height 22
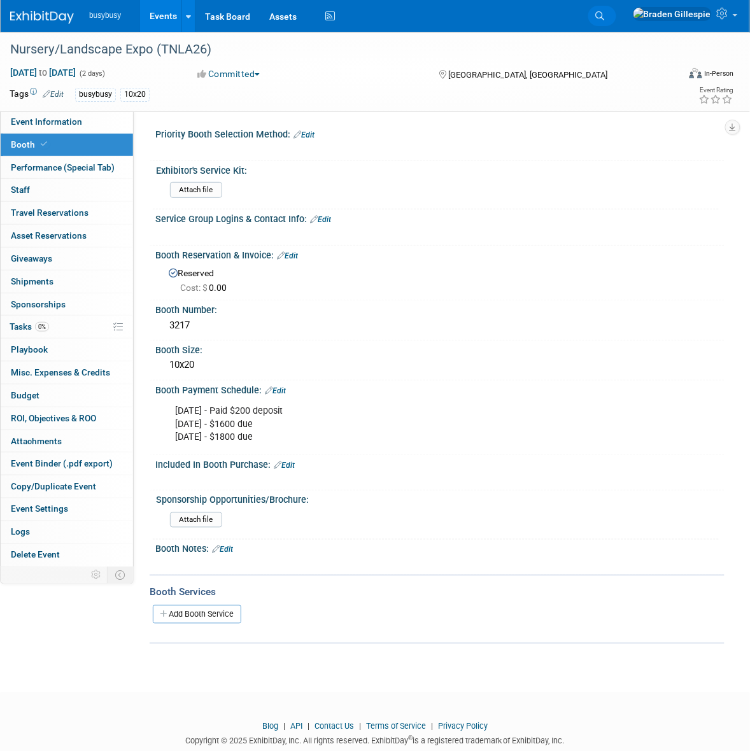
click at [605, 16] on icon at bounding box center [600, 15] width 9 height 9
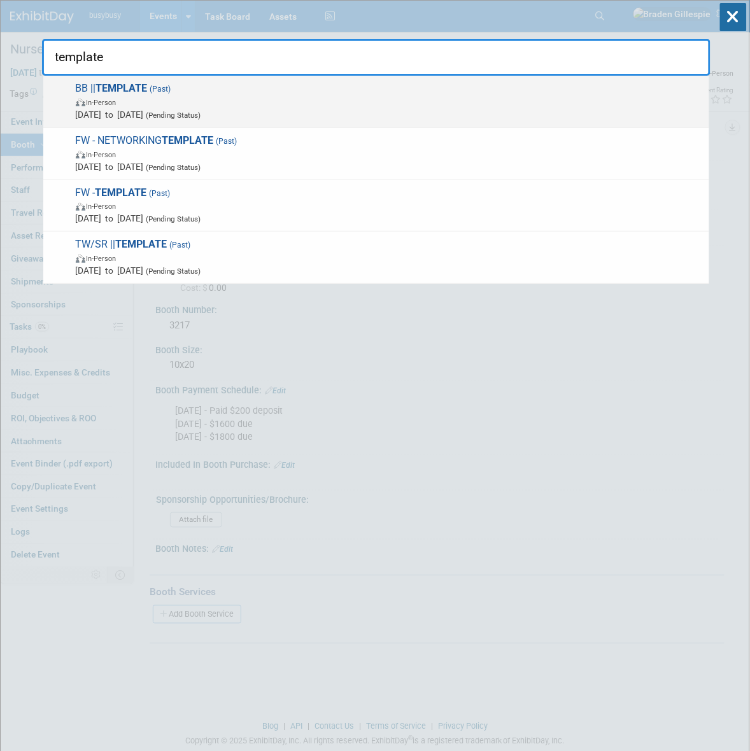
type input "template"
click at [179, 119] on span "Jan 1, 2024 to Jan 1, 2024 (Pending Status)" at bounding box center [389, 114] width 627 height 13
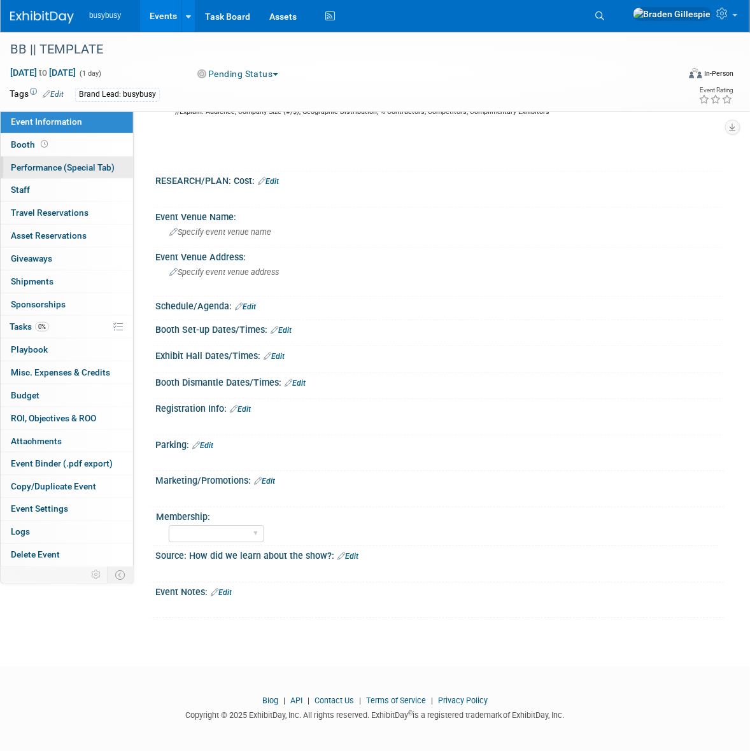
scroll to position [415, 0]
click at [81, 153] on link "Booth" at bounding box center [67, 145] width 132 height 22
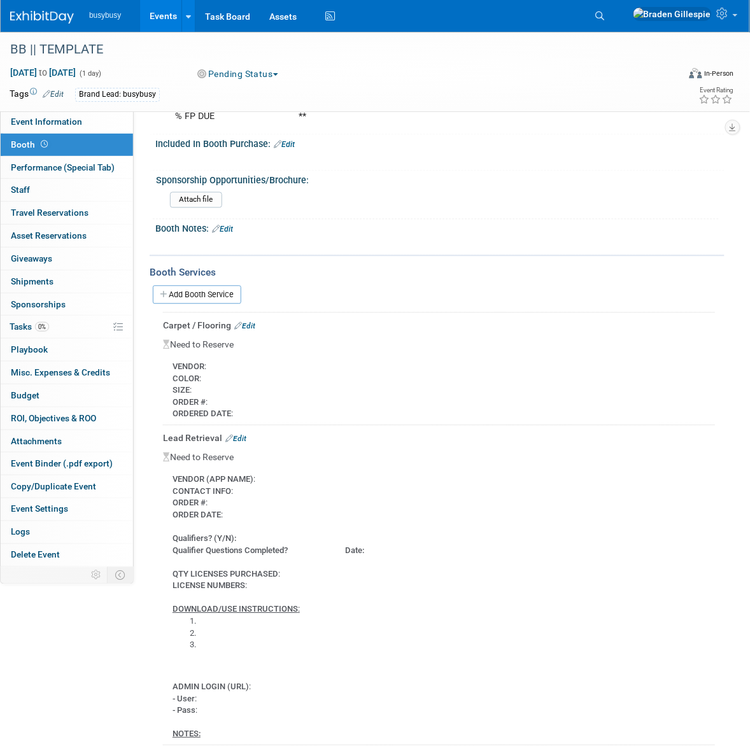
scroll to position [741, 0]
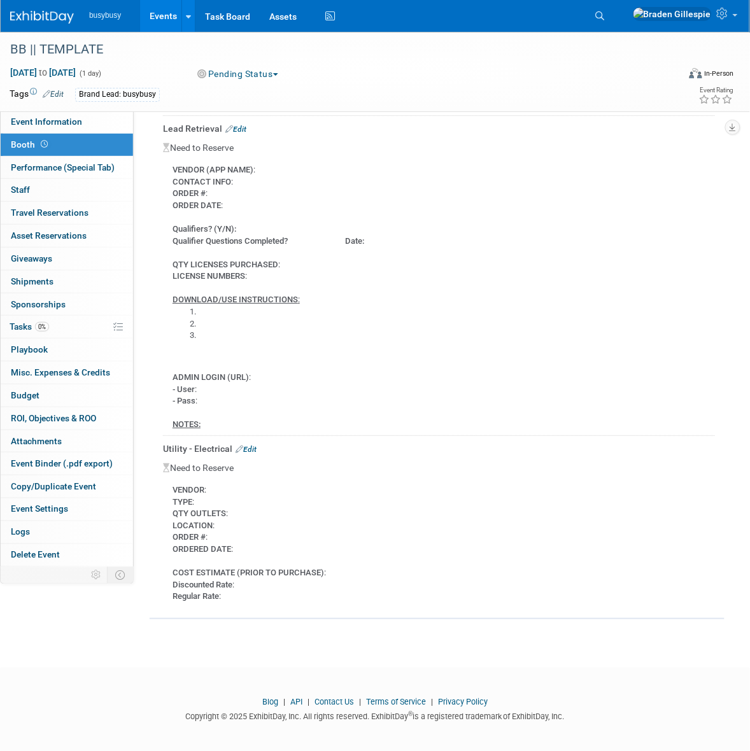
drag, startPoint x: 174, startPoint y: 517, endPoint x: 170, endPoint y: 485, distance: 32.0
click at [170, 485] on div "VENDOR : TYPE : QTY OUTLETS : LOCATION : ORDER # : ORDERED DATE : COST ESTIMATE…" at bounding box center [439, 538] width 552 height 129
copy div "VENDOR : TYPE : QTY OUTLETS : LOCATION : ORDER # : ORDERED DATE :"
